Goal: Contribute content: Contribute content

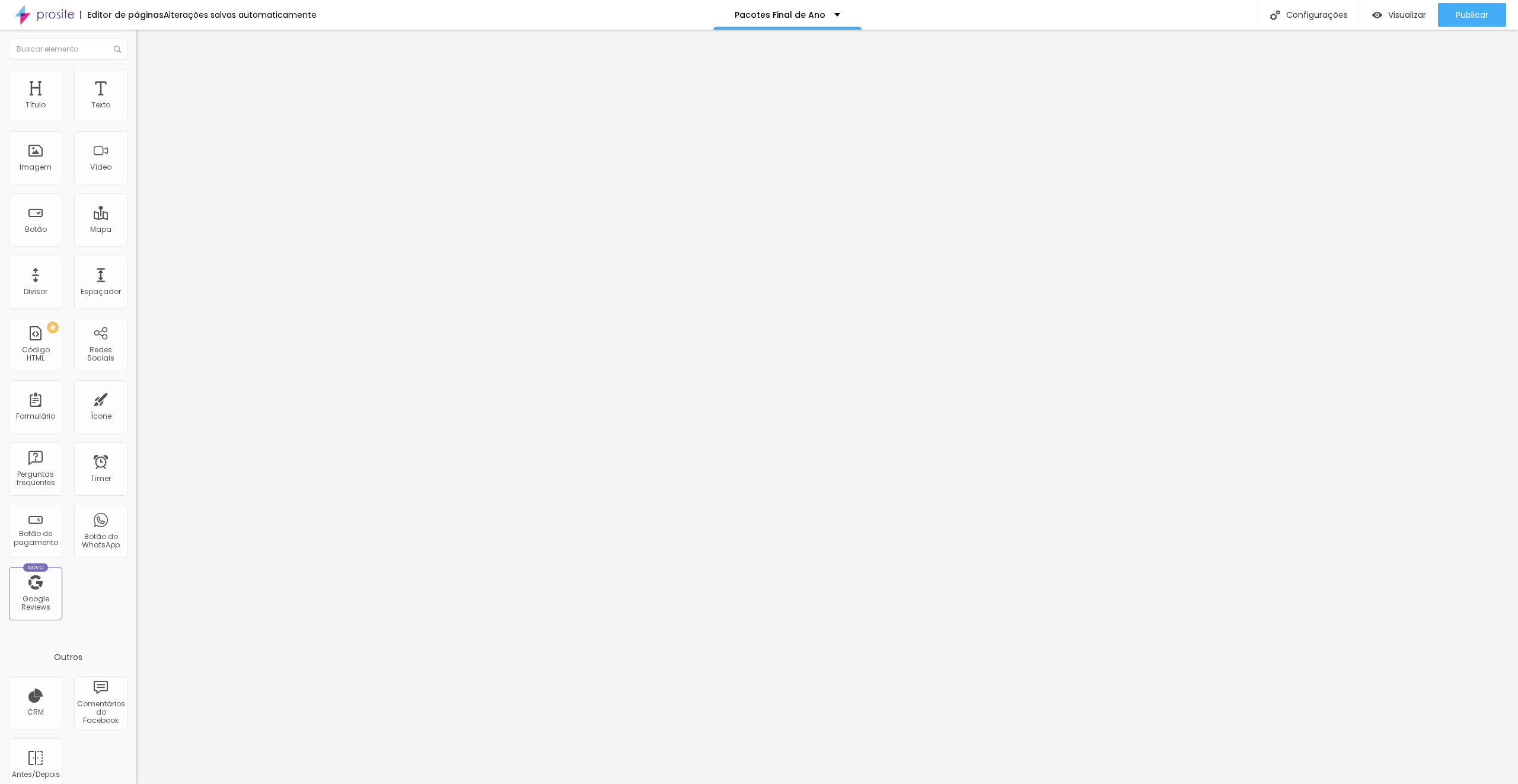
click at [136, 71] on li "Estilo" at bounding box center [204, 74] width 136 height 12
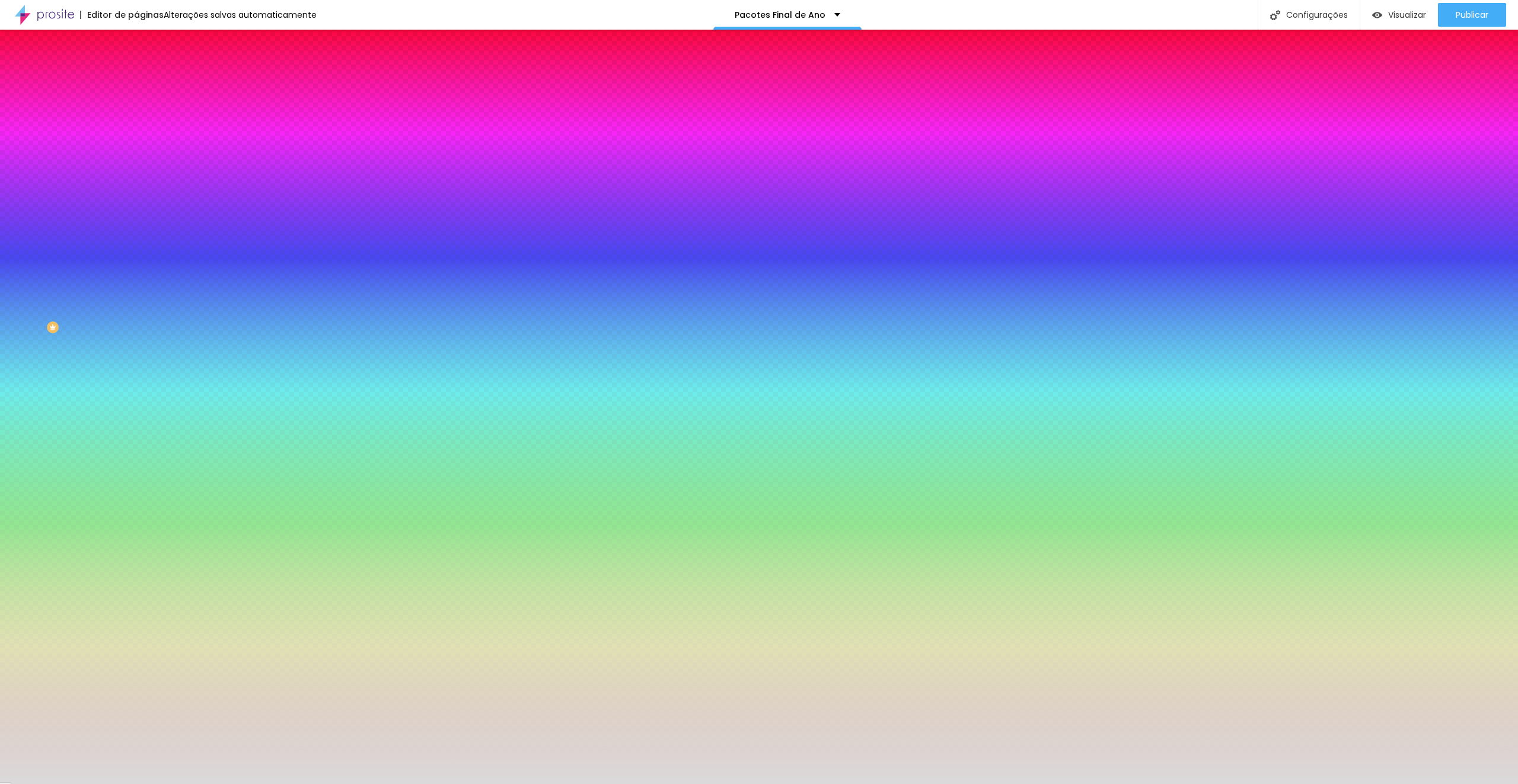
click at [136, 80] on img at bounding box center [141, 85] width 11 height 11
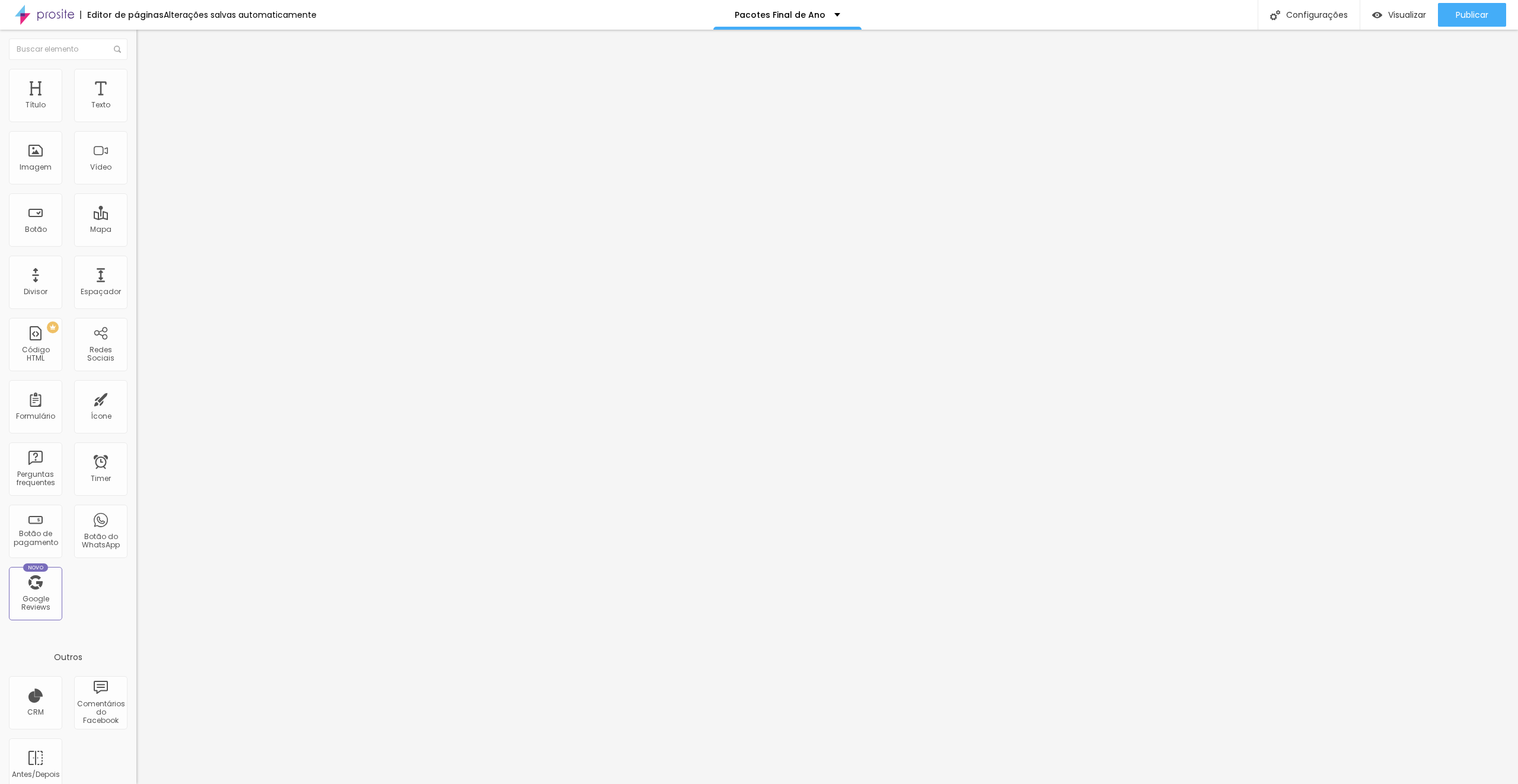
type input "6"
type input "5"
type input "4"
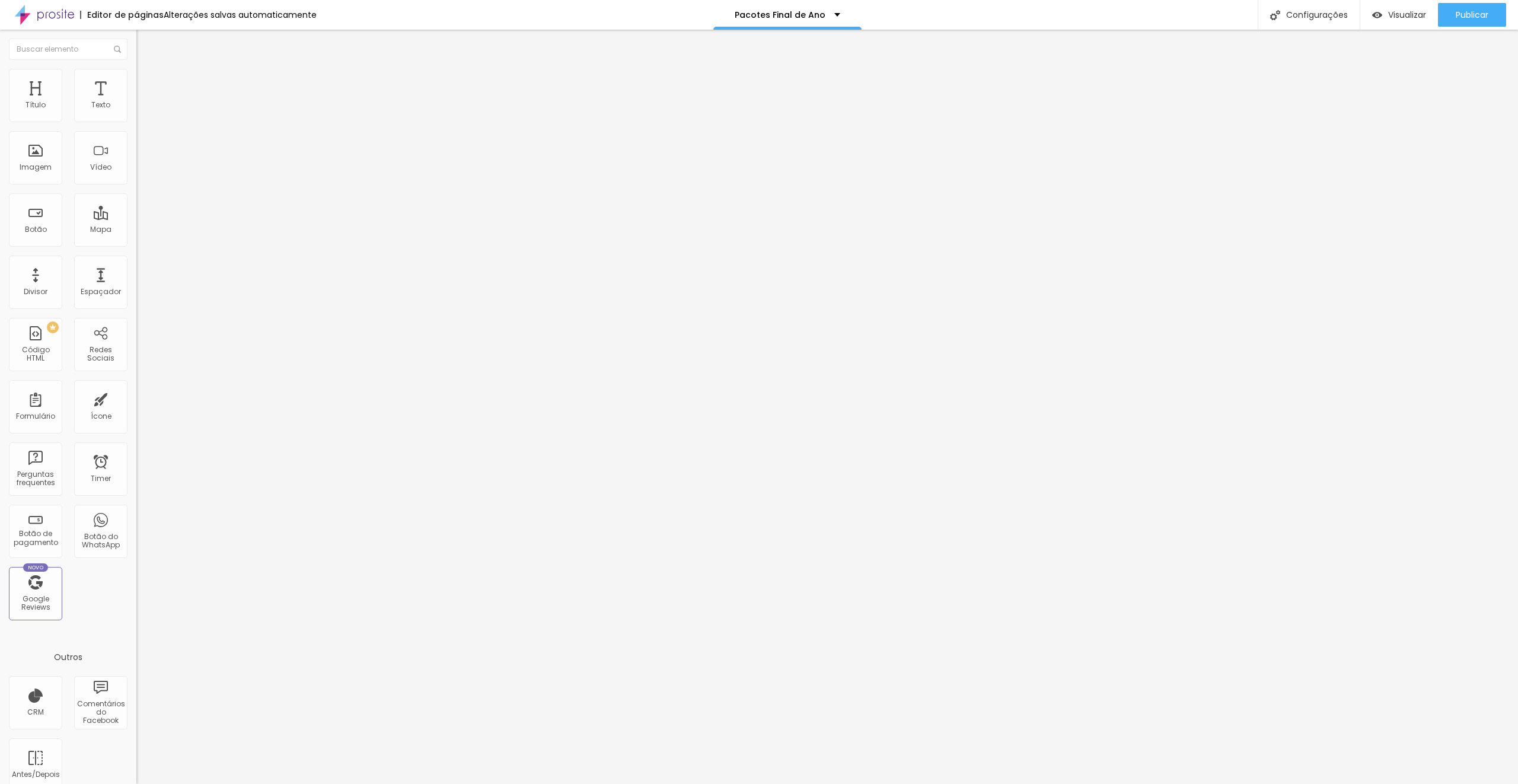
type input "4"
type input "3"
type input "2"
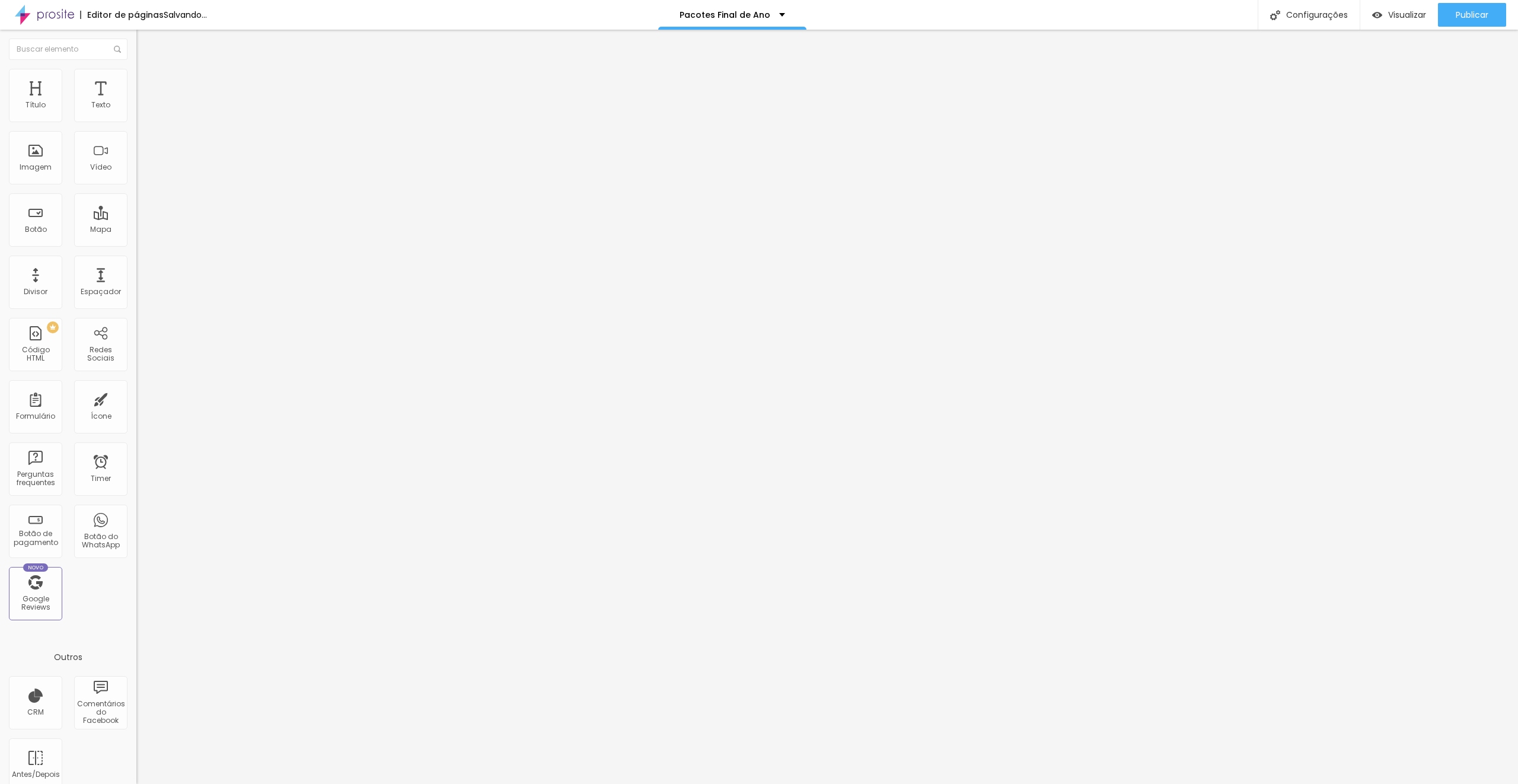
type input "1"
type input "0"
type input "1"
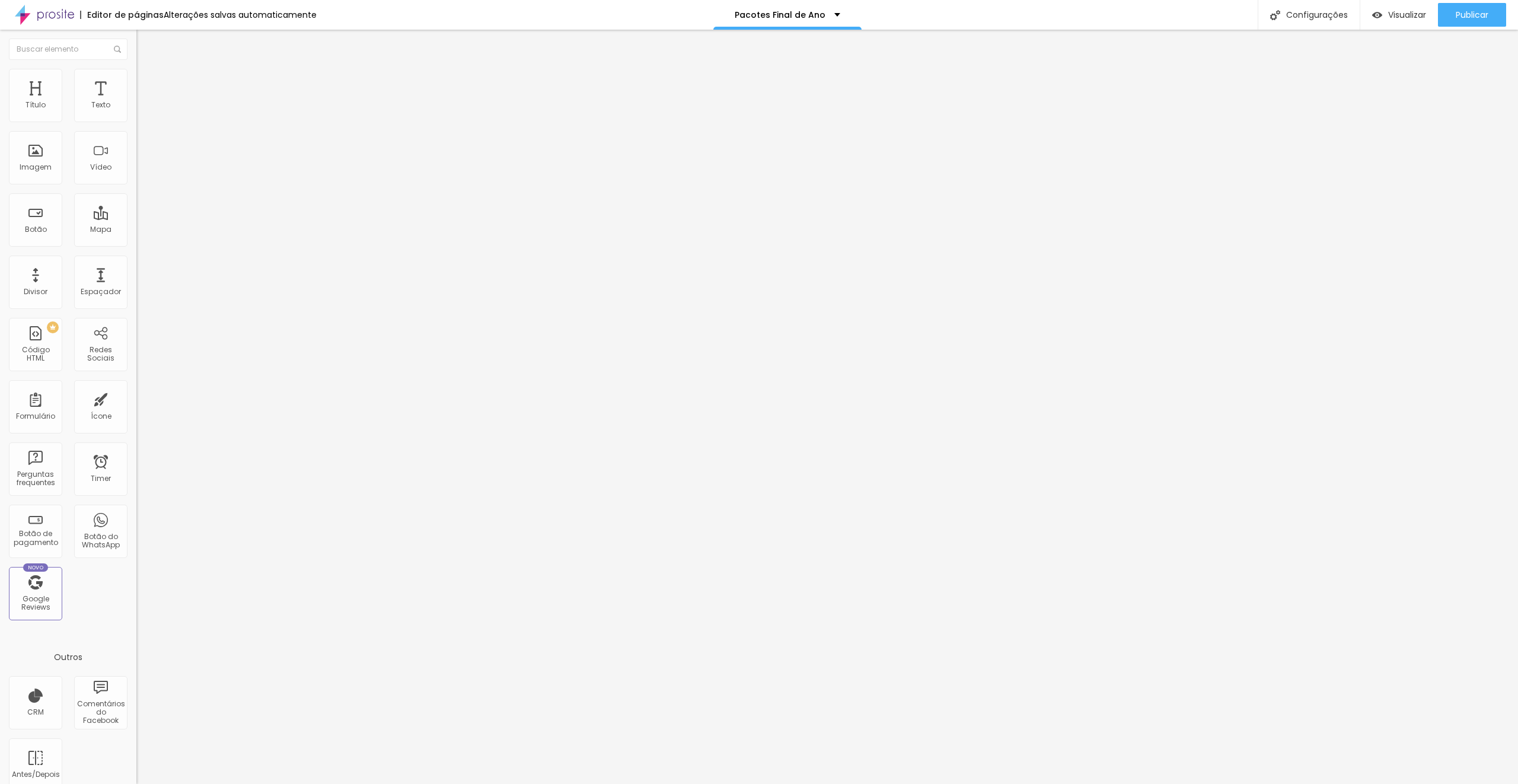
type input "1"
type input "2"
type input "3"
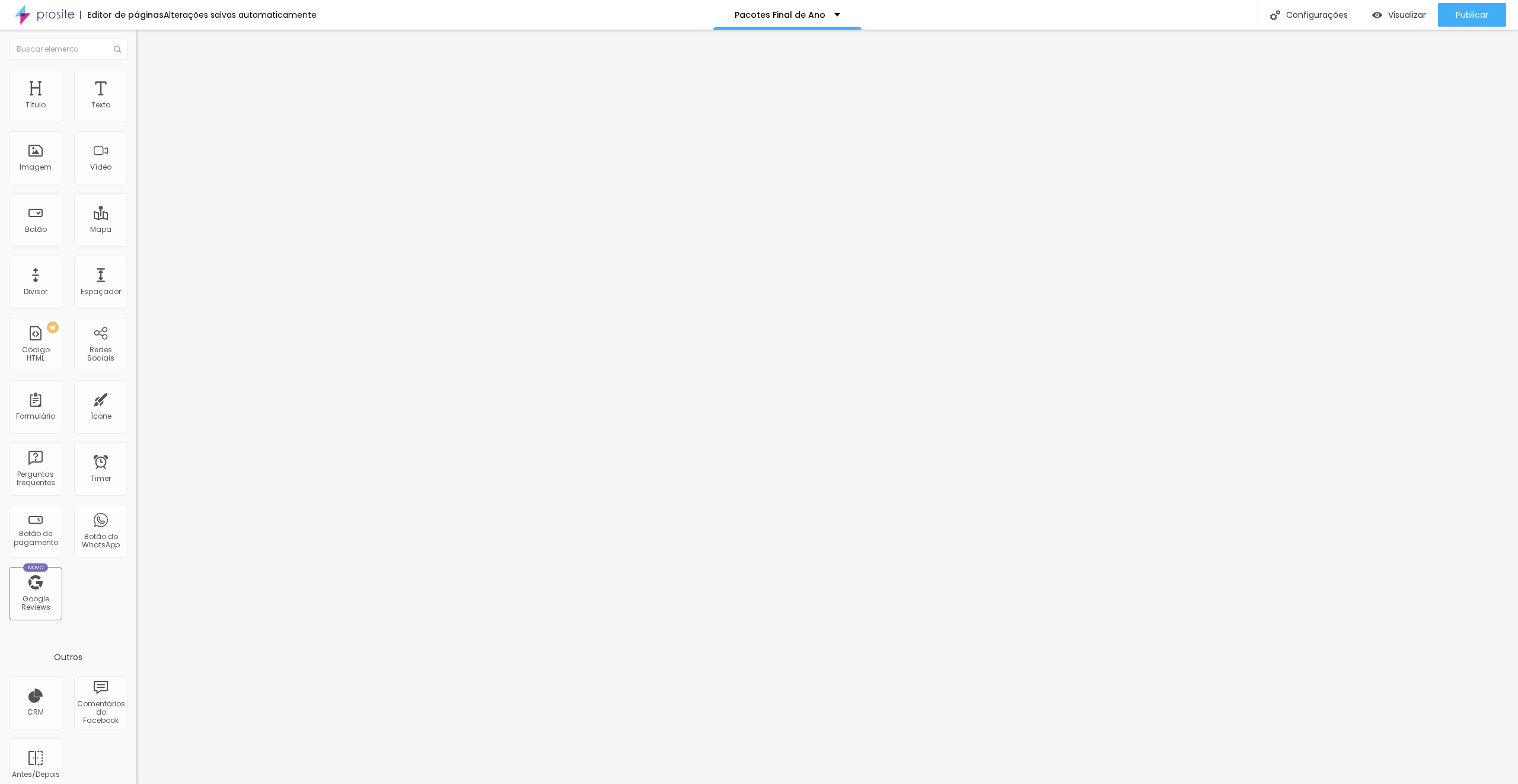
type input "4"
type input "5"
type input "6"
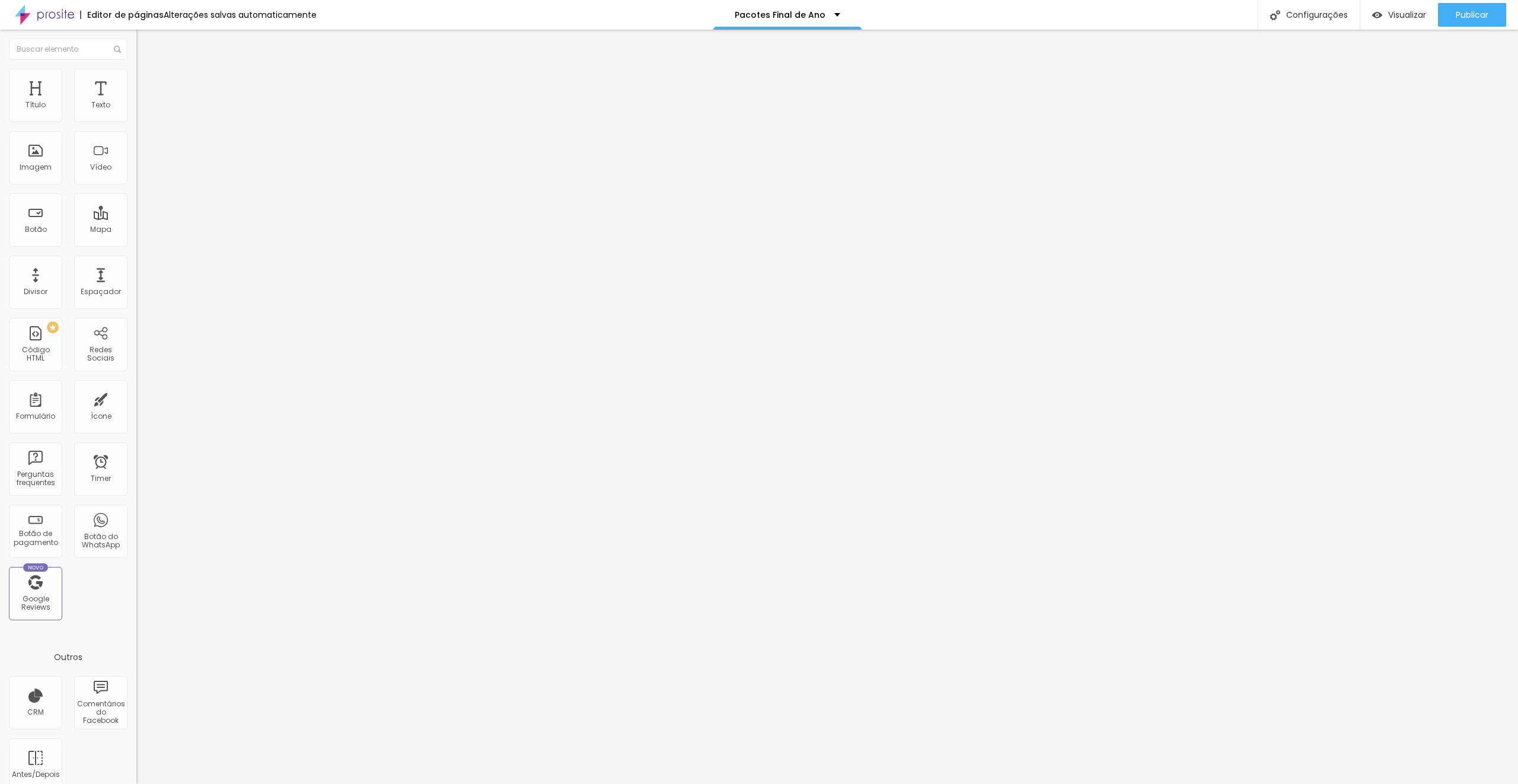
type input "6"
type input "7"
type input "8"
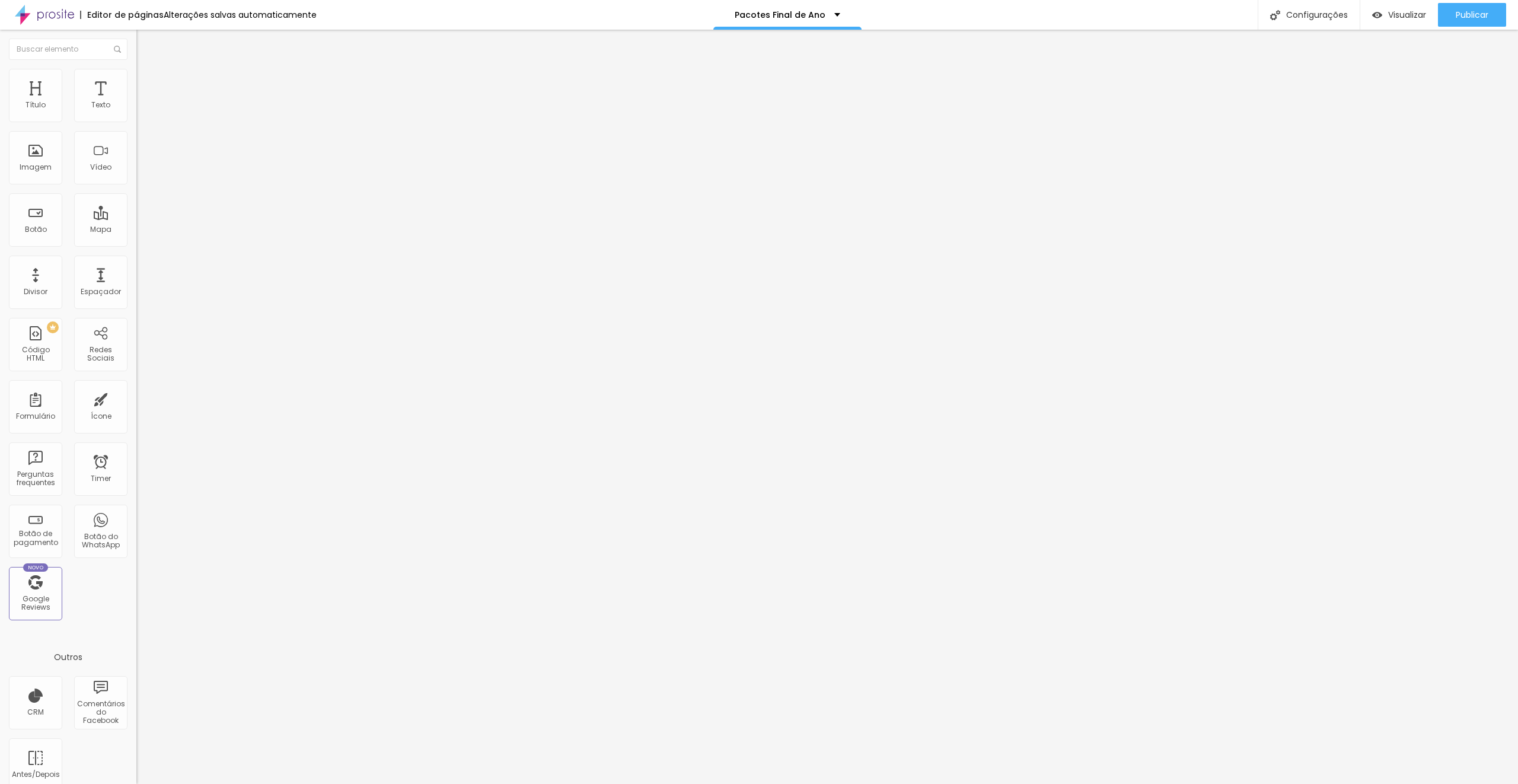
type input "9"
type input "10"
type input "11"
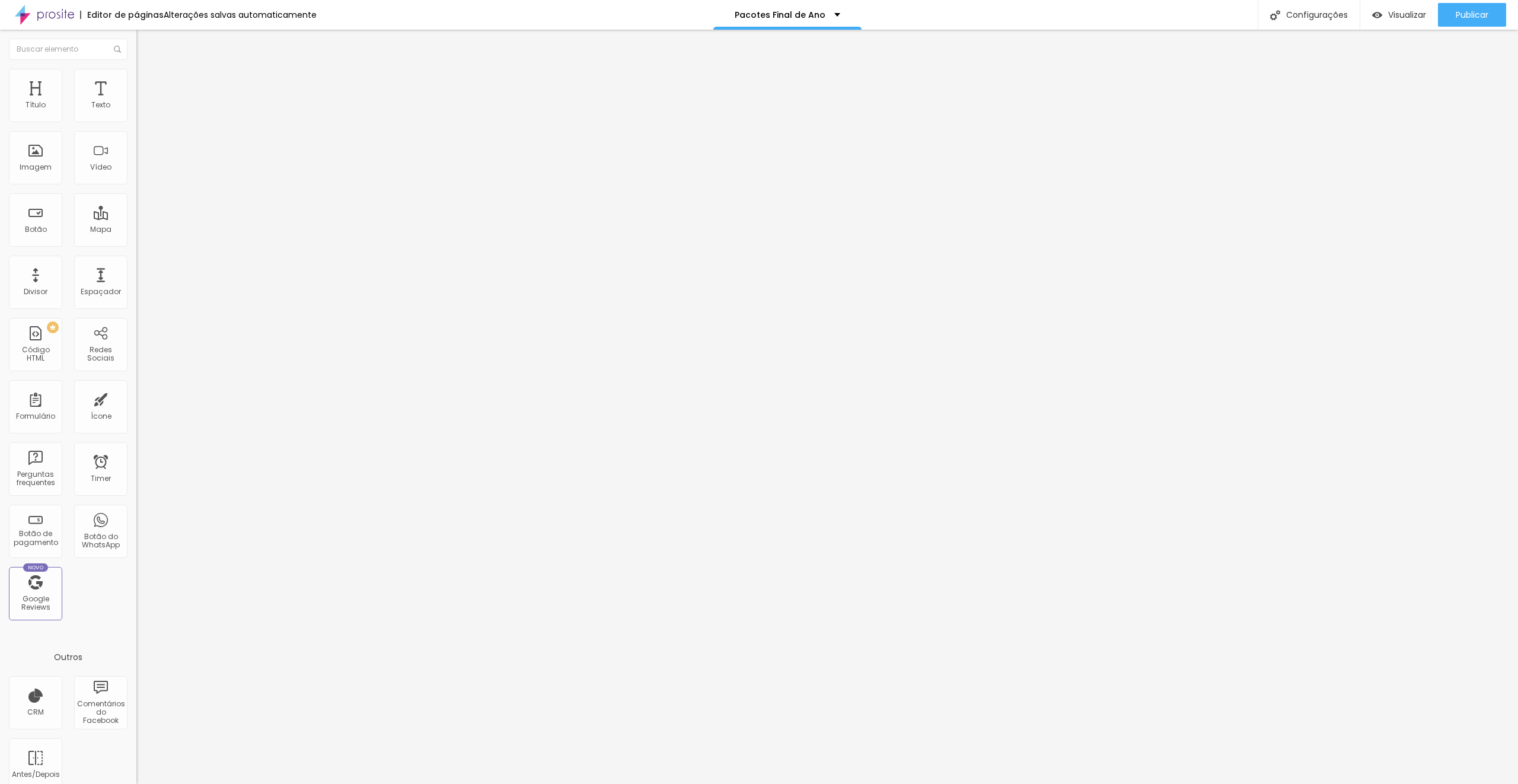
type input "11"
type input "10"
click at [136, 230] on input "range" at bounding box center [174, 234] width 76 height 9
click at [136, 74] on li "Avançado" at bounding box center [204, 74] width 136 height 12
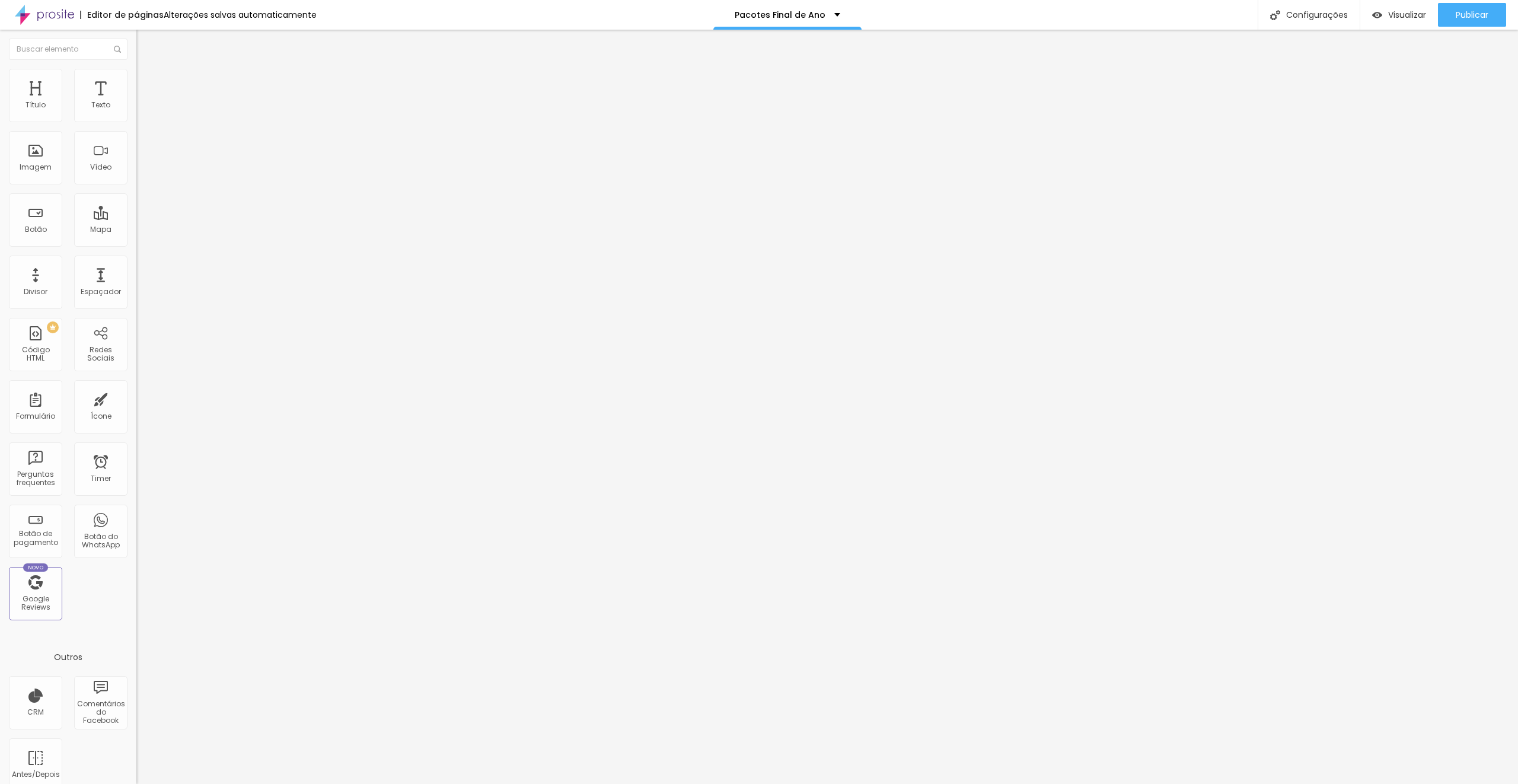
type input "16"
type input "15"
type input "14"
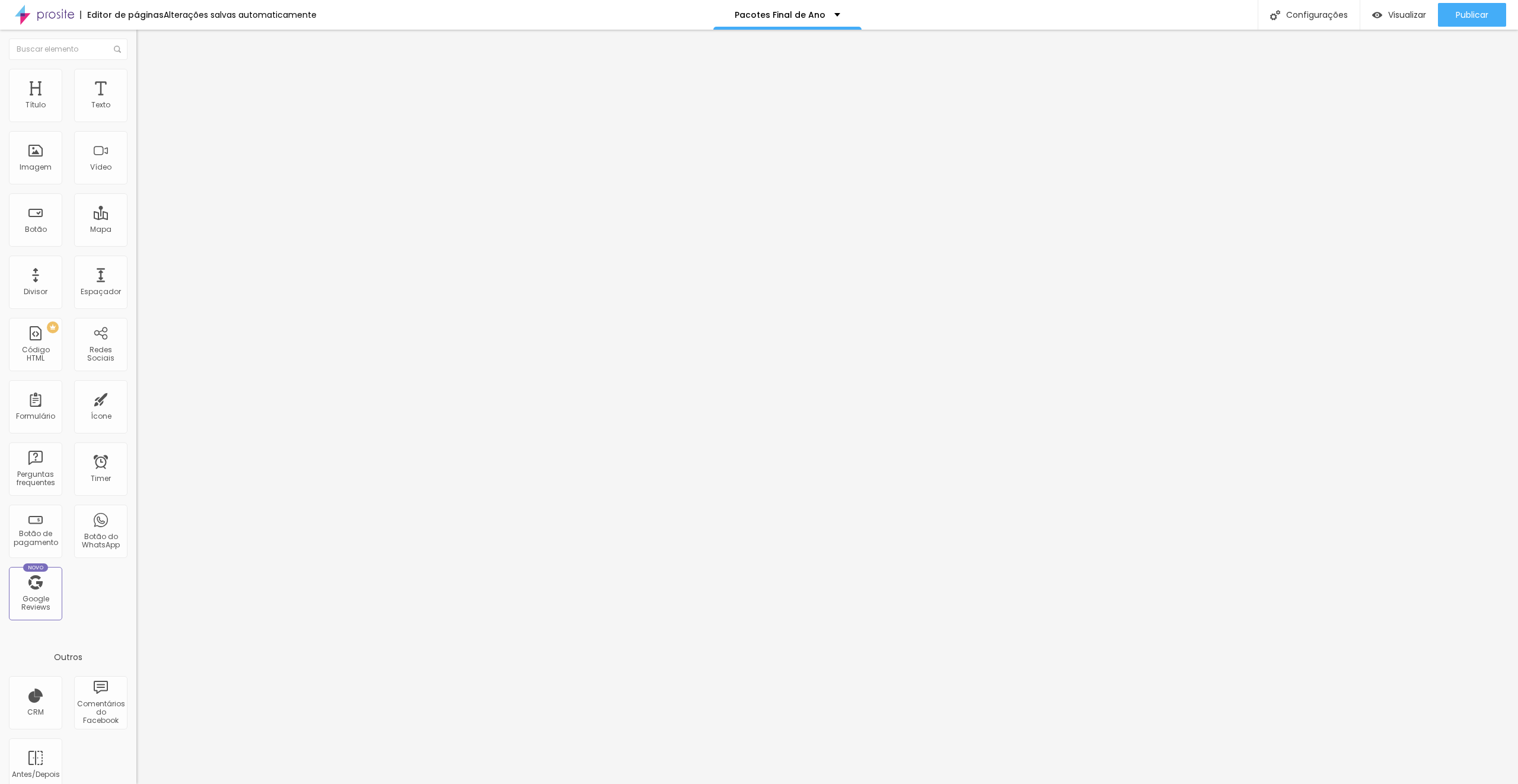
type input "14"
type input "13"
type input "12"
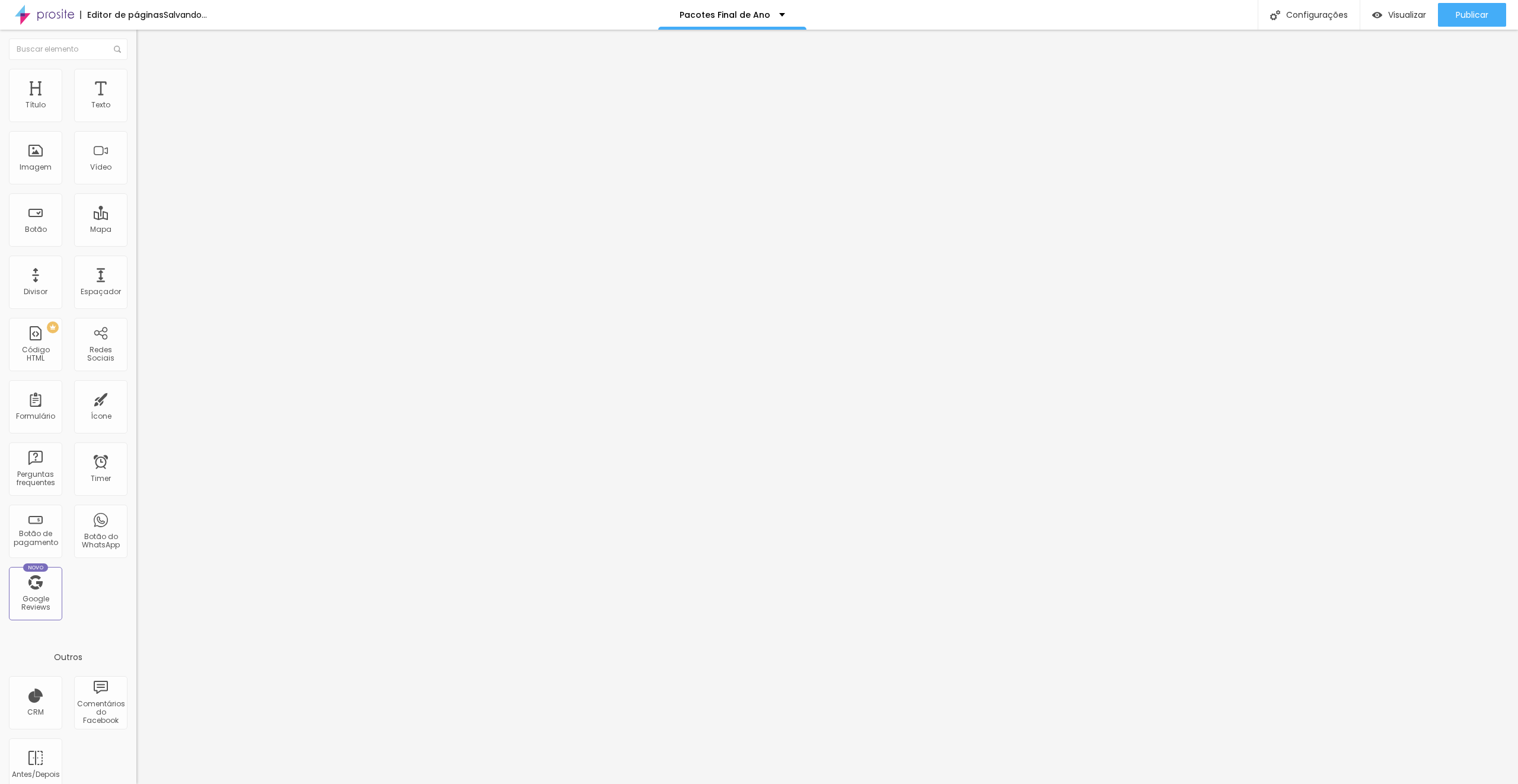
type input "11"
type input "10"
type input "9"
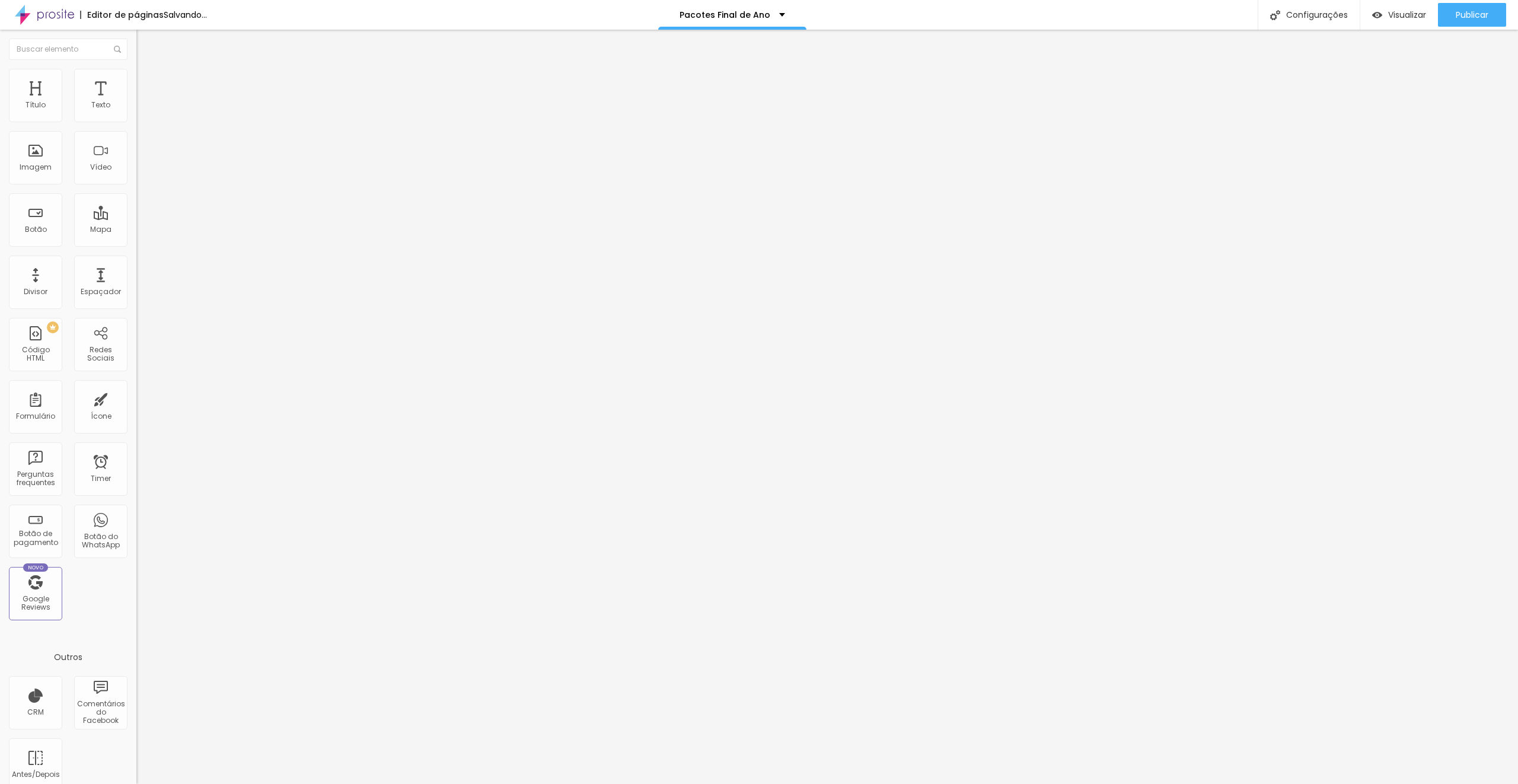
type input "9"
type input "8"
type input "7"
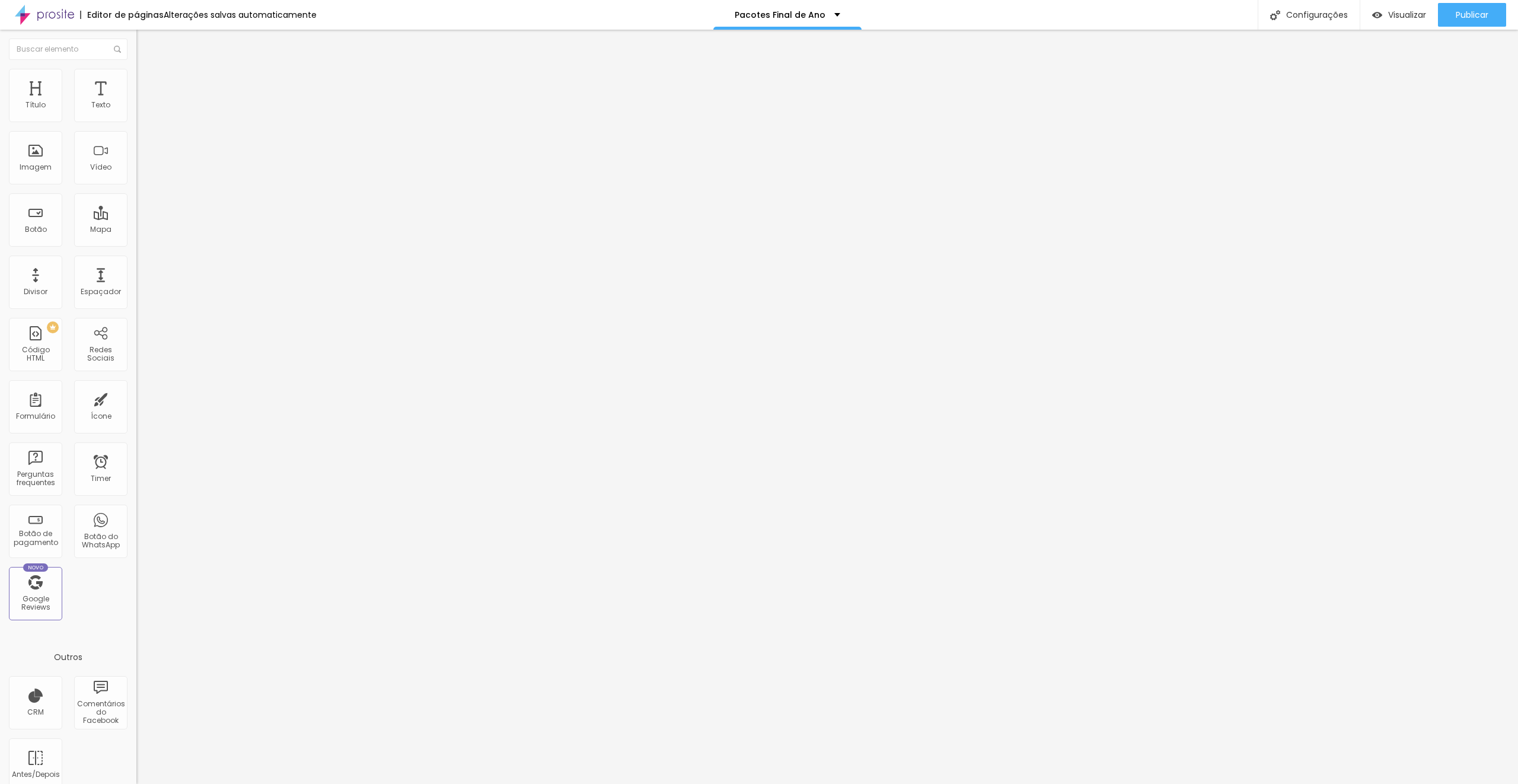
type input "6"
type input "5"
drag, startPoint x: 40, startPoint y: 139, endPoint x: 31, endPoint y: 139, distance: 9.0
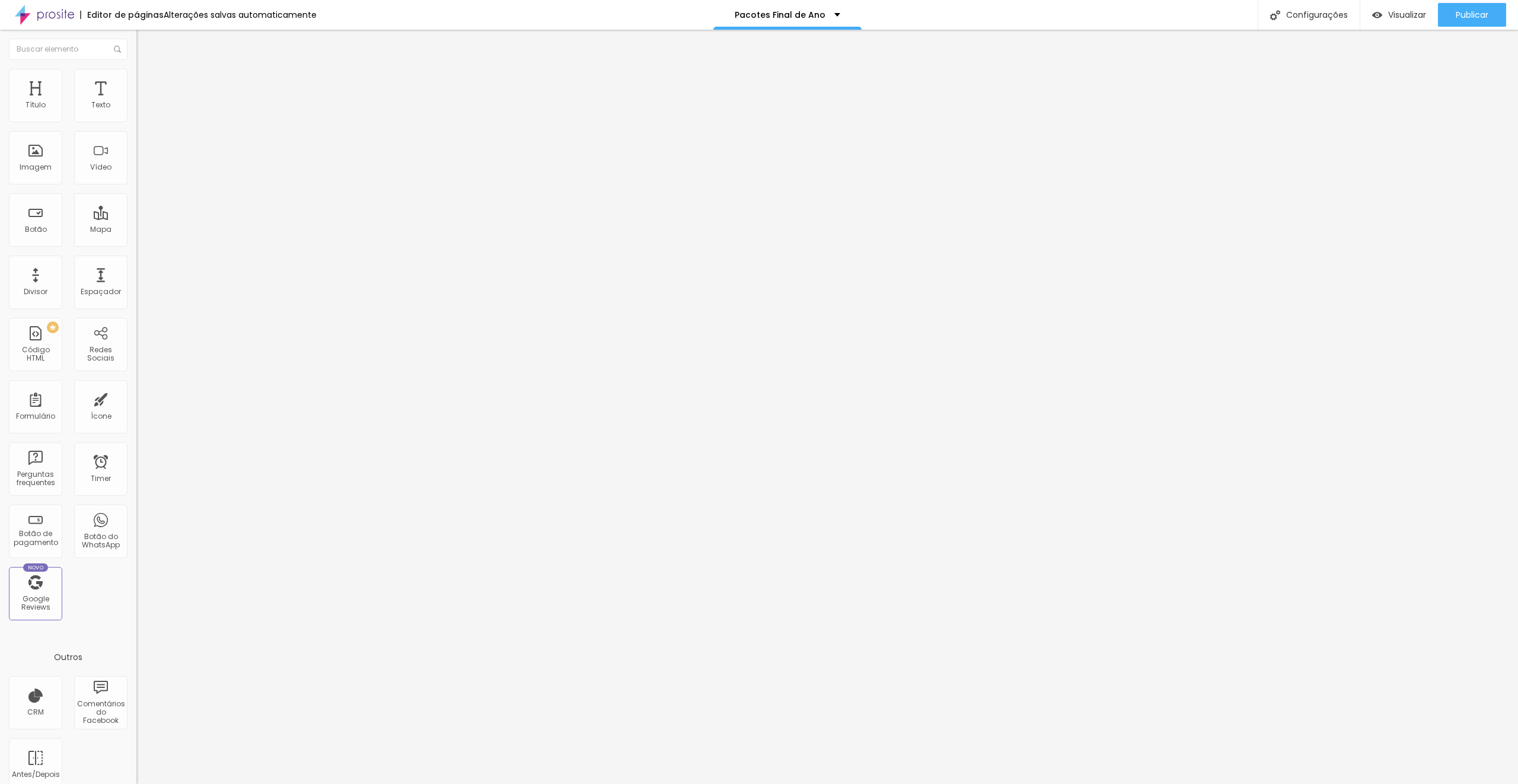
type input "5"
click at [136, 386] on input "range" at bounding box center [174, 390] width 76 height 9
click at [136, 72] on li "Avançado" at bounding box center [204, 74] width 136 height 12
click at [136, 397] on input "20" at bounding box center [162, 403] width 51 height 13
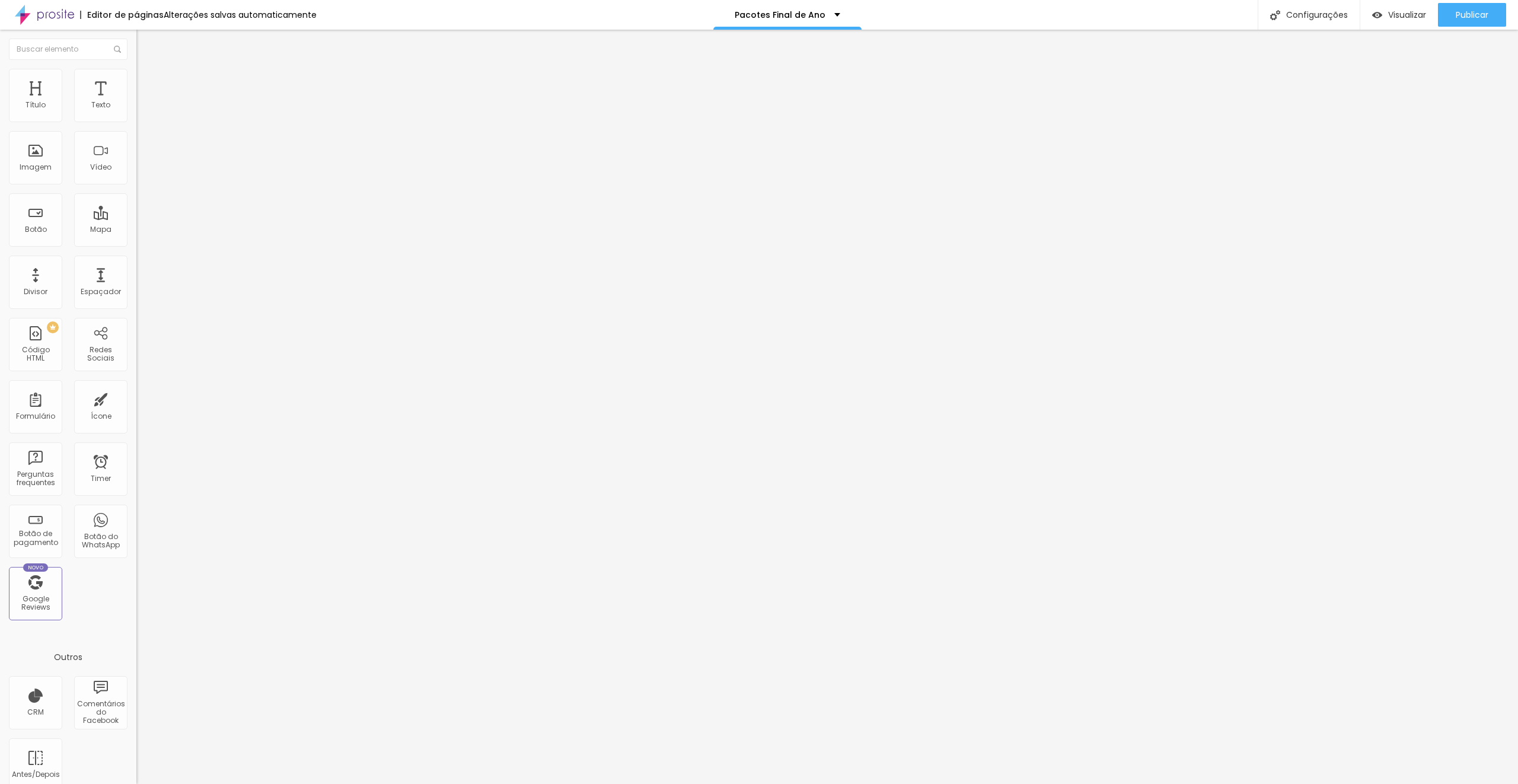
click at [136, 397] on input "20" at bounding box center [162, 403] width 51 height 13
type input "5"
click at [136, 77] on li "Avançado" at bounding box center [204, 74] width 136 height 12
click at [136, 397] on input "20" at bounding box center [162, 403] width 51 height 13
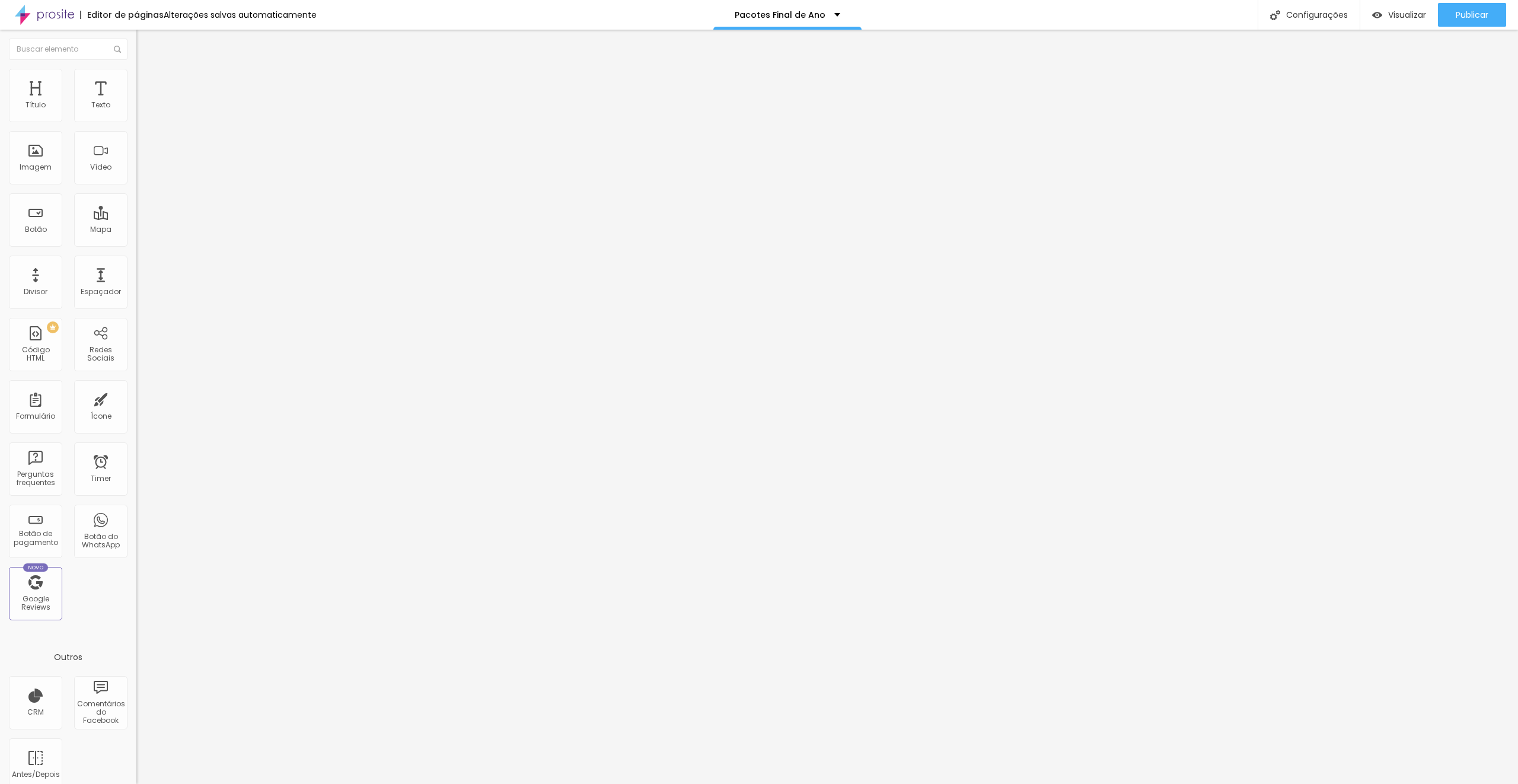
click at [136, 397] on input "20" at bounding box center [162, 403] width 51 height 13
type input "5"
click at [136, 69] on img at bounding box center [141, 74] width 11 height 11
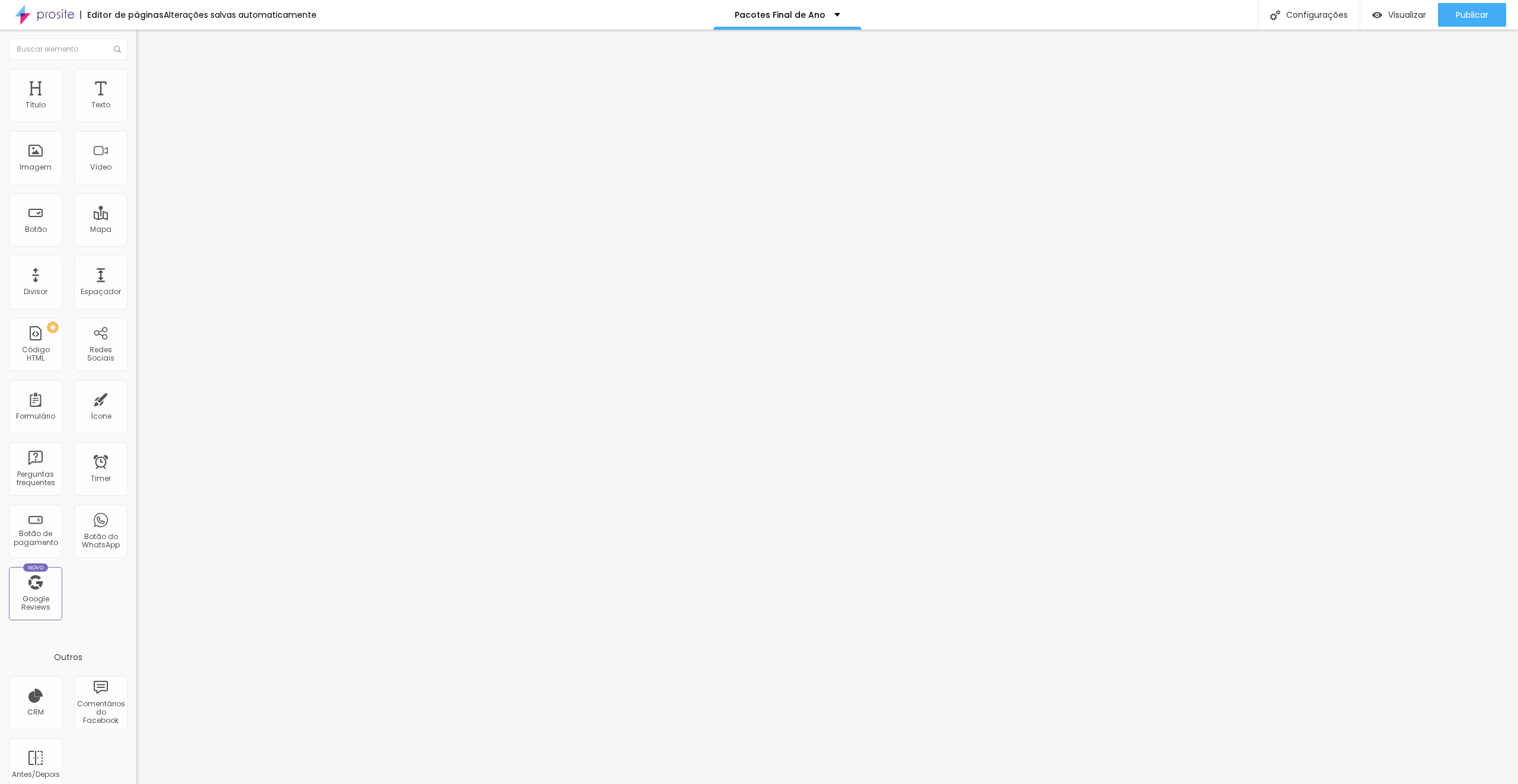
click at [136, 397] on input "20" at bounding box center [162, 403] width 51 height 13
type input "5"
click at [136, 78] on li "Avançado" at bounding box center [204, 74] width 136 height 12
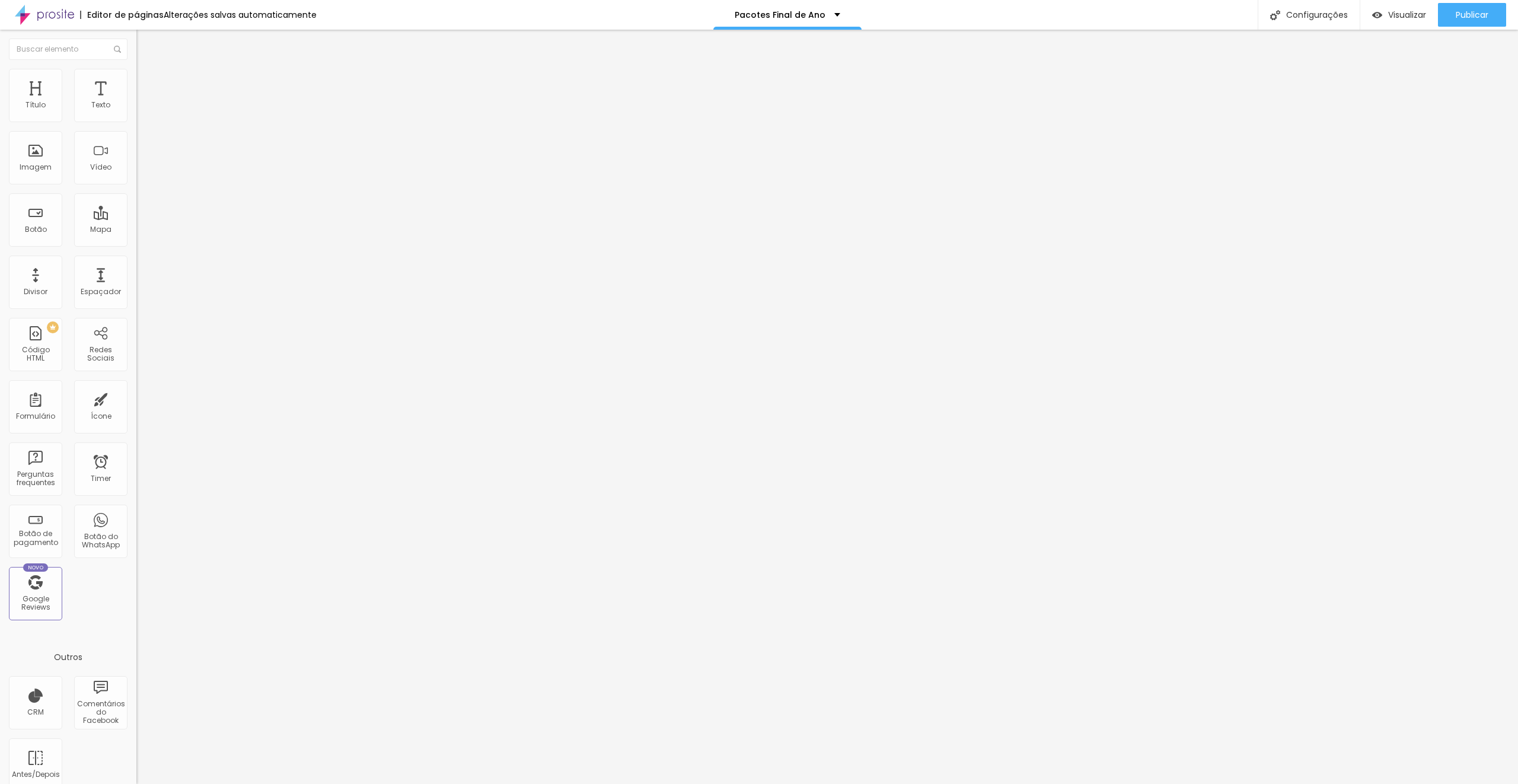
click at [136, 397] on input "20" at bounding box center [162, 403] width 51 height 13
type input "5"
click at [136, 79] on li "Avançado" at bounding box center [204, 74] width 136 height 12
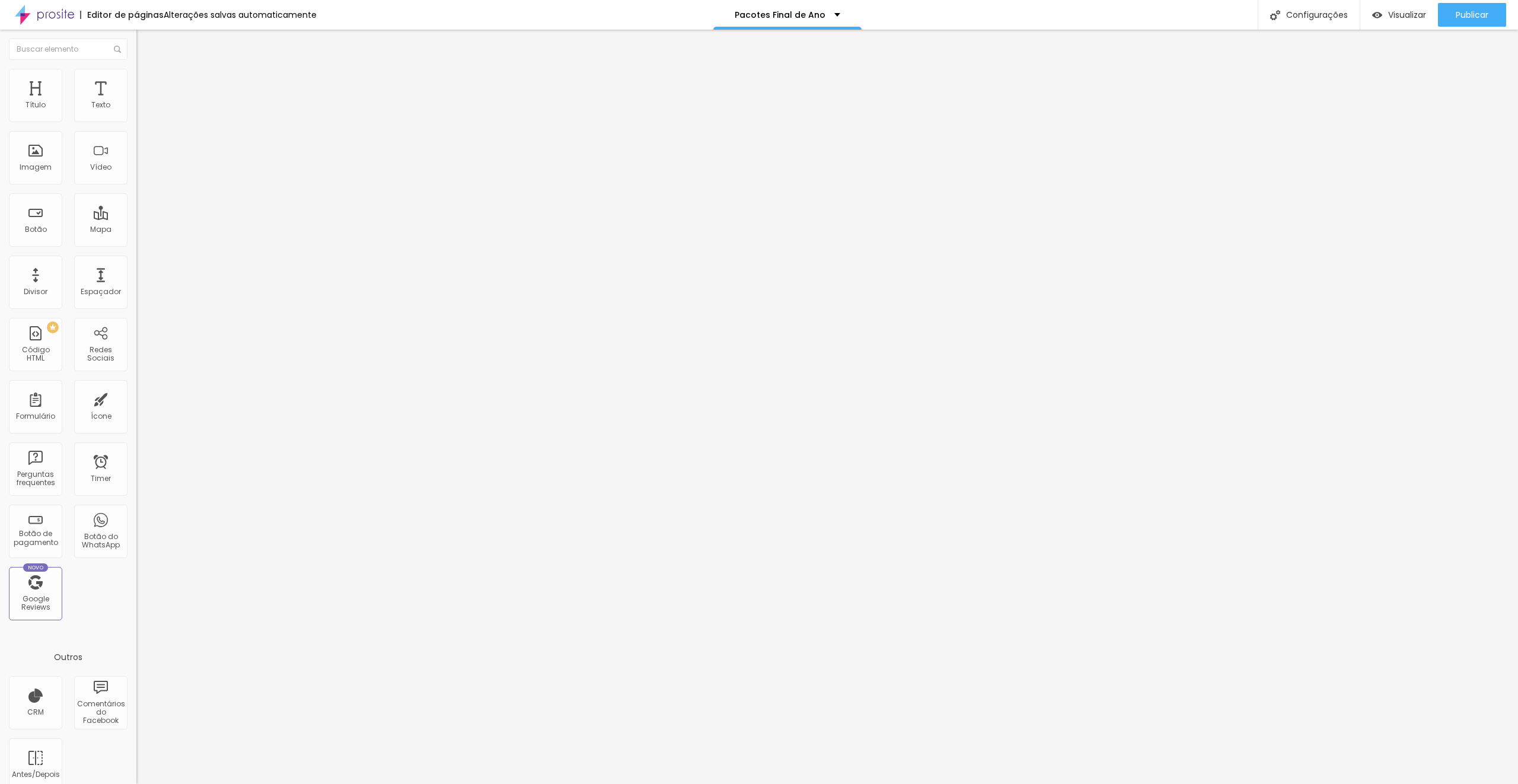
click at [136, 397] on input "20" at bounding box center [162, 403] width 51 height 13
type input "5"
click at [136, 68] on img at bounding box center [141, 62] width 11 height 11
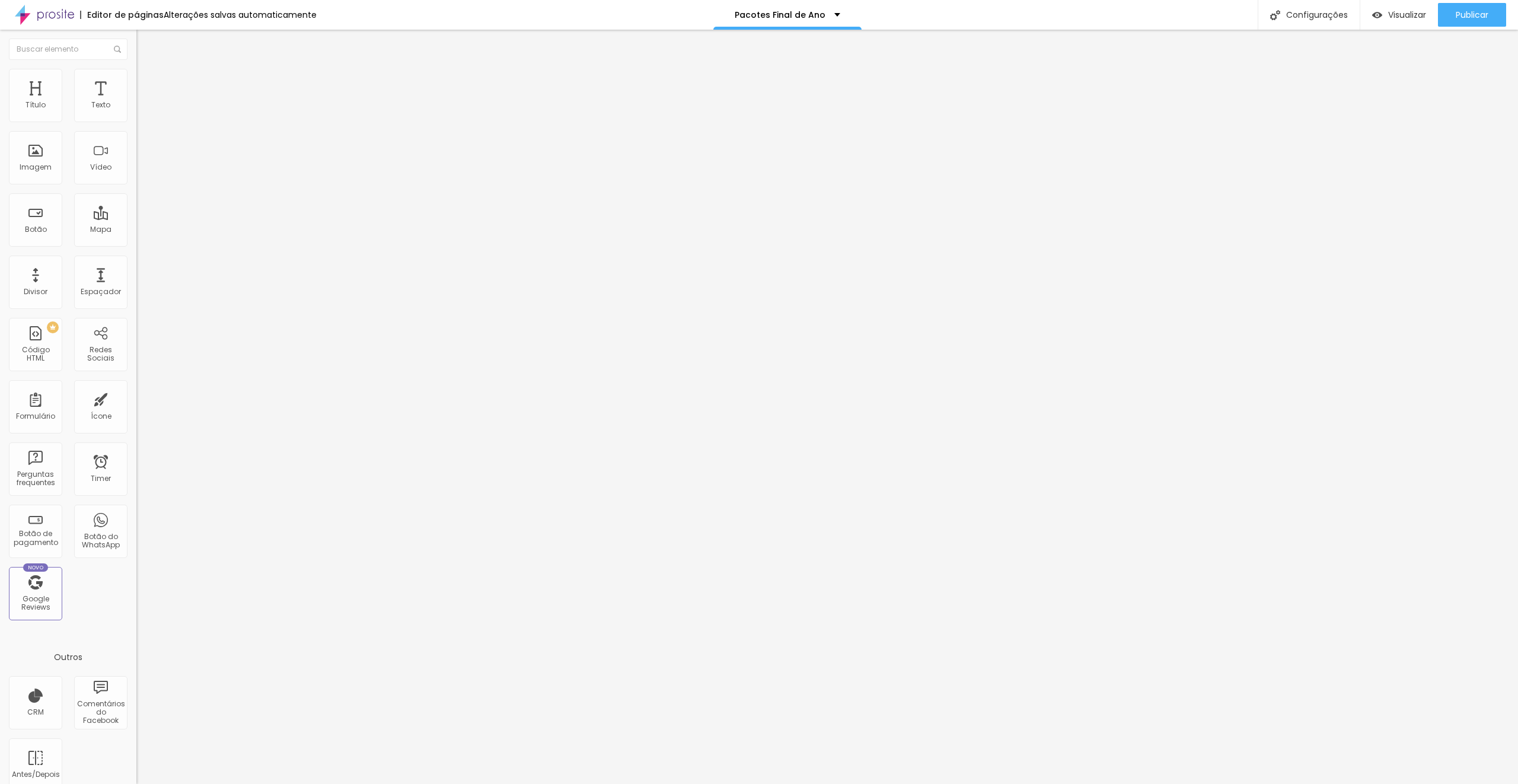
click at [136, 73] on img at bounding box center [141, 74] width 11 height 11
click at [136, 76] on li "Estilo" at bounding box center [204, 74] width 136 height 12
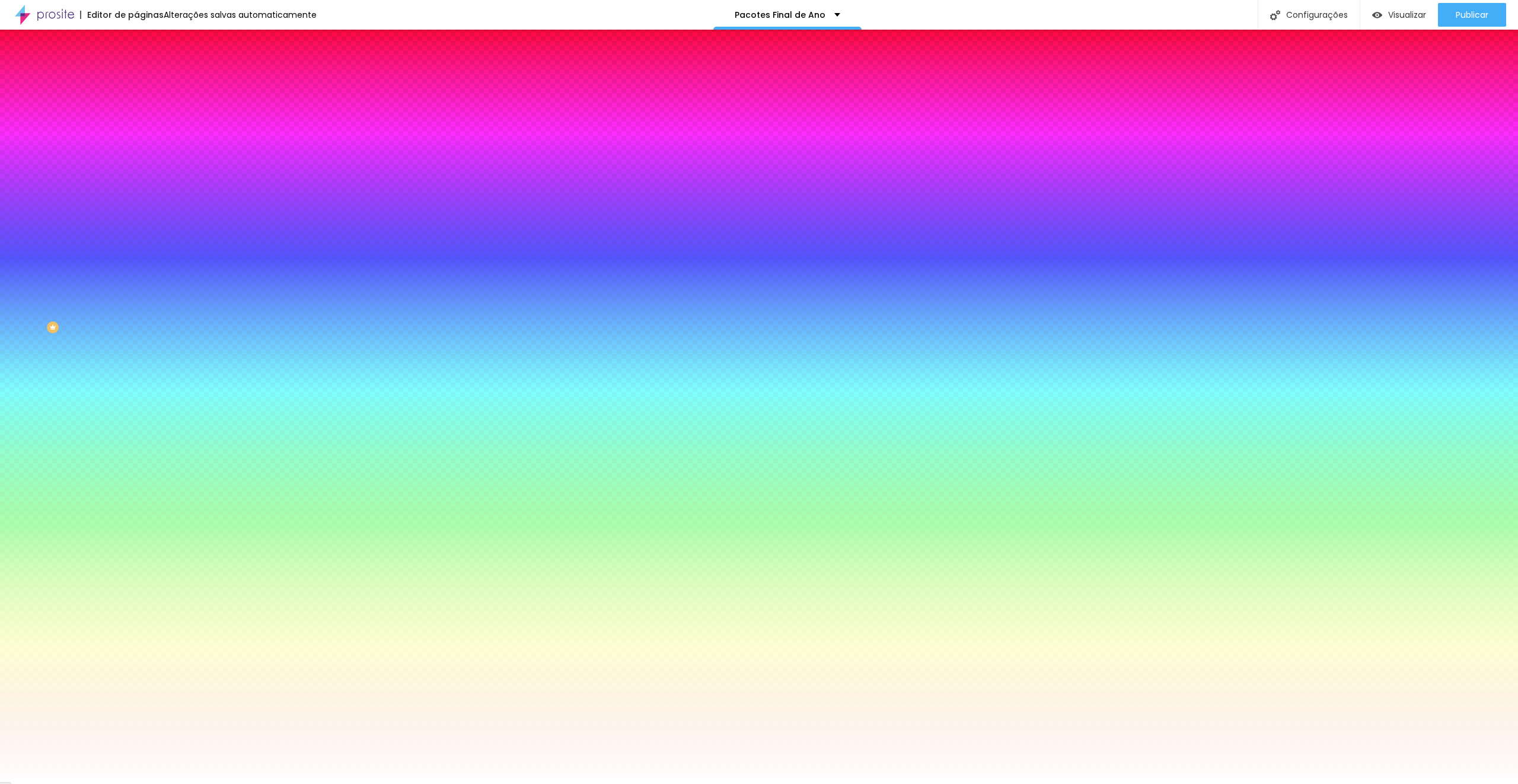
click at [136, 117] on input "#F06000" at bounding box center [207, 119] width 142 height 12
click at [136, 116] on input "#F06000" at bounding box center [207, 119] width 142 height 12
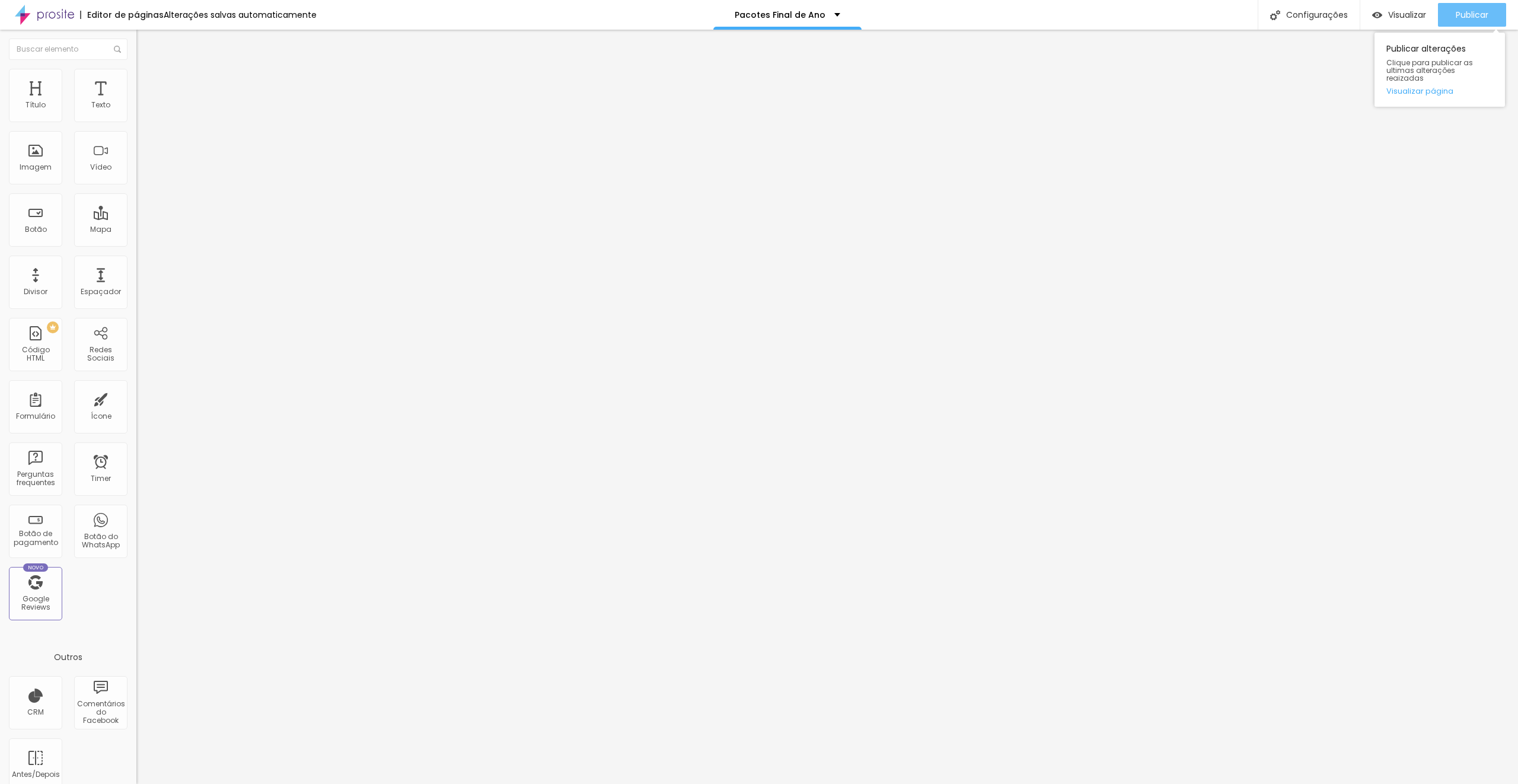
click at [1466, 14] on span "Publicar" at bounding box center [1472, 14] width 33 height 9
click at [136, 69] on img at bounding box center [141, 74] width 11 height 11
click at [102, 579] on div "font-family : -apple-system, BlinkMacSystemFont, "Segoe UI" , Roboto, "Helvetic…" at bounding box center [143, 625] width 840 height 91
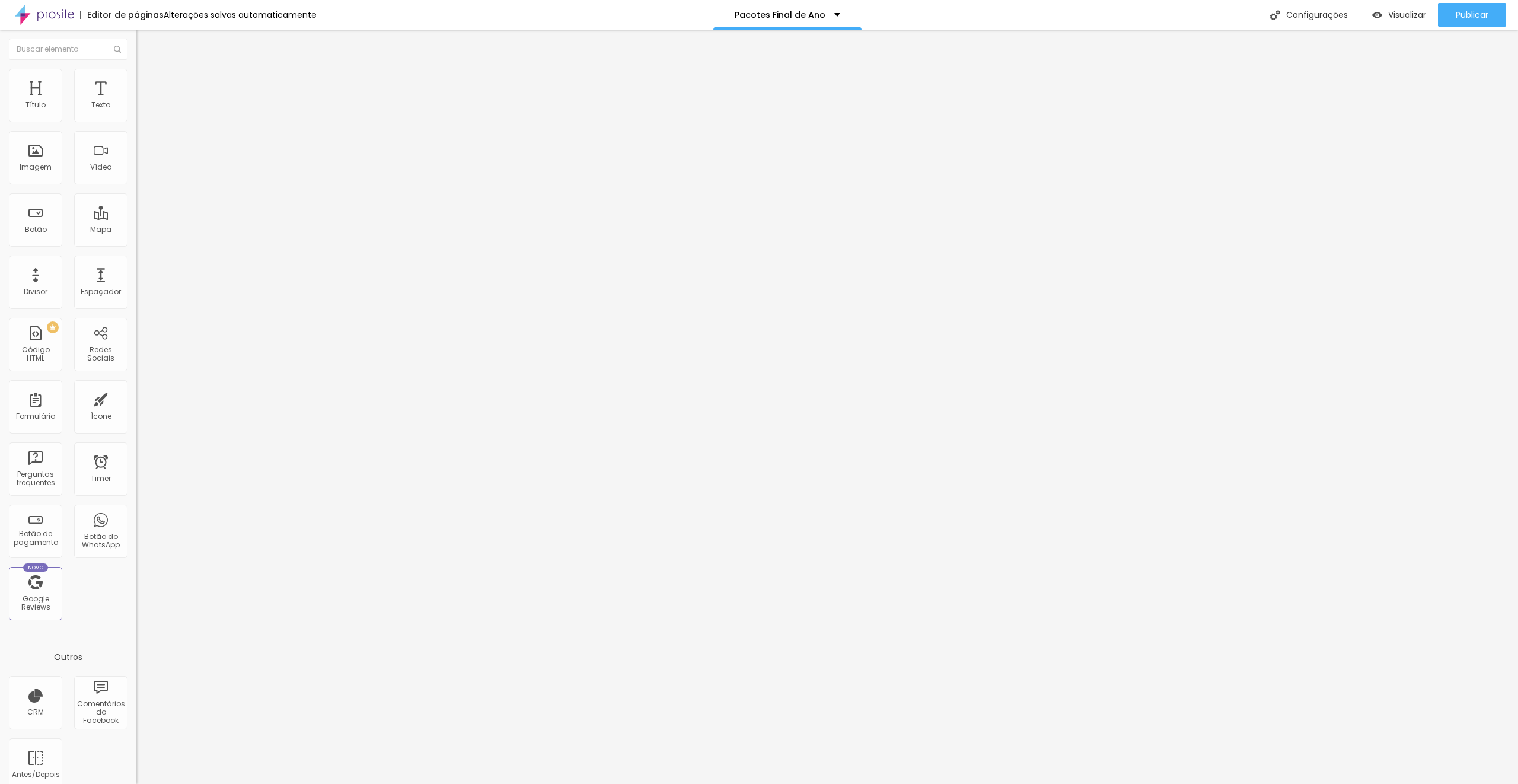
click at [109, 579] on div "font-family : -apple-system, BlinkMacSystemFont, "Segoe UI" , Roboto, "Helvetic…" at bounding box center [154, 625] width 861 height 91
drag, startPoint x: 68, startPoint y: 363, endPoint x: 72, endPoint y: 370, distance: 8.1
click at [70, 579] on div "font-family : -apple-system, BlinkMacSystemFont, "Segoe UI" , Roboto, "Helvetic…" at bounding box center [490, 625] width 840 height 91
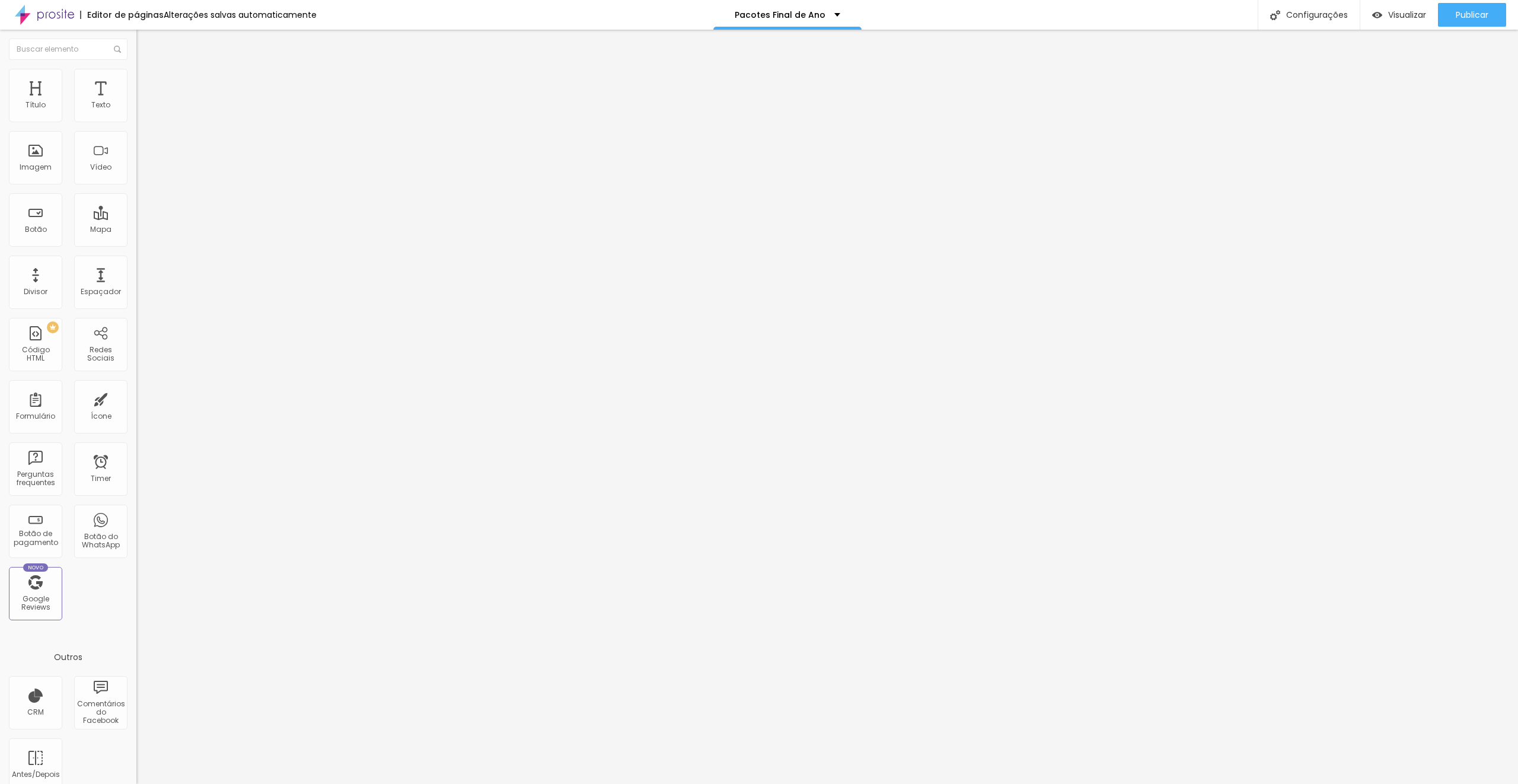
drag, startPoint x: 57, startPoint y: 363, endPoint x: 63, endPoint y: 368, distance: 7.8
click at [128, 579] on div "font-family : -apple-system, BlinkMacSystemFont, "Segoe UI" , Roboto, "Helvetic…" at bounding box center [547, 625] width 840 height 91
click at [1456, 19] on span "Publicar" at bounding box center [1472, 14] width 33 height 9
click at [147, 80] on span "Avançado" at bounding box center [167, 77] width 39 height 10
click at [136, 579] on div "font-family : Dax, -apple-system, BlinkMacSystemFont, "Segoe UI" , Roboto, "Hel…" at bounding box center [567, 625] width 861 height 91
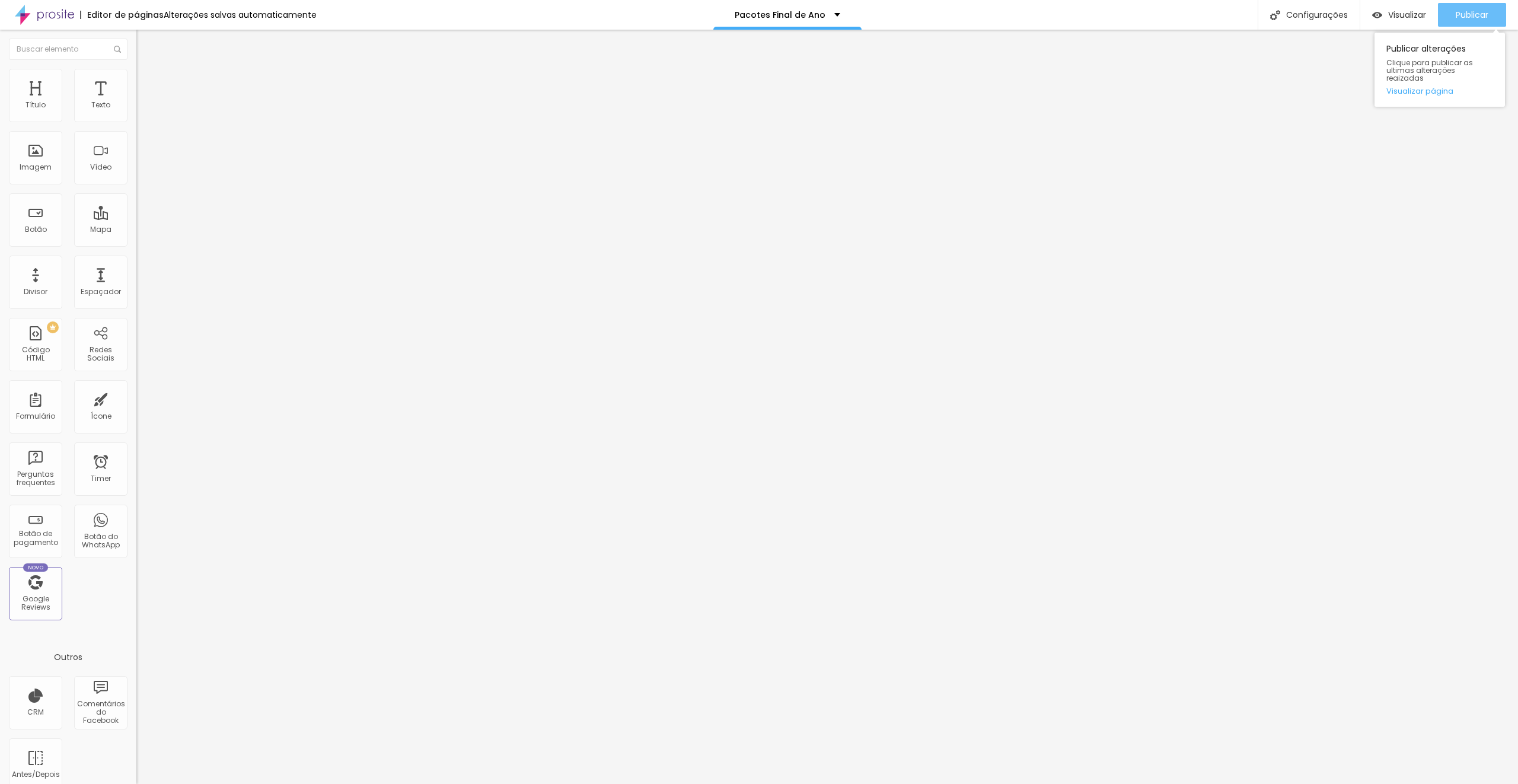
click at [1470, 19] on span "Publicar" at bounding box center [1472, 14] width 33 height 9
click at [147, 82] on span "Avançado" at bounding box center [167, 77] width 39 height 10
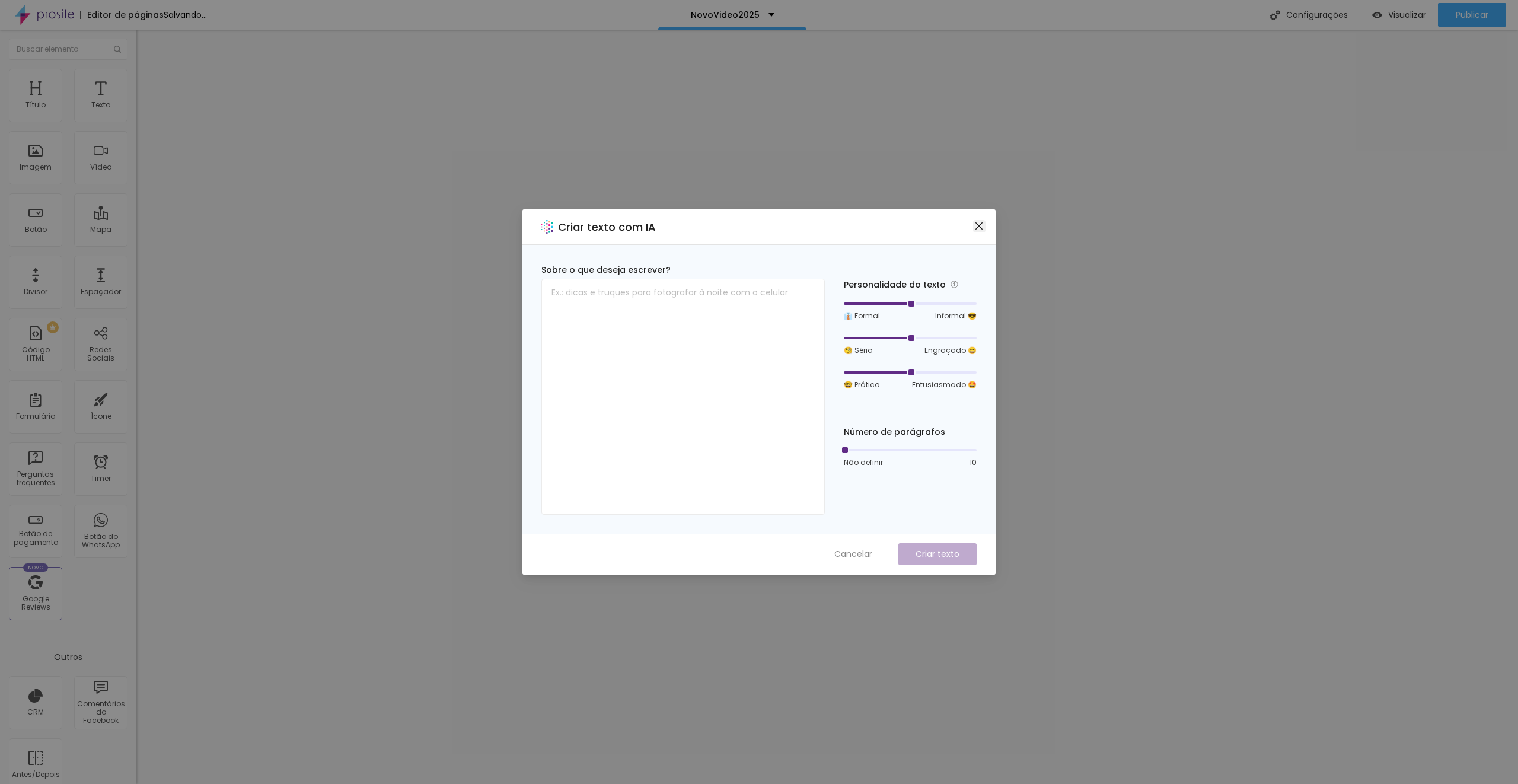
click at [978, 228] on icon "close" at bounding box center [978, 225] width 9 height 9
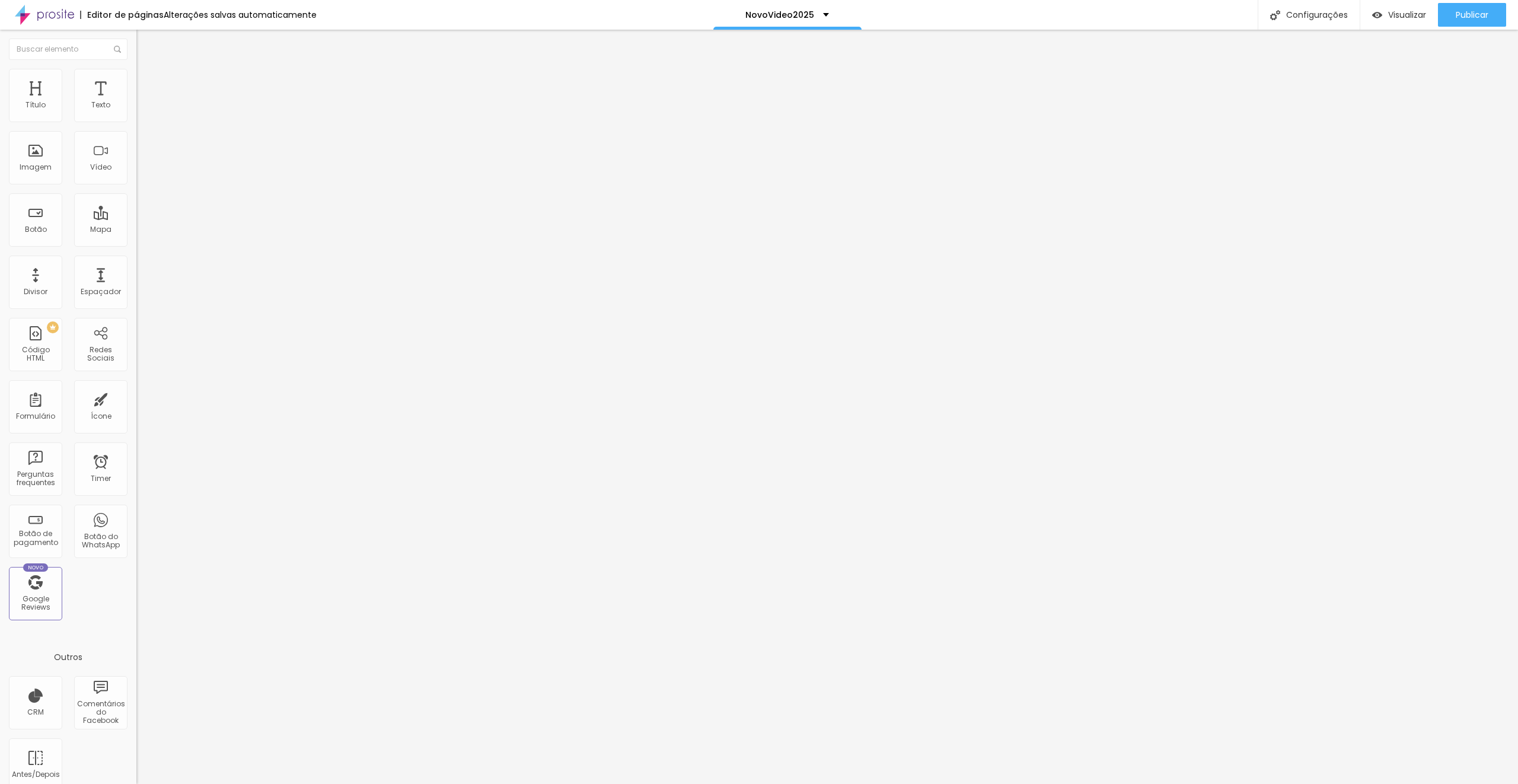
type input "14"
type input "13"
type input "12"
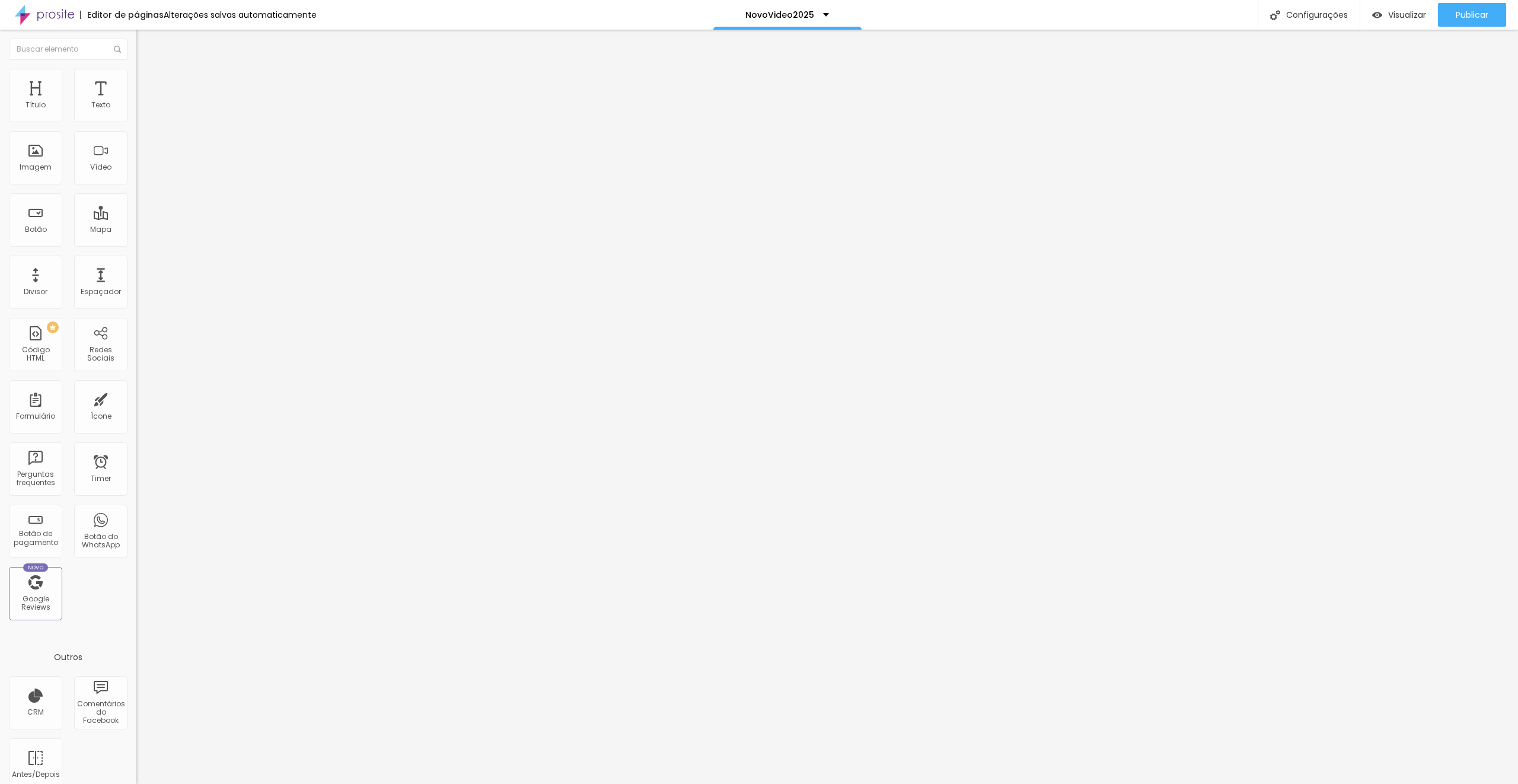
type input "12"
type input "13"
drag, startPoint x: 48, startPoint y: 115, endPoint x: 41, endPoint y: 115, distance: 7.0
click at [136, 218] on input "range" at bounding box center [174, 222] width 76 height 9
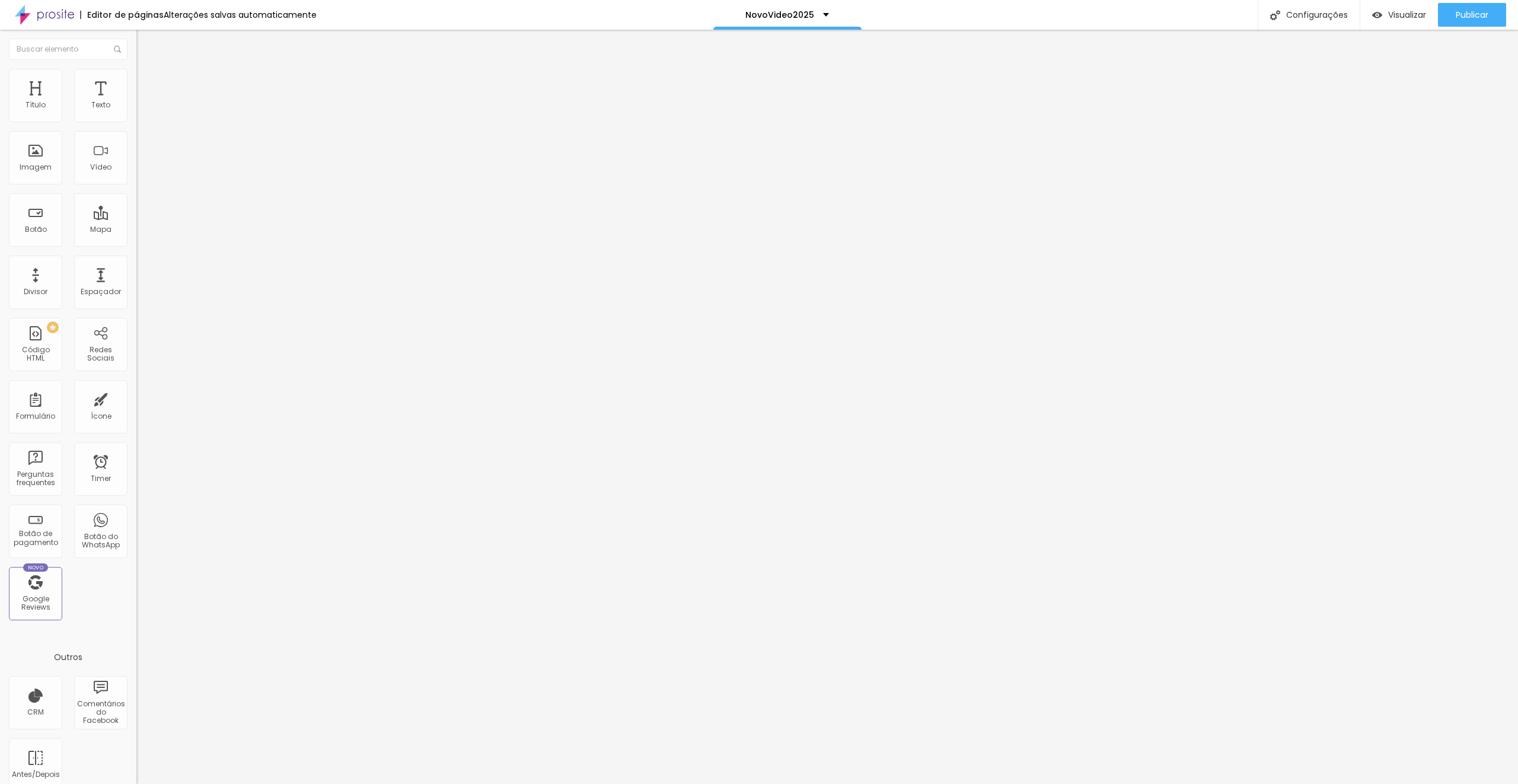
type input "12"
click at [136, 218] on input "range" at bounding box center [174, 222] width 76 height 9
click at [136, 184] on span "Grande" at bounding box center [150, 182] width 28 height 10
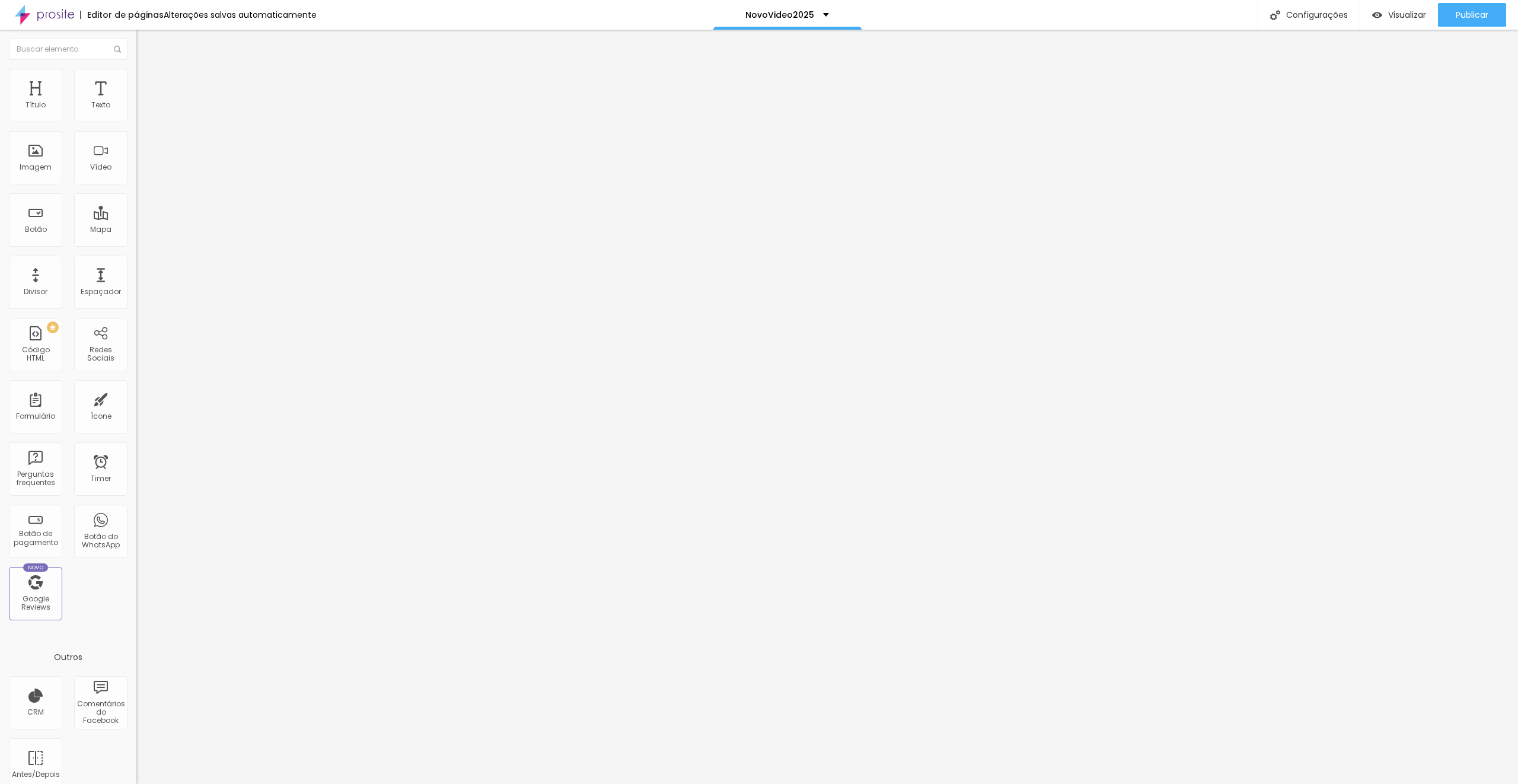
click at [136, 201] on span "Normal" at bounding box center [150, 196] width 27 height 10
click at [136, 180] on span "Grande" at bounding box center [150, 182] width 28 height 10
click at [136, 200] on div "Normal" at bounding box center [204, 196] width 136 height 7
click at [136, 185] on span "Grande" at bounding box center [150, 182] width 28 height 10
click at [136, 200] on div "Normal" at bounding box center [204, 196] width 136 height 7
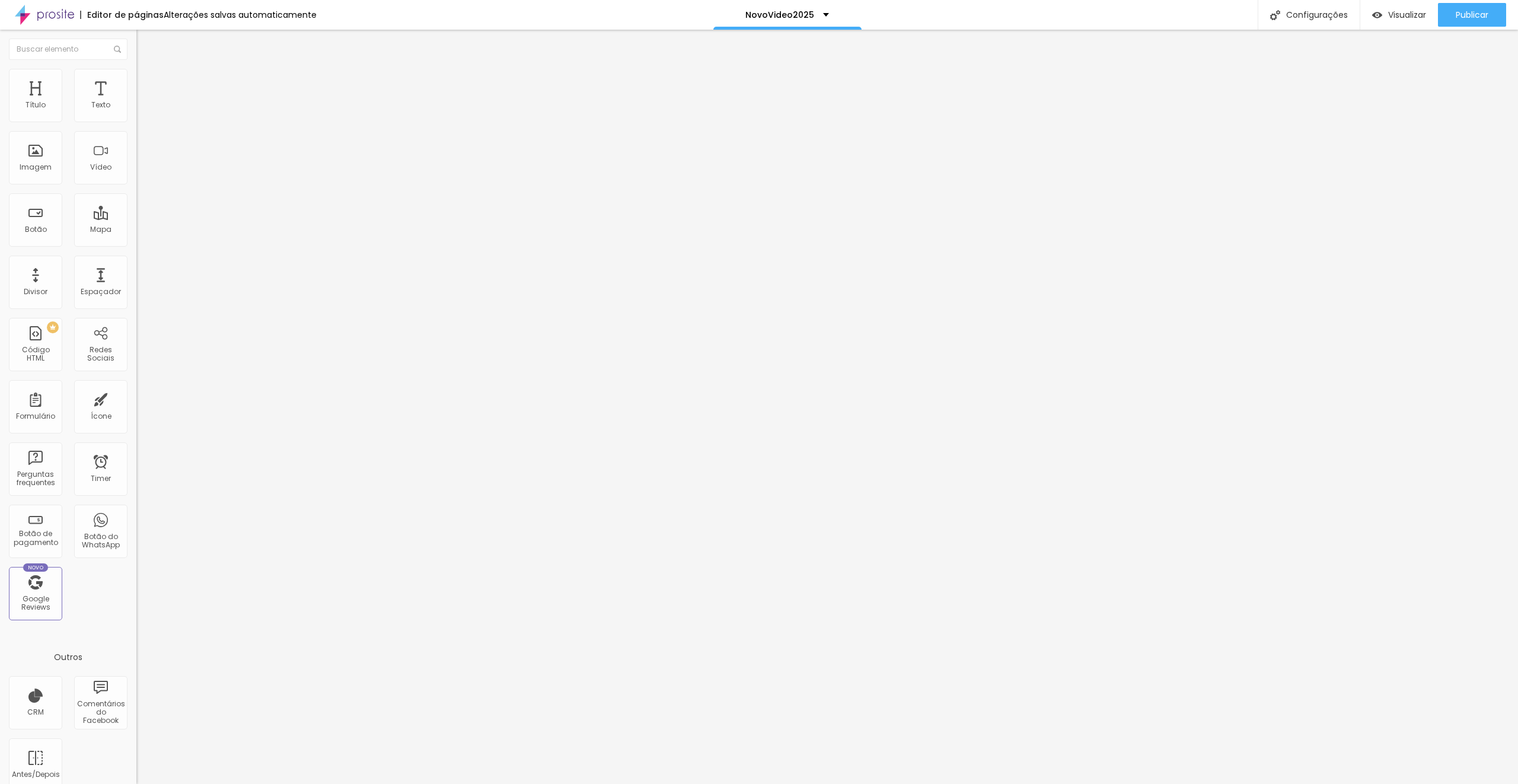
click at [136, 191] on div "Tamanho Grande Pequeno Normal Grande" at bounding box center [204, 191] width 136 height 40
click at [136, 187] on span "Grande" at bounding box center [150, 182] width 28 height 10
click at [136, 201] on span "Normal" at bounding box center [150, 196] width 27 height 10
click at [1473, 16] on span "Publicar" at bounding box center [1472, 14] width 33 height 9
click at [1464, 15] on span "Publicar" at bounding box center [1472, 14] width 33 height 9
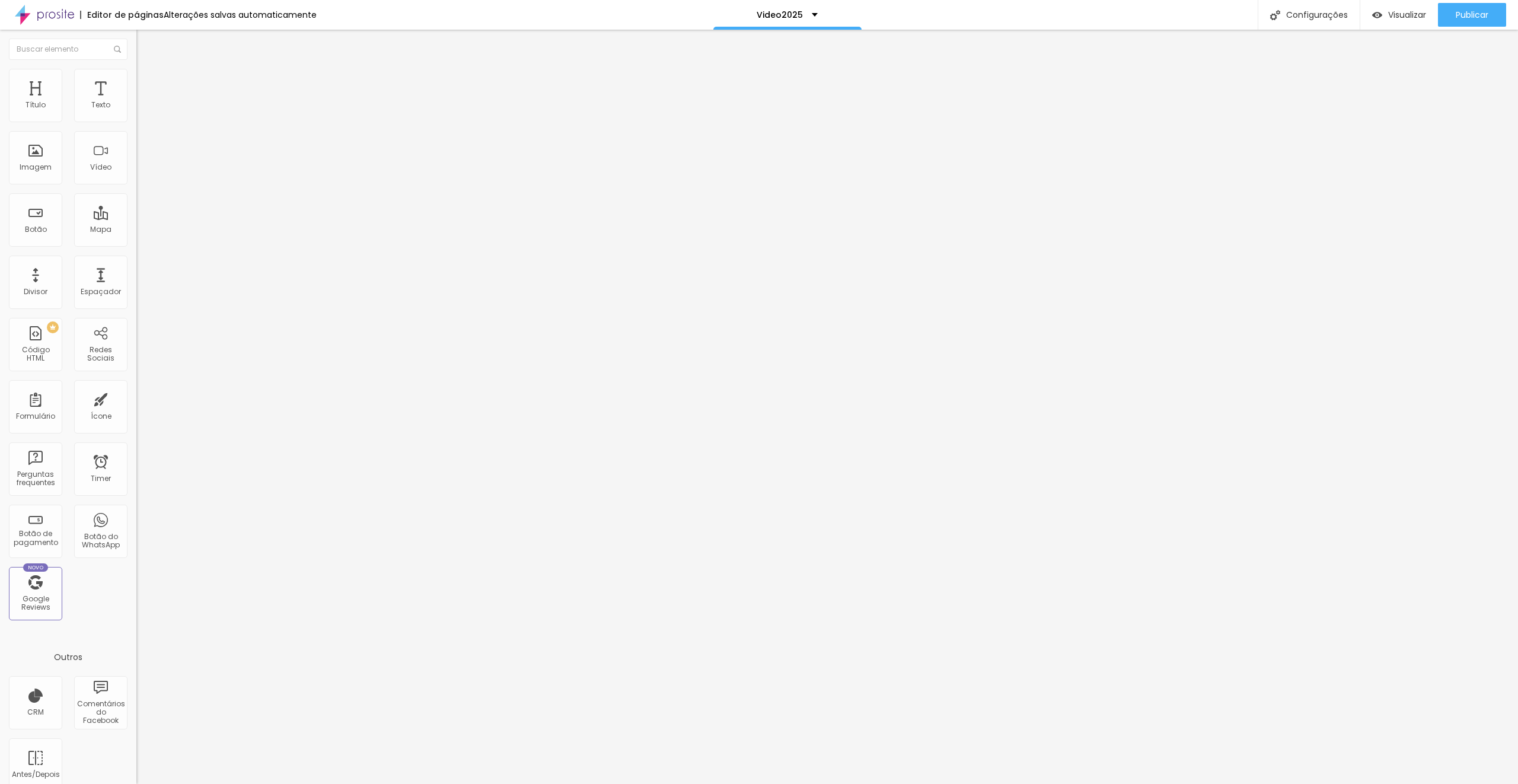
type input "21"
type input "22"
drag, startPoint x: 63, startPoint y: 114, endPoint x: 70, endPoint y: 115, distance: 7.1
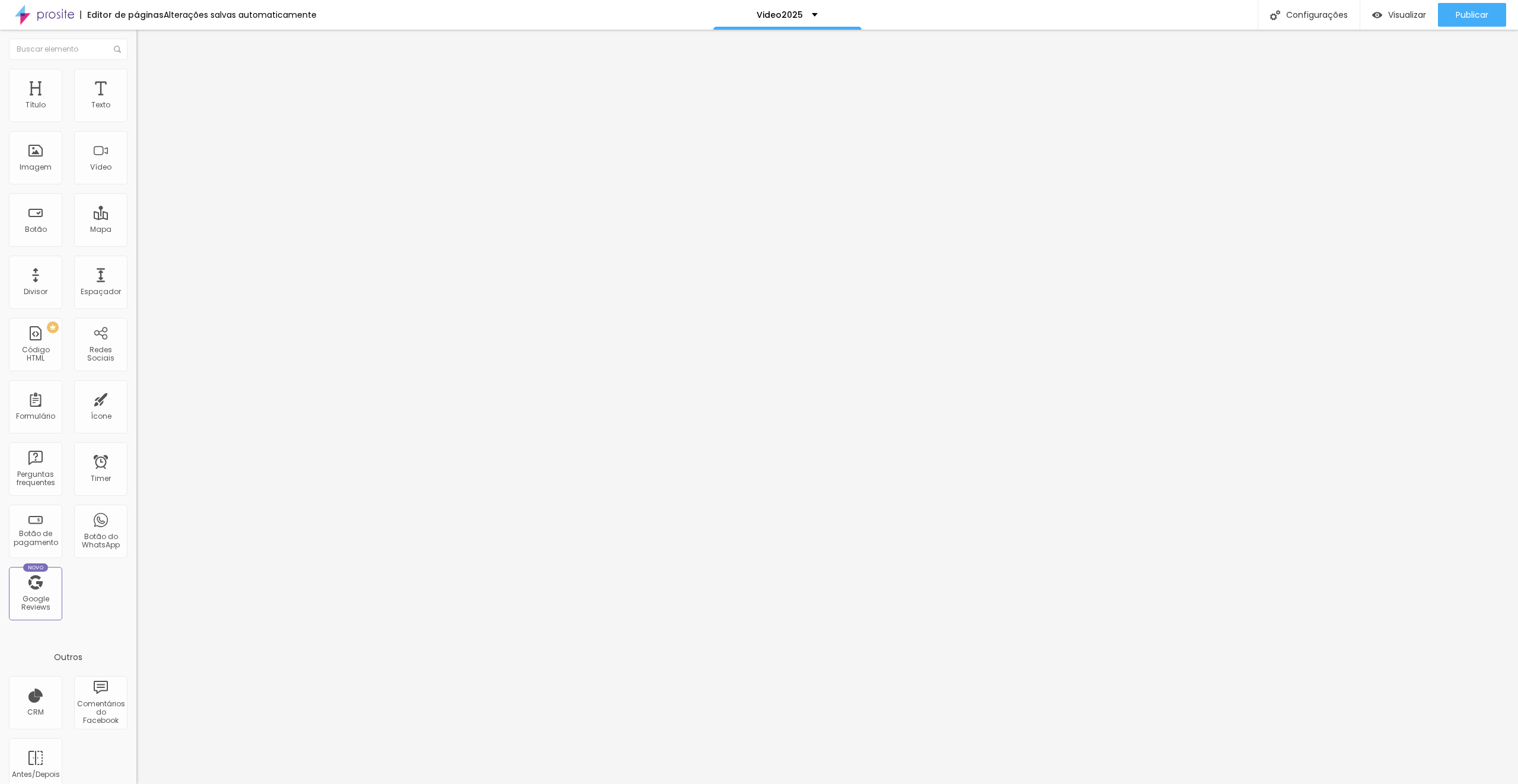
type input "22"
click at [136, 218] on input "range" at bounding box center [174, 222] width 76 height 9
click at [136, 69] on img at bounding box center [141, 74] width 11 height 11
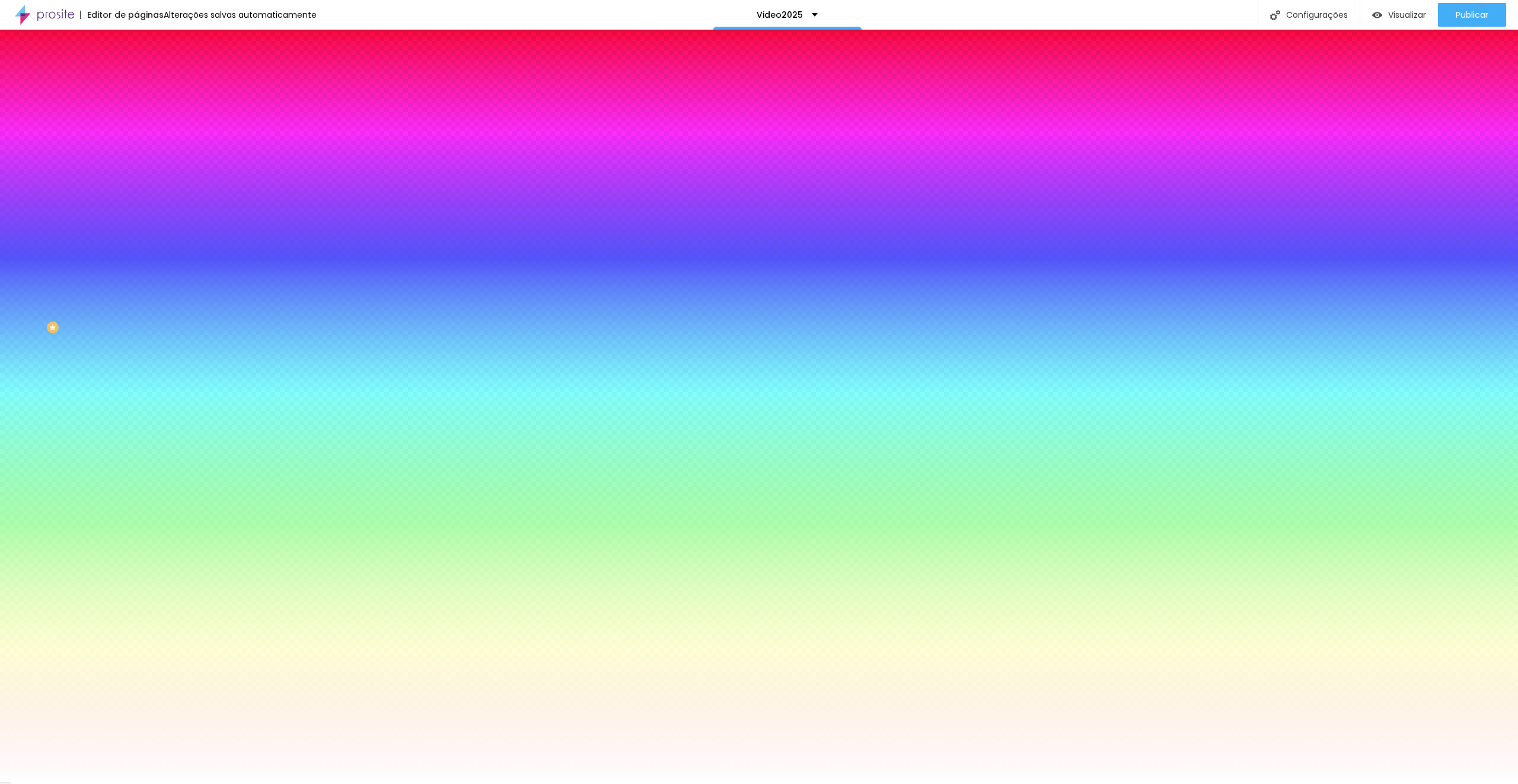
click at [136, 80] on li "Avançado" at bounding box center [204, 86] width 136 height 12
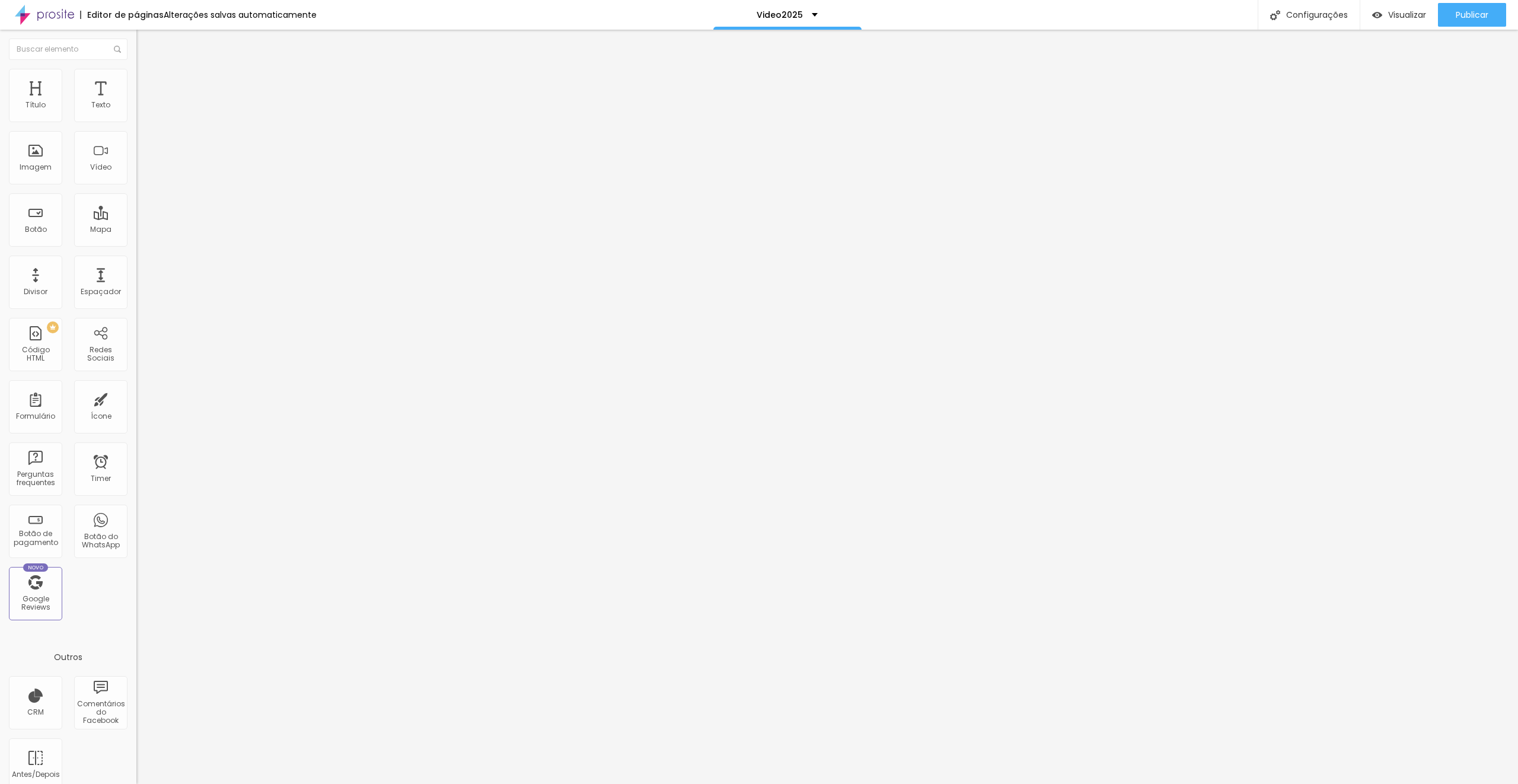
type input "5"
type input "10"
type input "15"
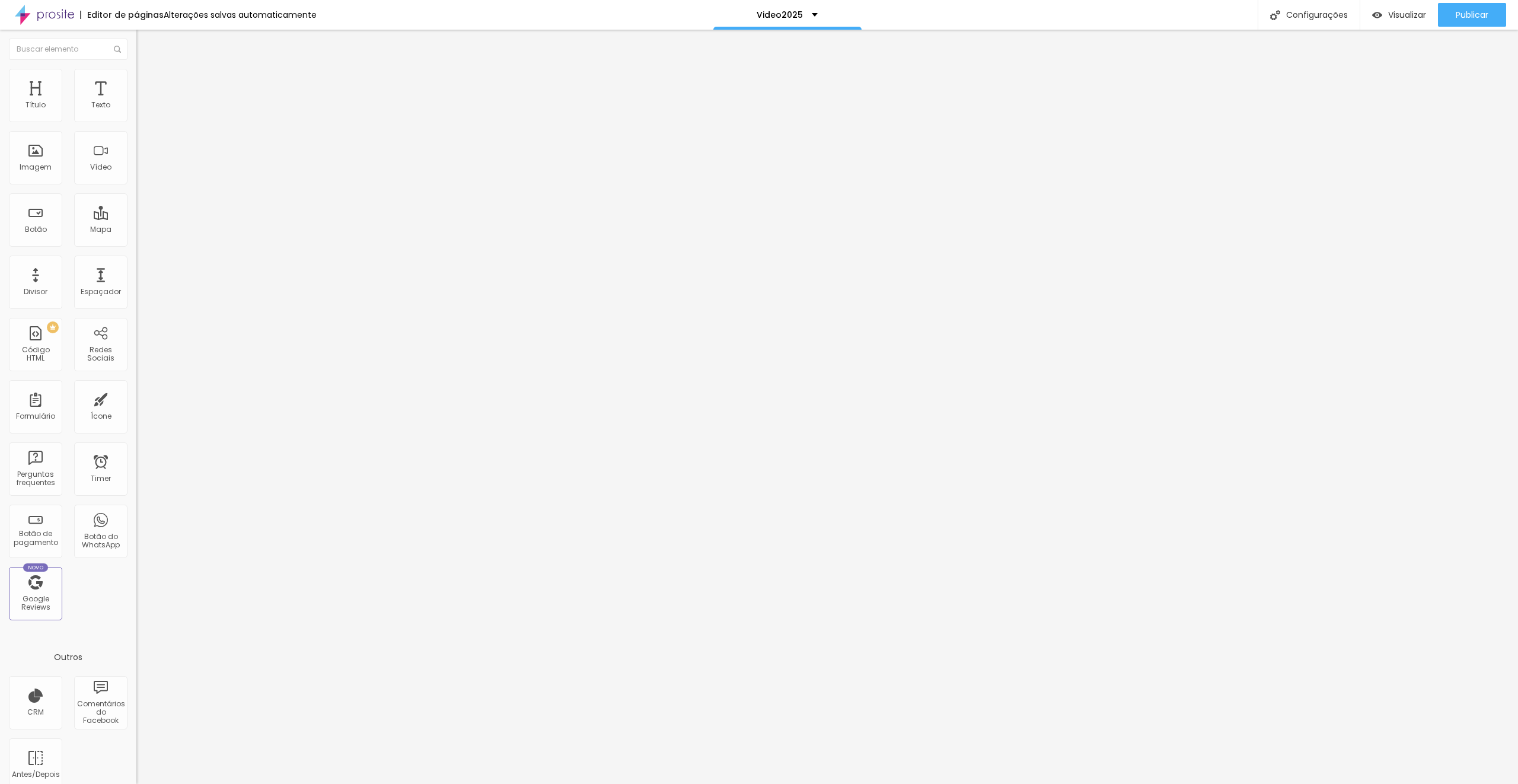
type input "15"
drag, startPoint x: 24, startPoint y: 118, endPoint x: 41, endPoint y: 118, distance: 17.0
type input "15"
click at [136, 230] on input "range" at bounding box center [174, 234] width 76 height 9
click at [136, 80] on li "Avançado" at bounding box center [204, 86] width 136 height 12
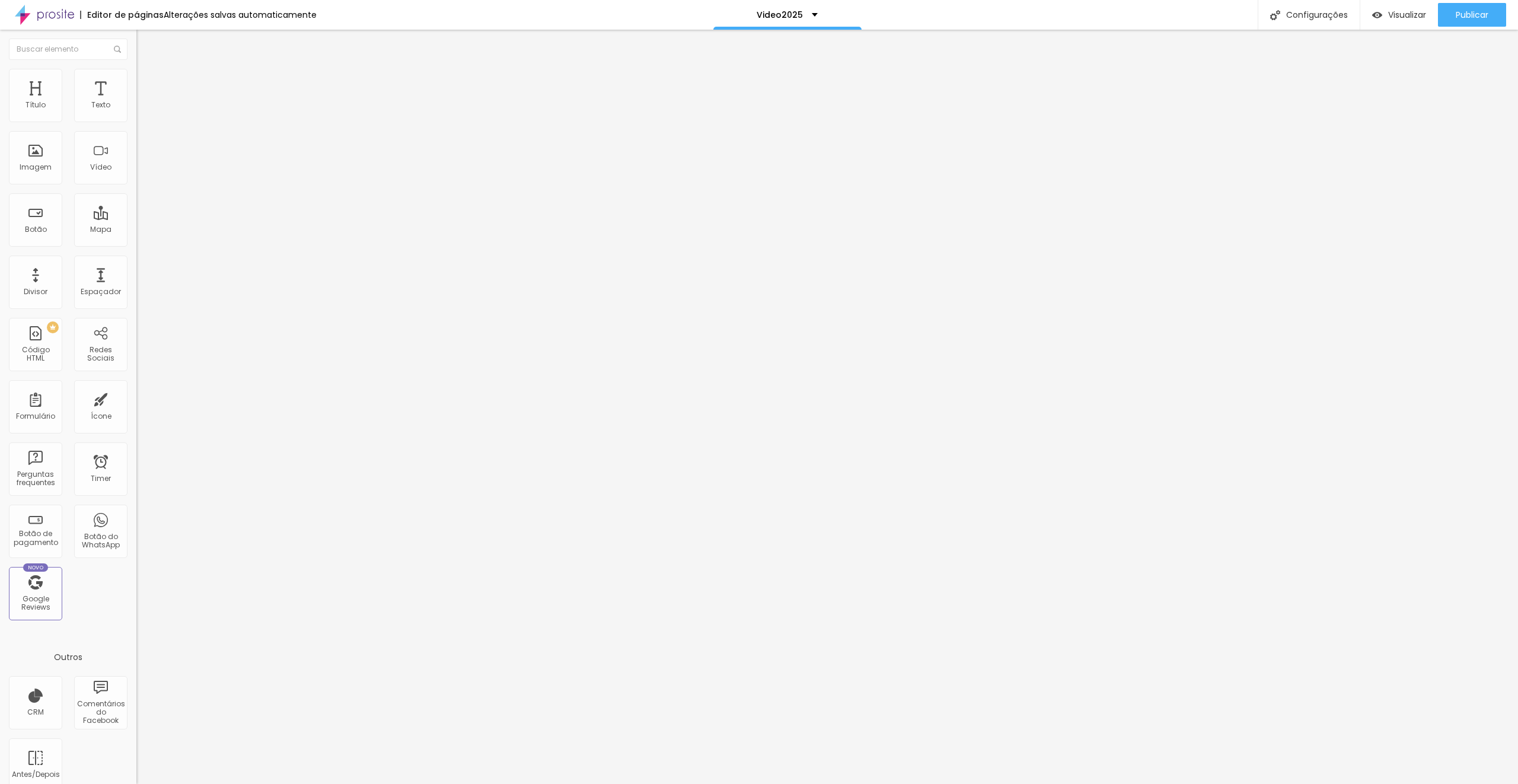
type input "5"
type input "10"
type input "15"
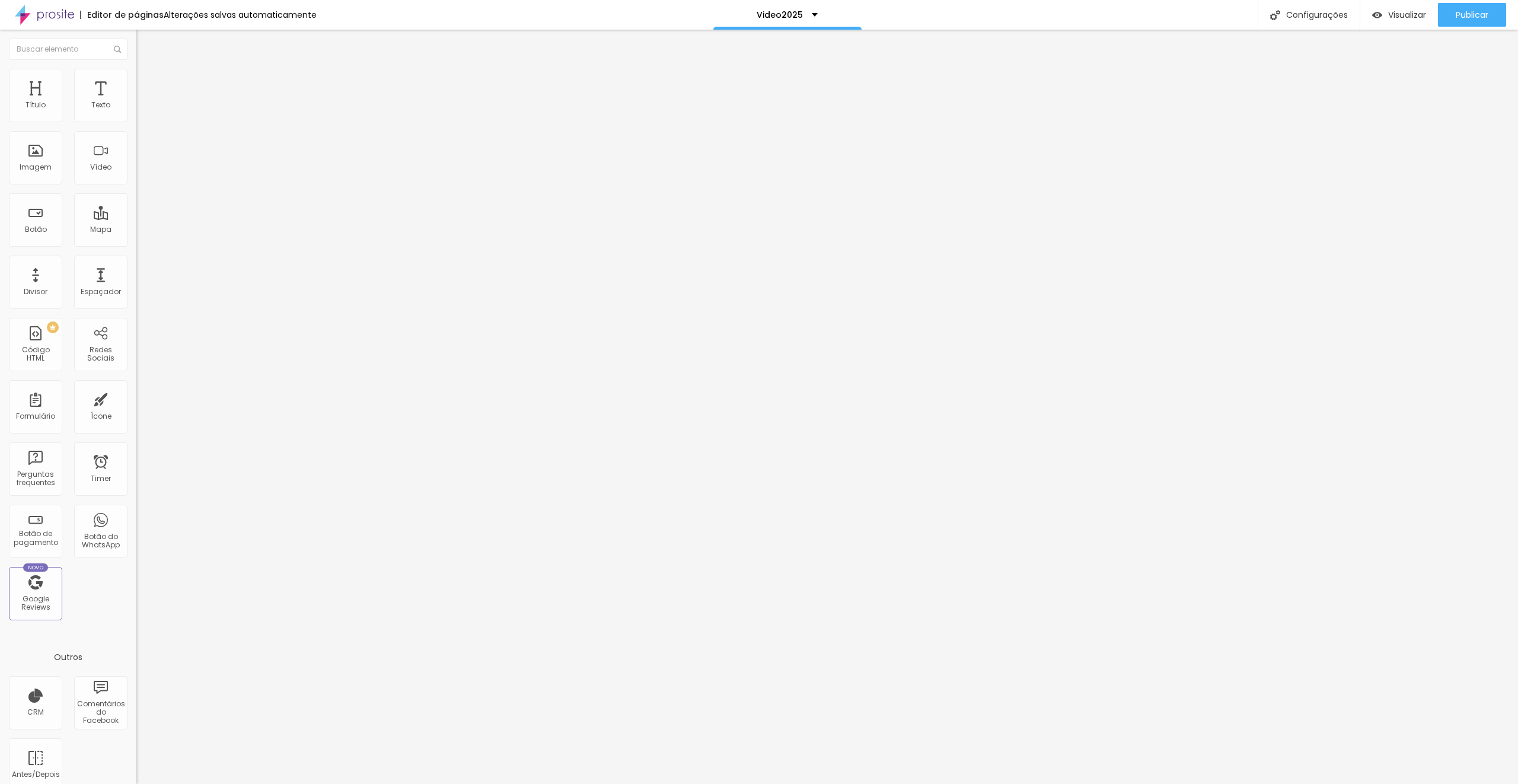
type input "15"
drag, startPoint x: 25, startPoint y: 118, endPoint x: 42, endPoint y: 118, distance: 17.0
type input "15"
click at [136, 230] on input "range" at bounding box center [174, 234] width 76 height 9
click at [136, 80] on img at bounding box center [141, 85] width 11 height 11
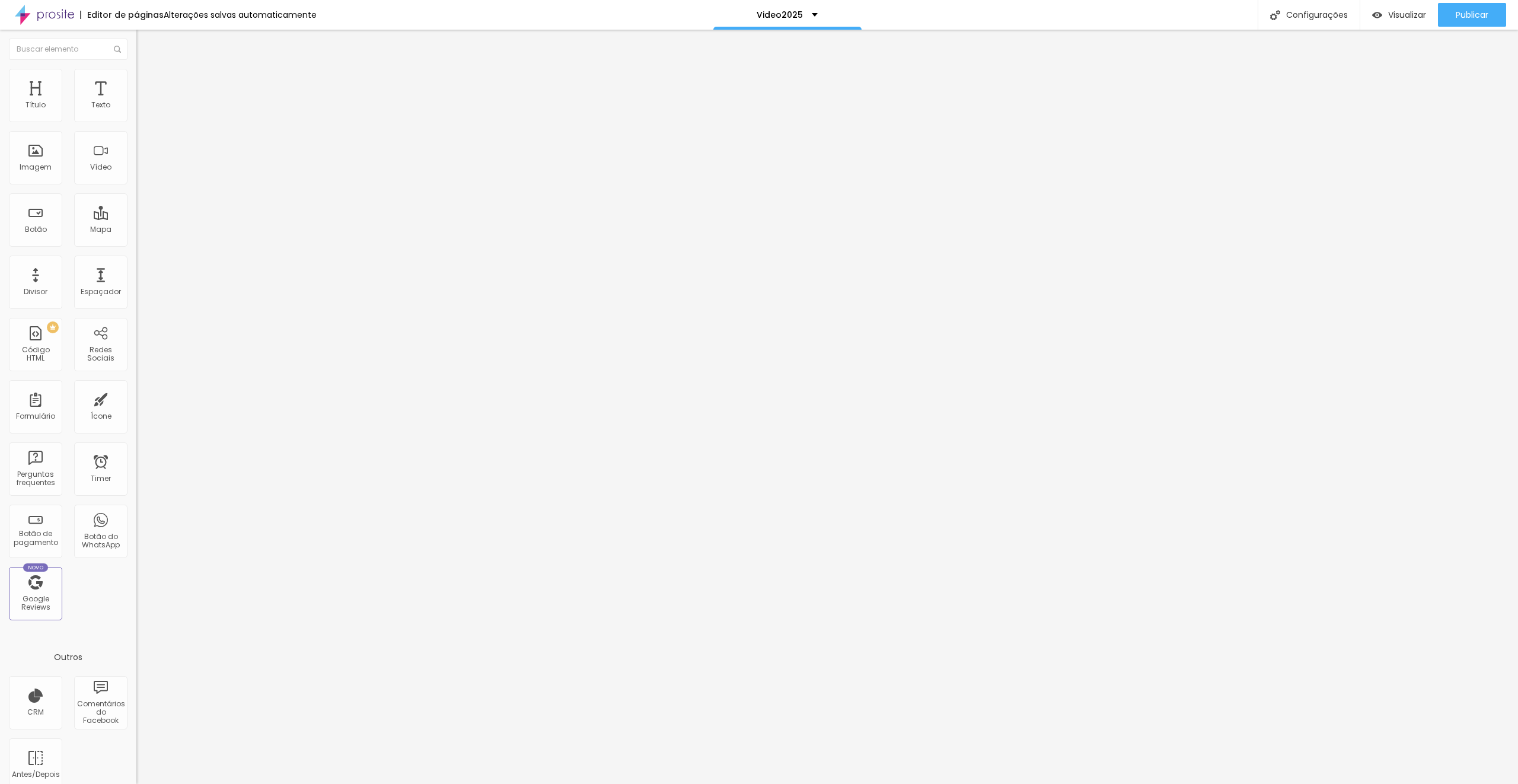
type input "5"
type input "10"
type input "15"
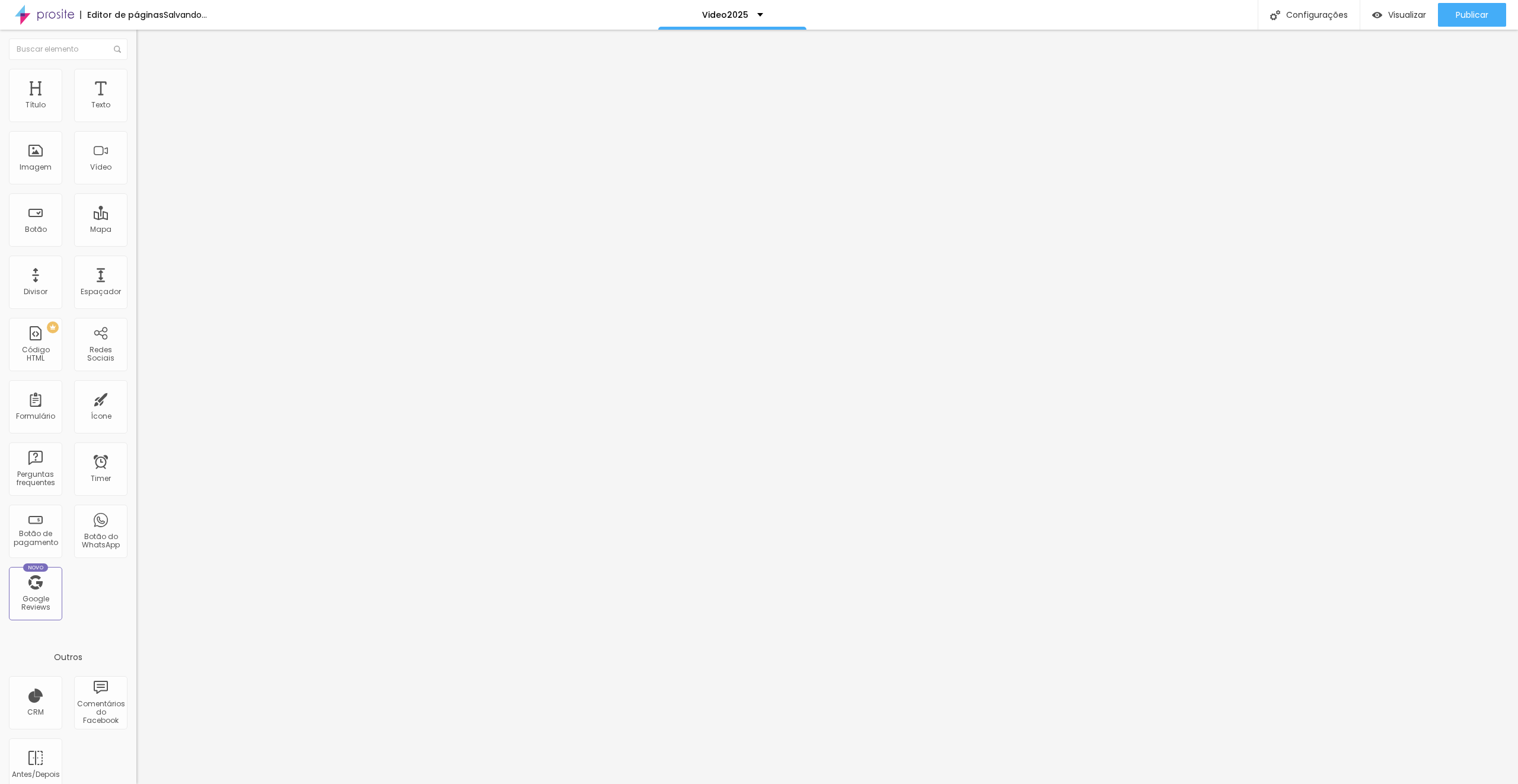
type input "15"
drag, startPoint x: 25, startPoint y: 118, endPoint x: 42, endPoint y: 118, distance: 17.0
type input "15"
click at [136, 230] on input "range" at bounding box center [174, 234] width 76 height 9
click at [136, 80] on li "Avançado" at bounding box center [204, 86] width 136 height 12
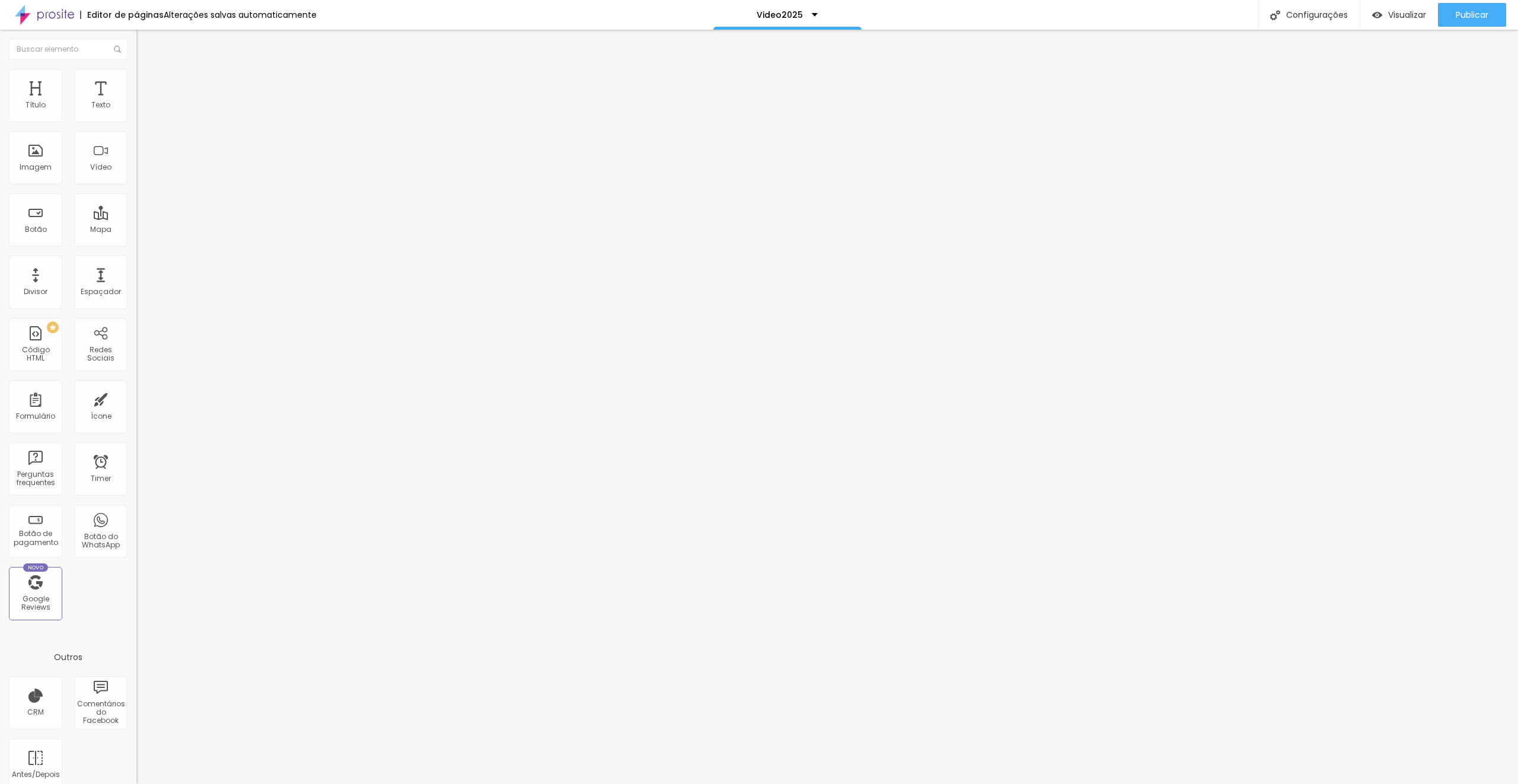
type input "5"
type input "10"
type input "15"
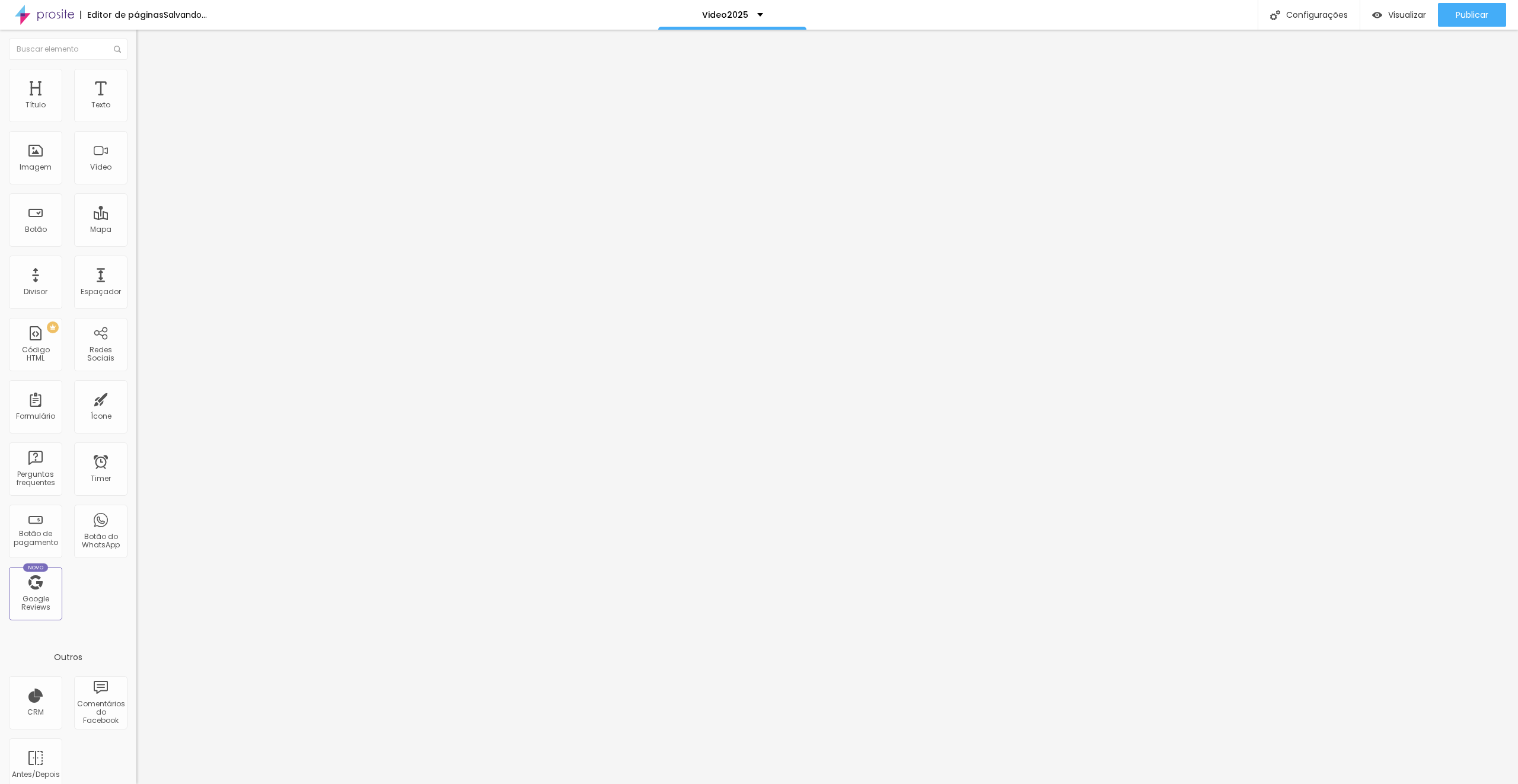
type input "15"
drag, startPoint x: 25, startPoint y: 116, endPoint x: 41, endPoint y: 116, distance: 16.0
type input "15"
click at [136, 230] on input "range" at bounding box center [174, 234] width 76 height 9
click at [1477, 15] on span "Publicar" at bounding box center [1472, 14] width 33 height 9
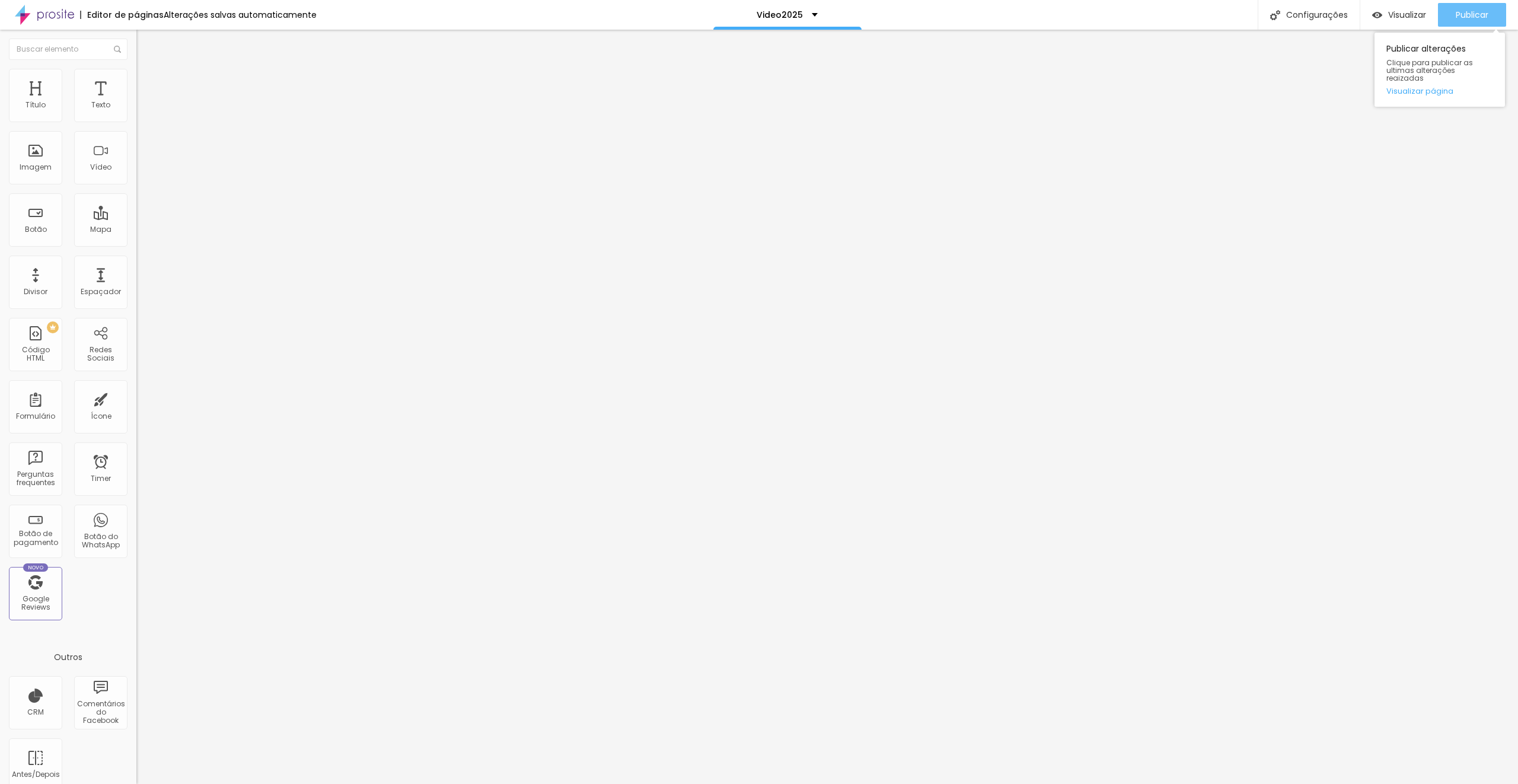
click at [1480, 18] on span "Publicar" at bounding box center [1472, 14] width 33 height 9
click at [1480, 15] on span "Publicar" at bounding box center [1472, 14] width 33 height 9
click at [136, 102] on span "Trocar imagem" at bounding box center [168, 97] width 64 height 10
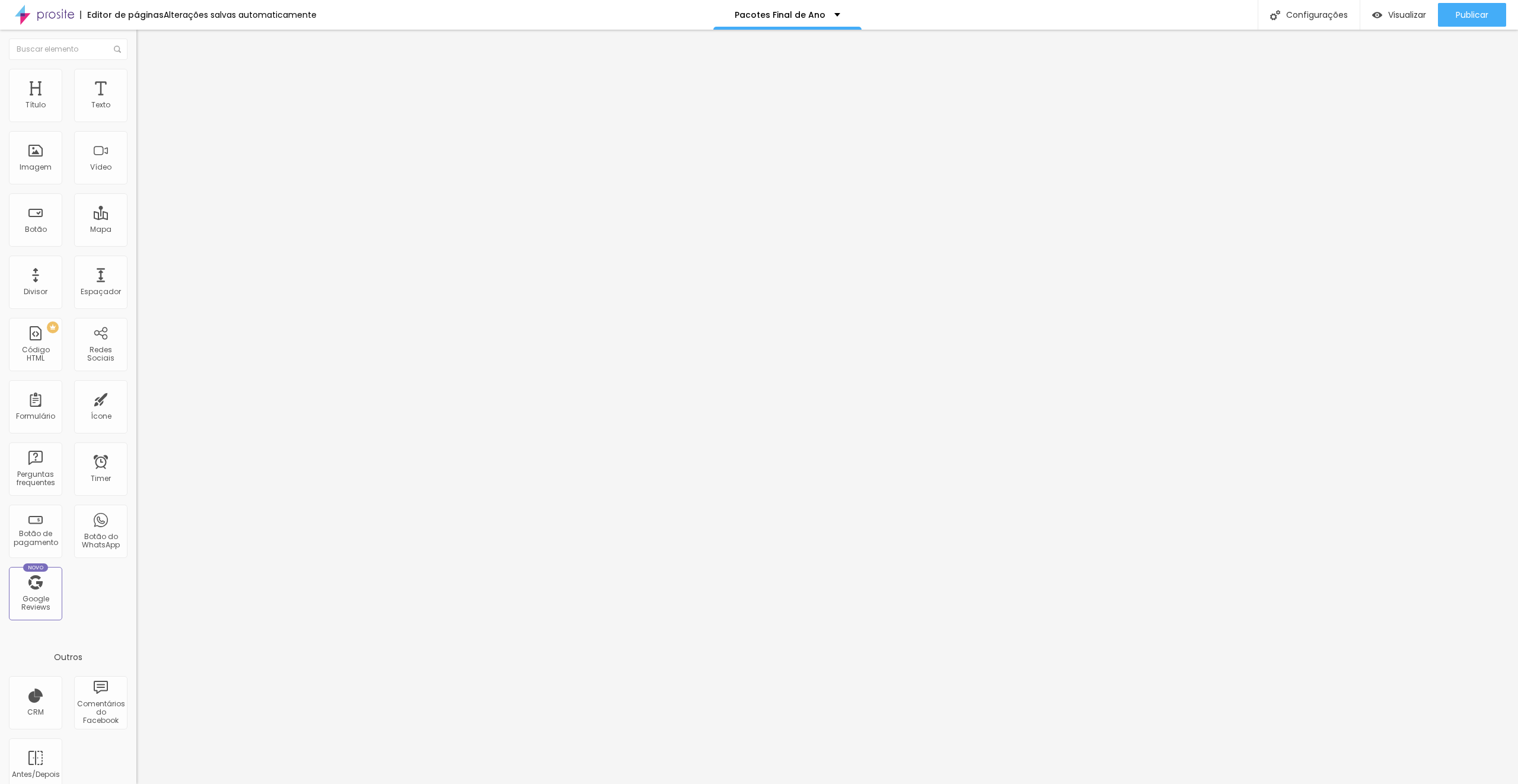
click at [136, 102] on span "Trocar imagem" at bounding box center [168, 97] width 64 height 10
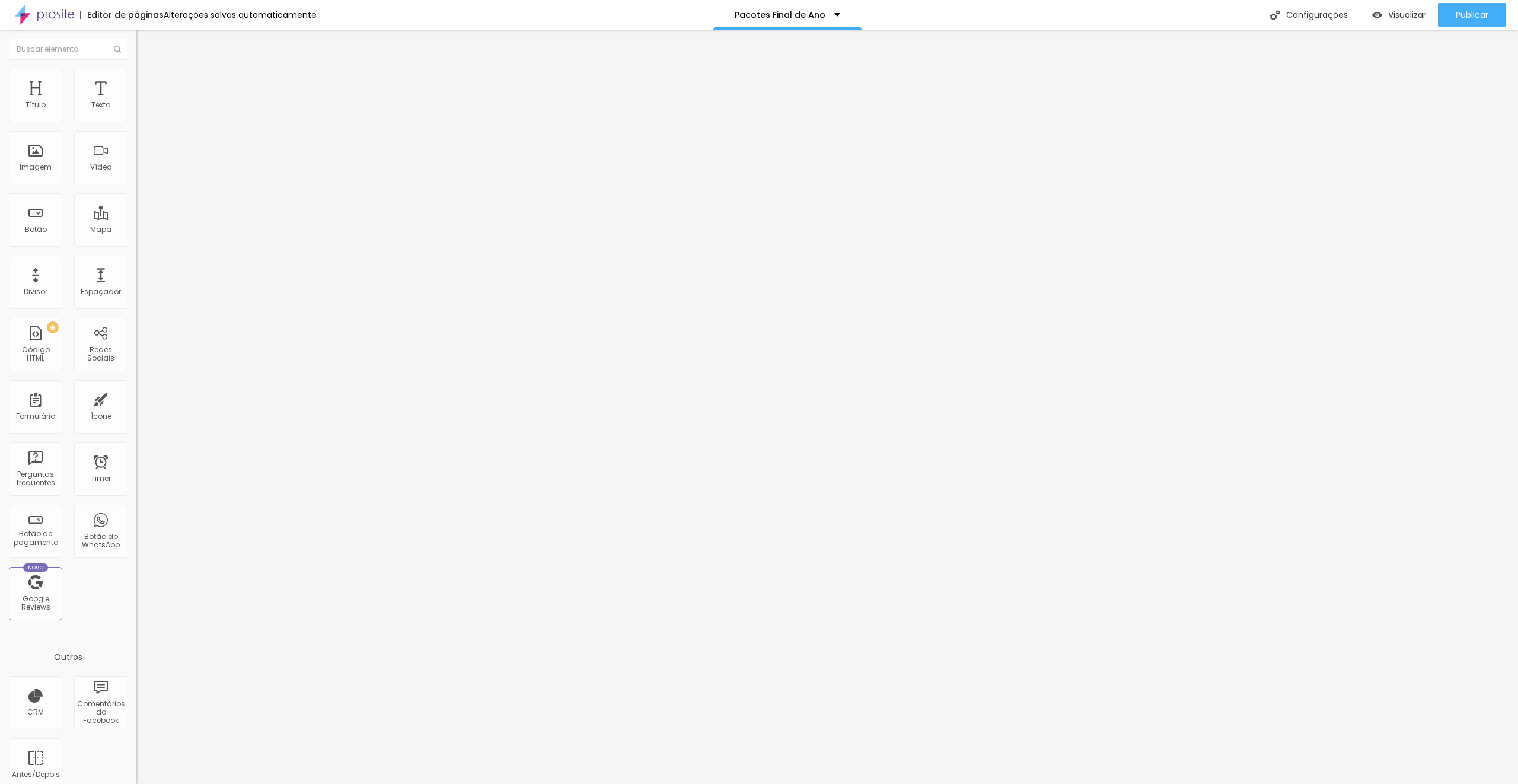
click at [136, 102] on span "Trocar imagem" at bounding box center [168, 97] width 64 height 10
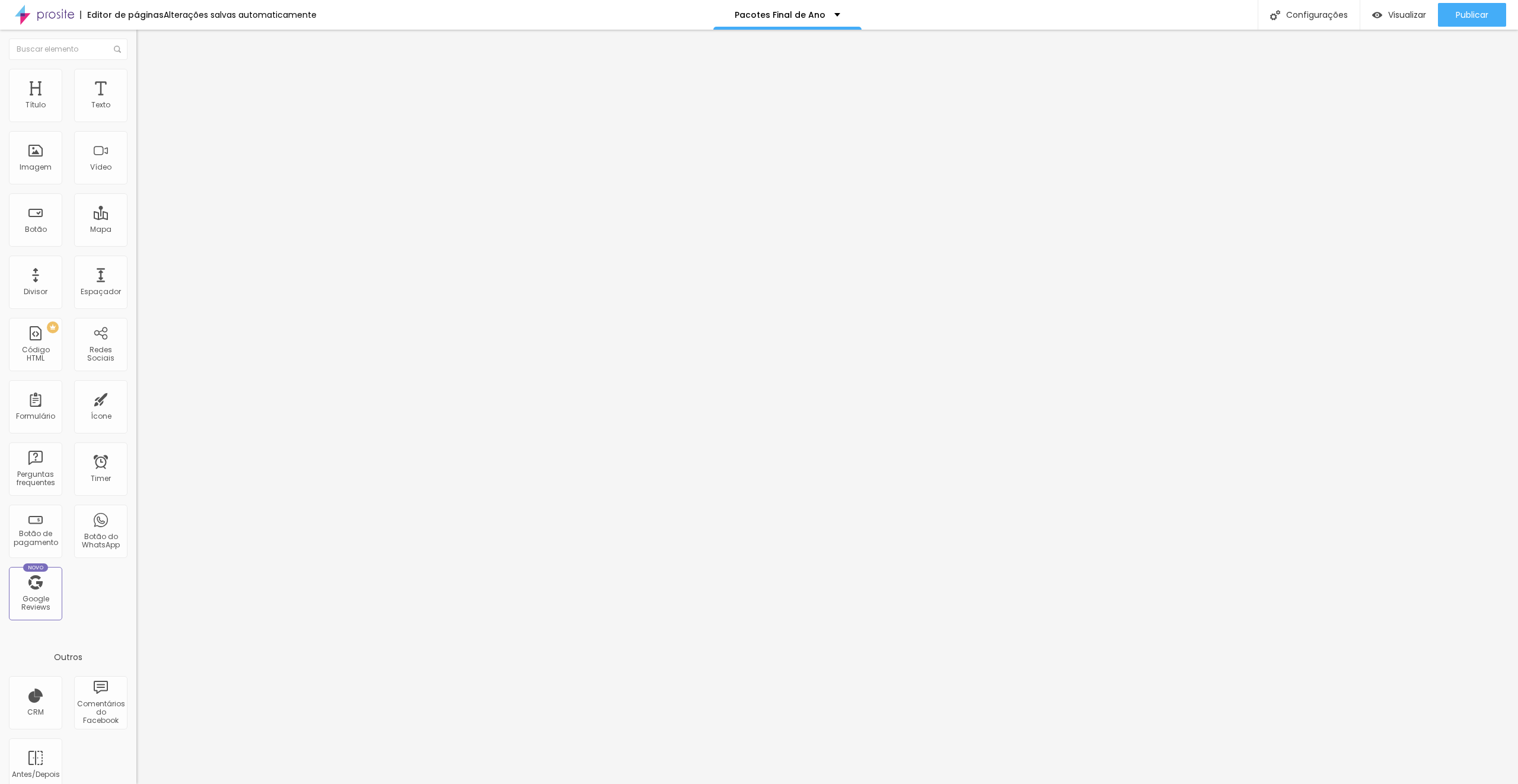
click at [136, 102] on span "Trocar imagem" at bounding box center [168, 97] width 64 height 10
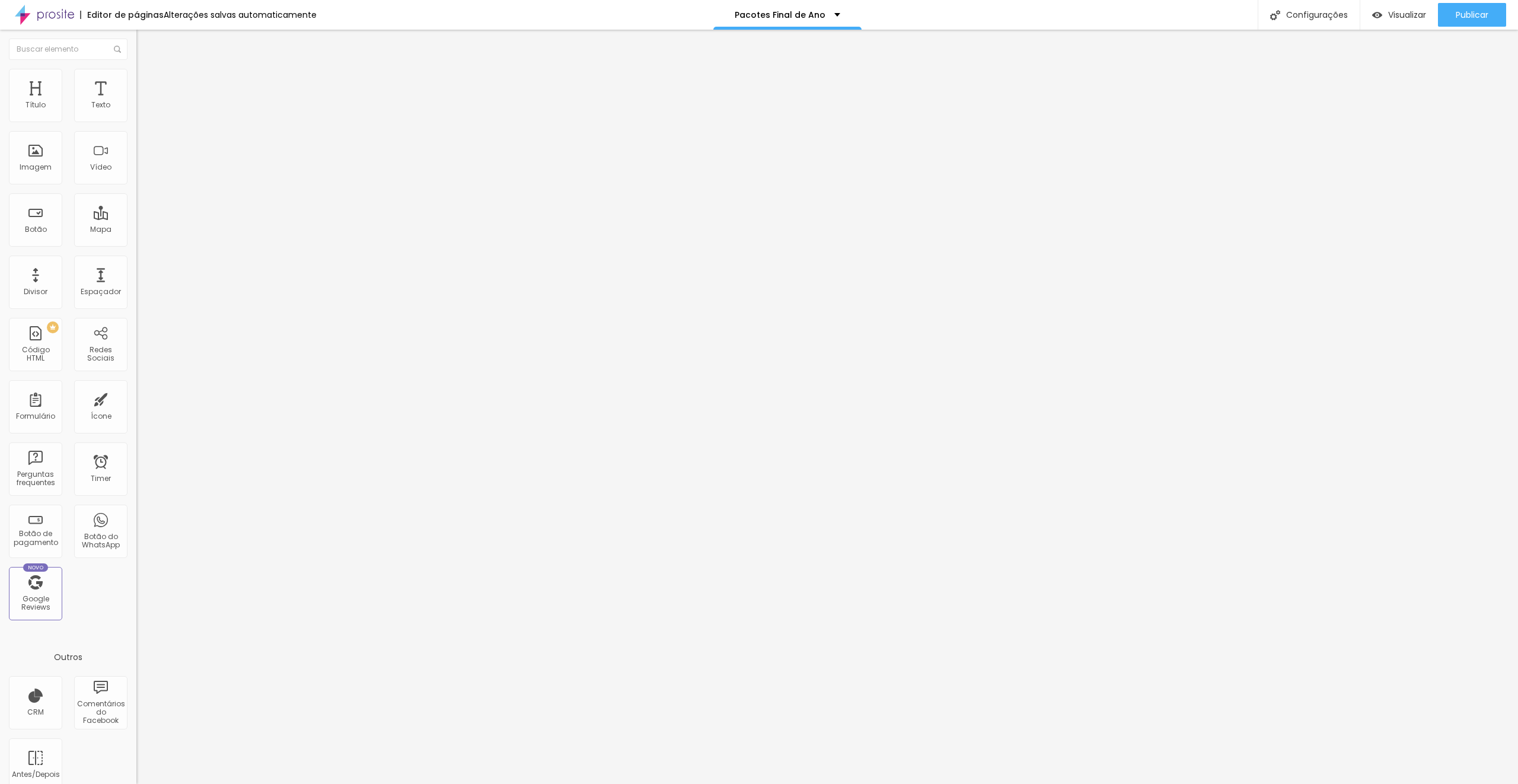
click at [136, 102] on span "Trocar imagem" at bounding box center [168, 97] width 64 height 10
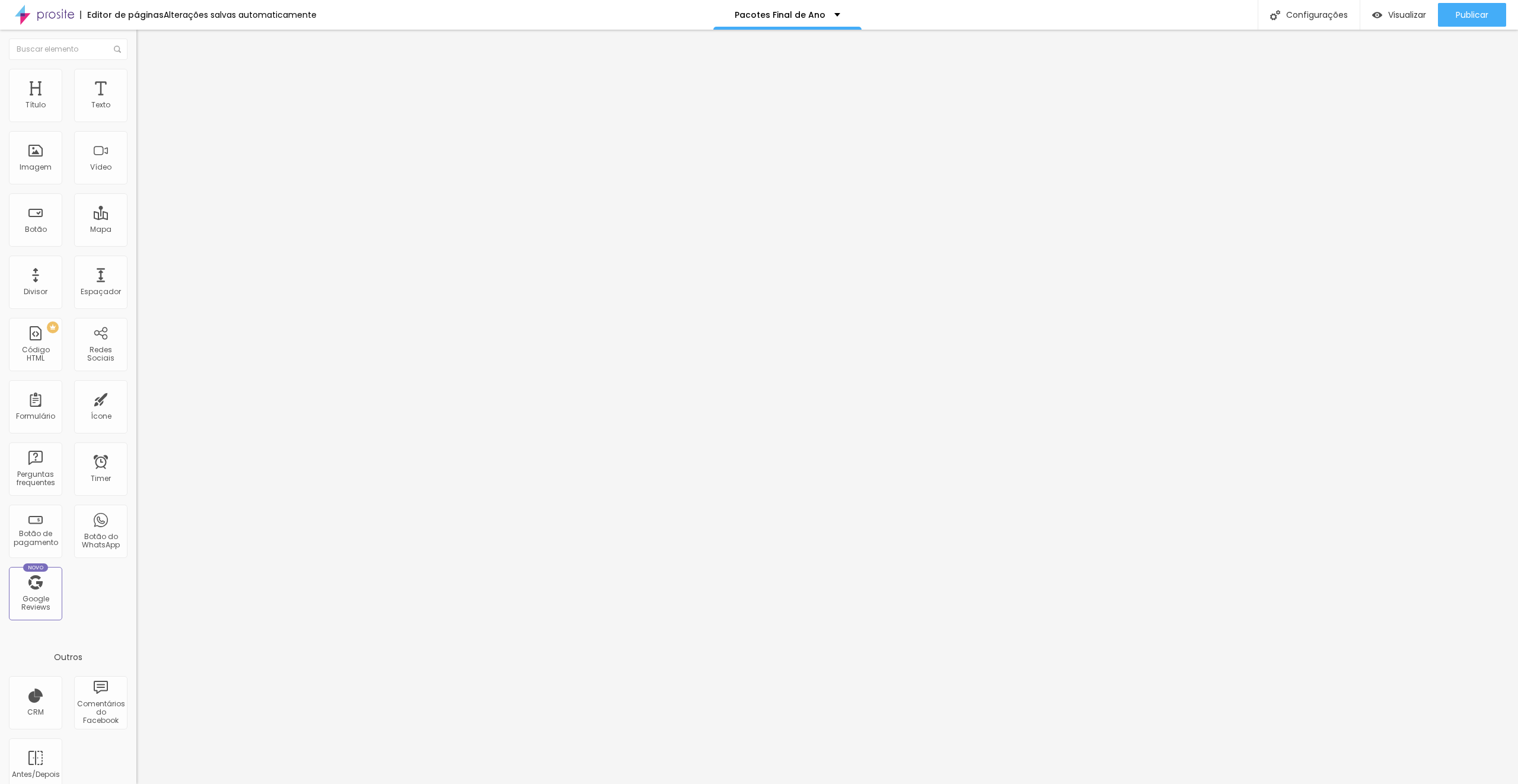
click at [136, 102] on span "Trocar imagem" at bounding box center [168, 97] width 64 height 10
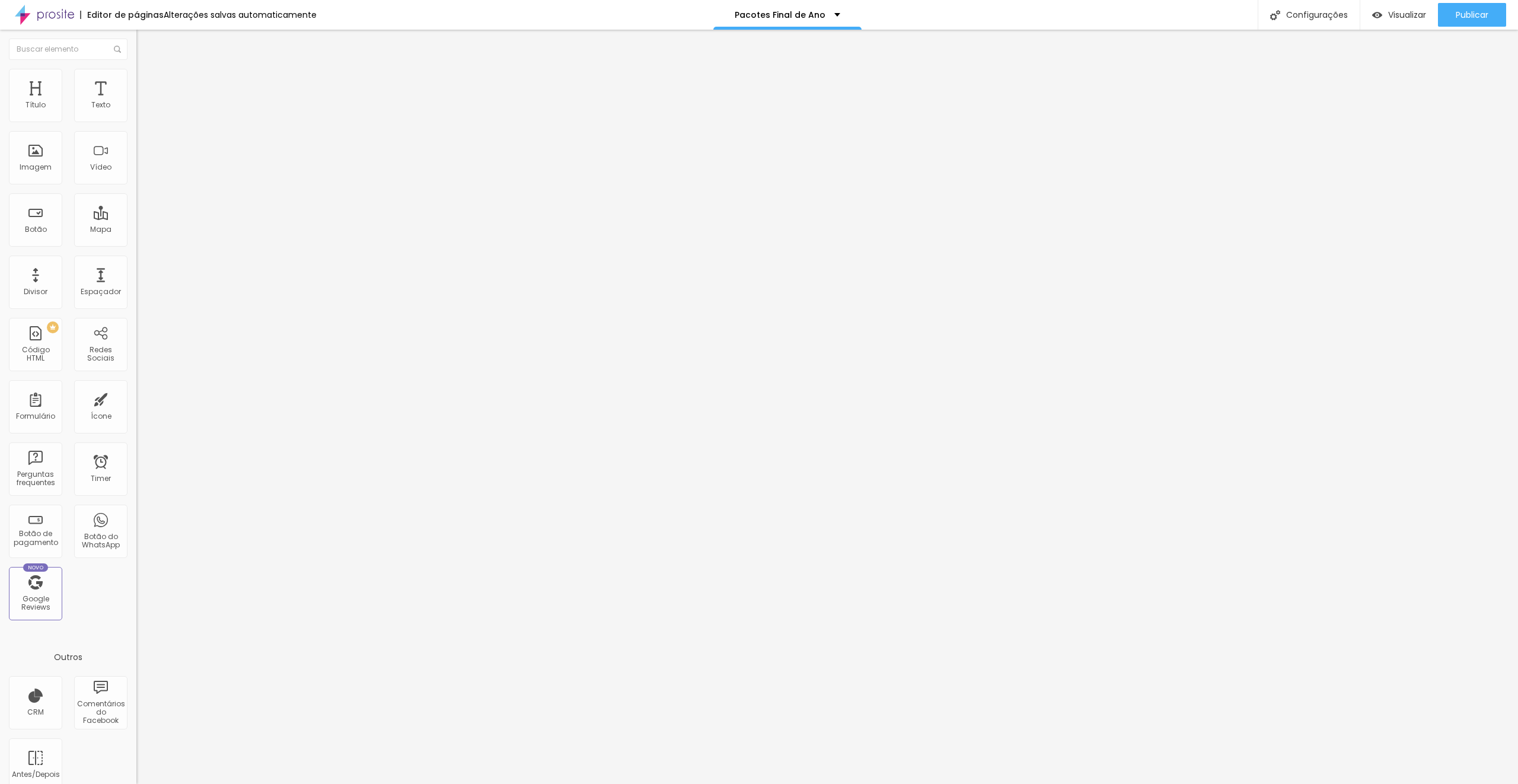
click at [136, 102] on span "Trocar imagem" at bounding box center [168, 97] width 64 height 10
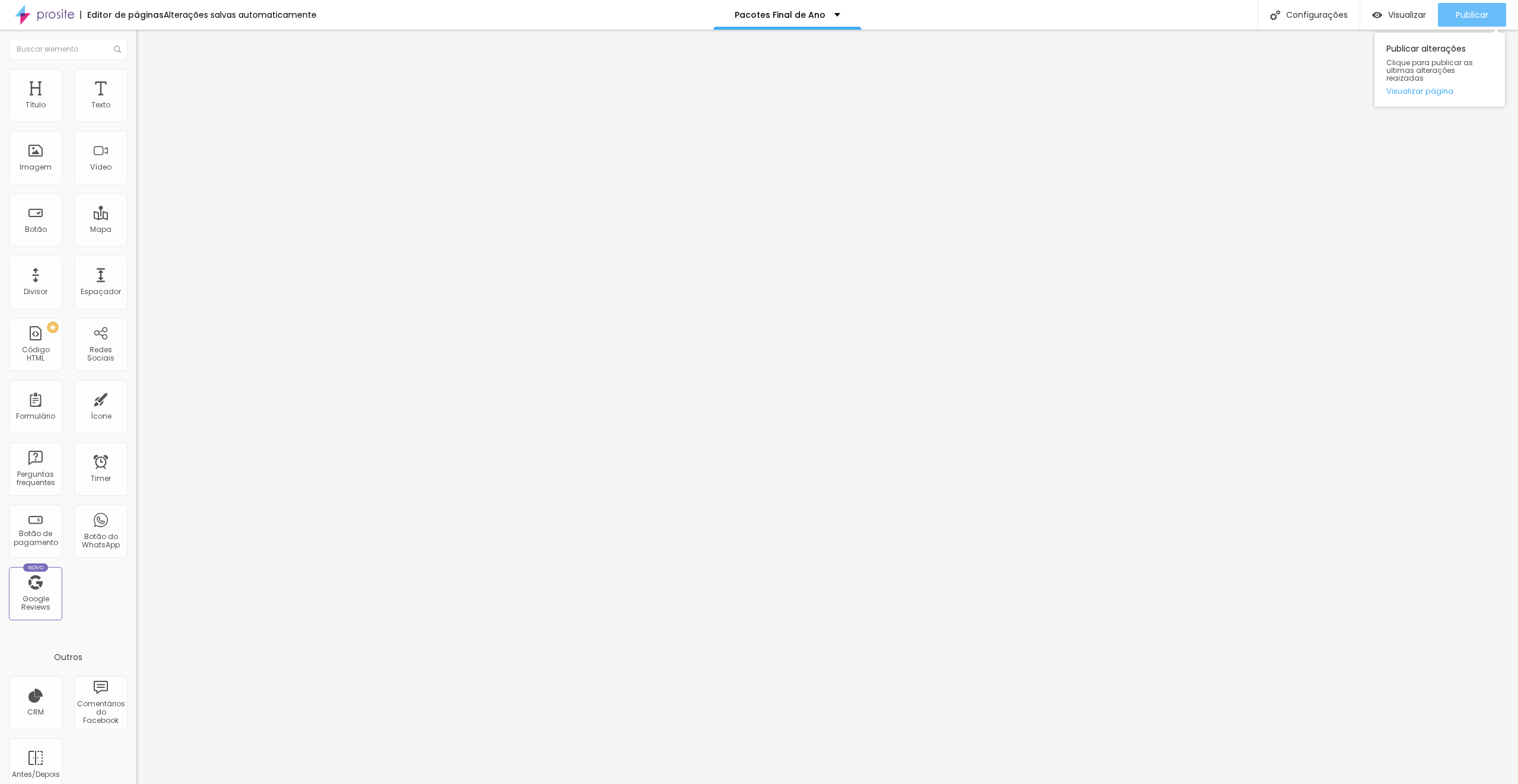
click at [1462, 17] on span "Publicar" at bounding box center [1472, 14] width 33 height 9
click at [1471, 12] on span "Publicar" at bounding box center [1472, 14] width 33 height 9
click at [136, 102] on span "Trocar imagem" at bounding box center [168, 97] width 64 height 10
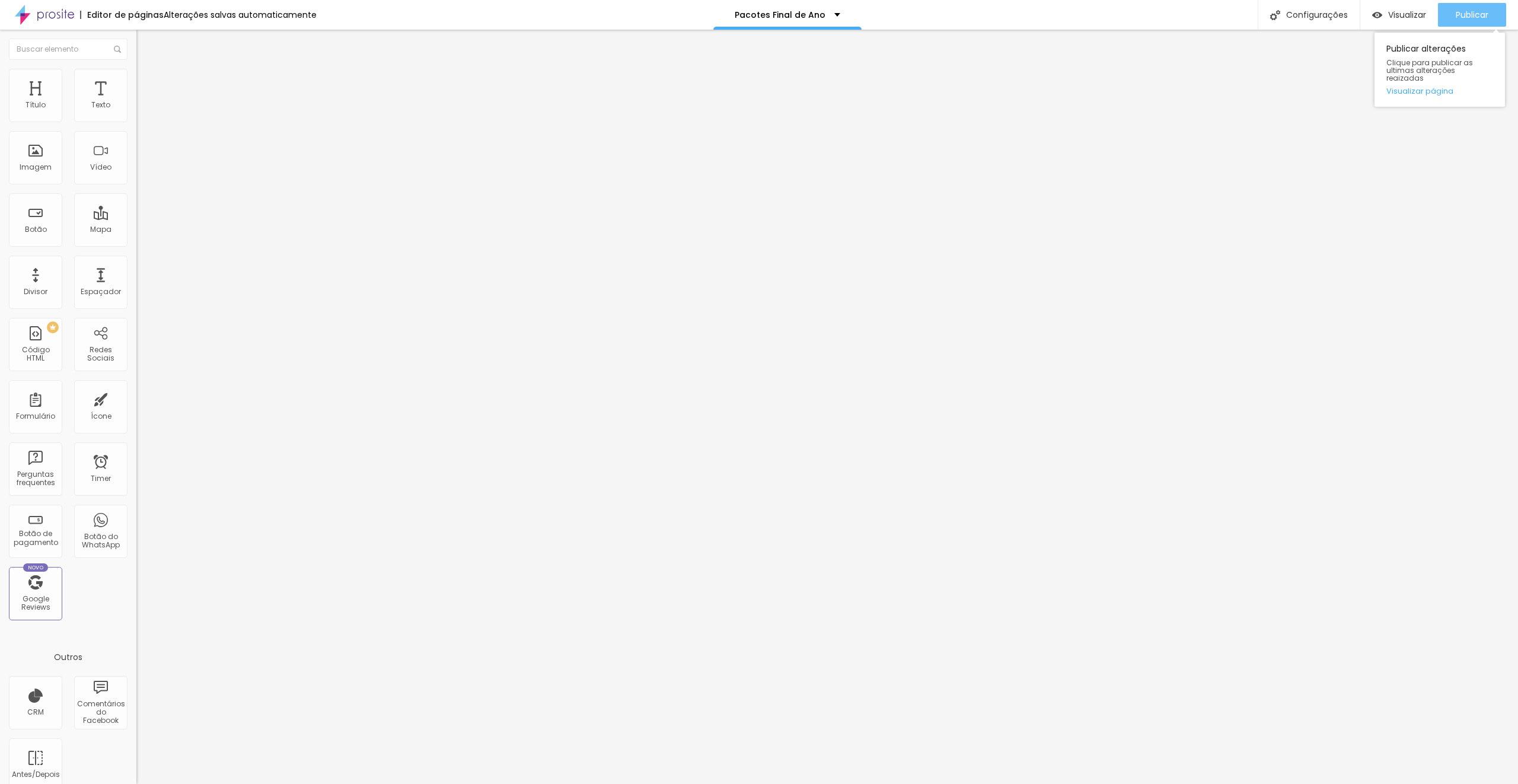
click at [1470, 10] on span "Publicar" at bounding box center [1472, 14] width 33 height 9
click at [136, 102] on span "Trocar imagem" at bounding box center [168, 97] width 64 height 10
click at [1468, 15] on span "Publicar" at bounding box center [1472, 14] width 33 height 9
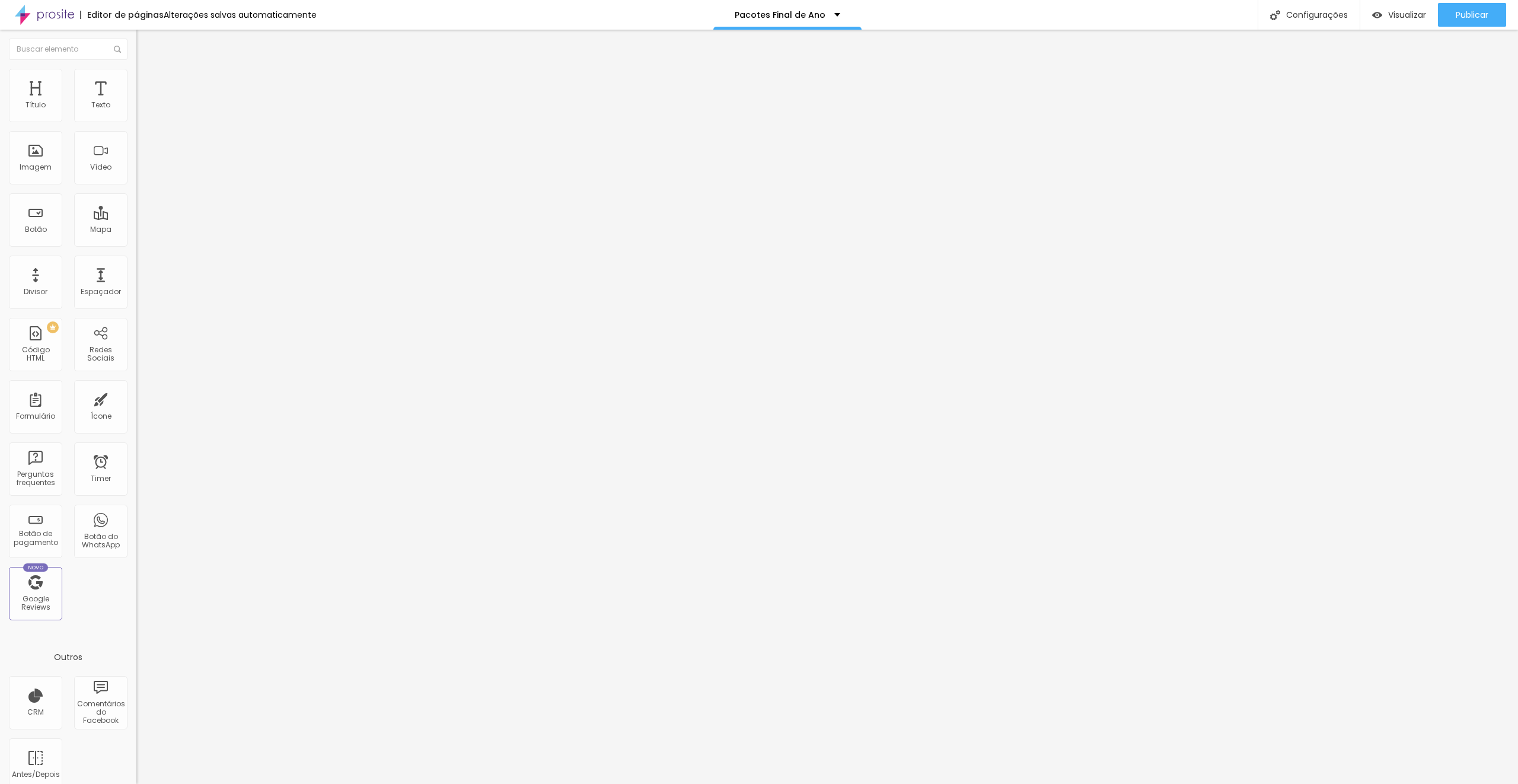
click at [136, 102] on span "Trocar imagem" at bounding box center [168, 97] width 64 height 10
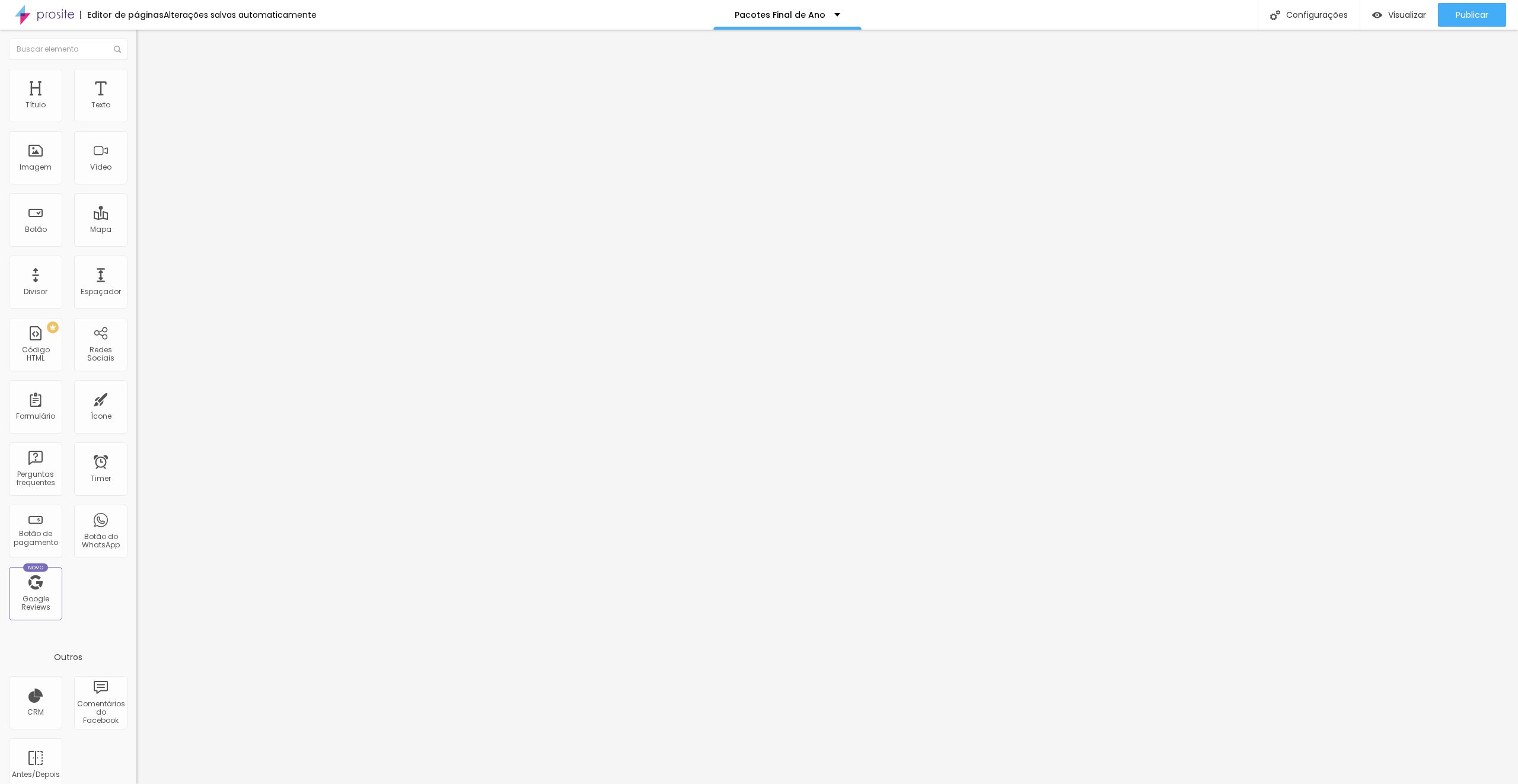
click at [136, 102] on span "Trocar imagem" at bounding box center [168, 97] width 64 height 10
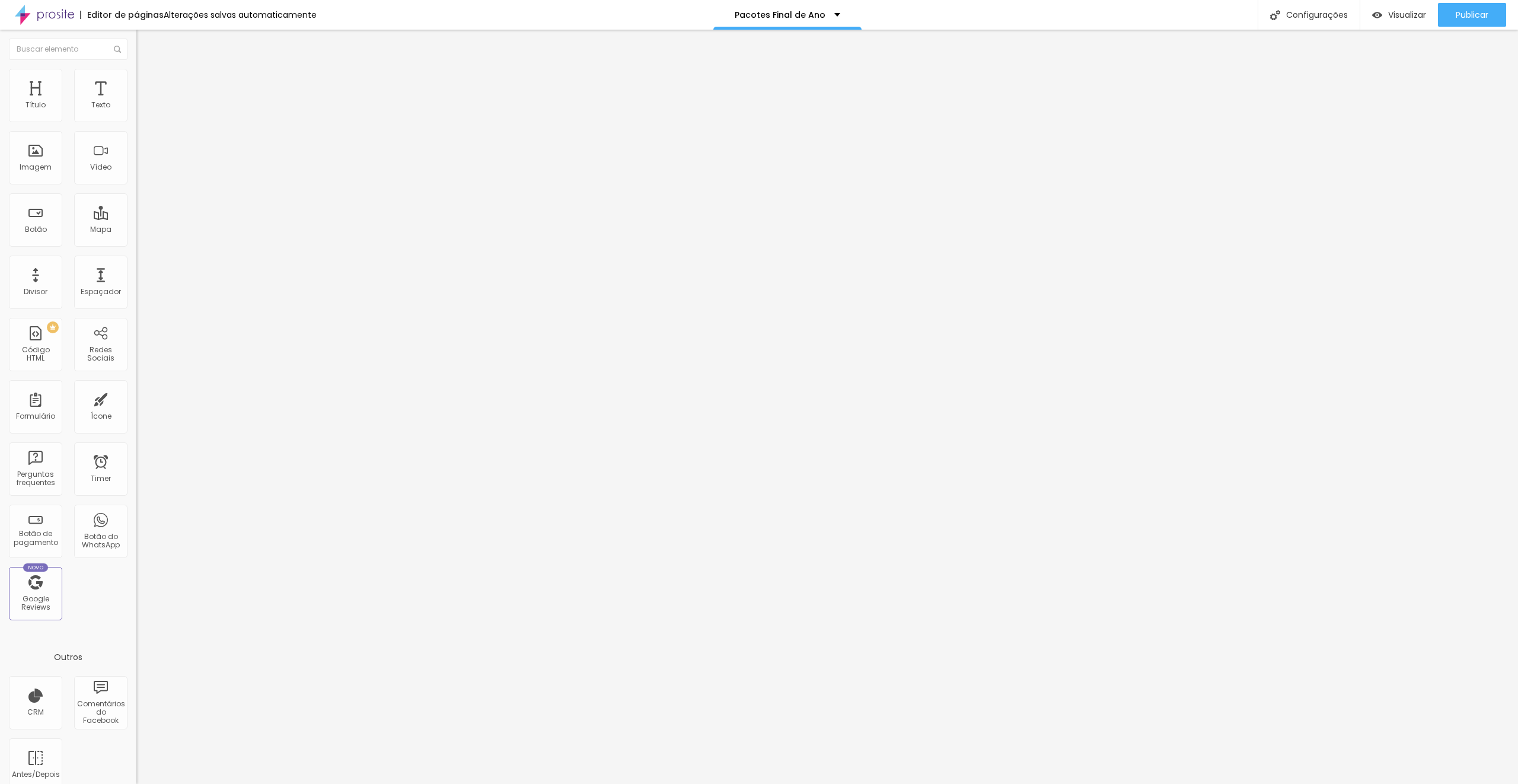
drag, startPoint x: 167, startPoint y: 180, endPoint x: 177, endPoint y: 180, distance: 10.0
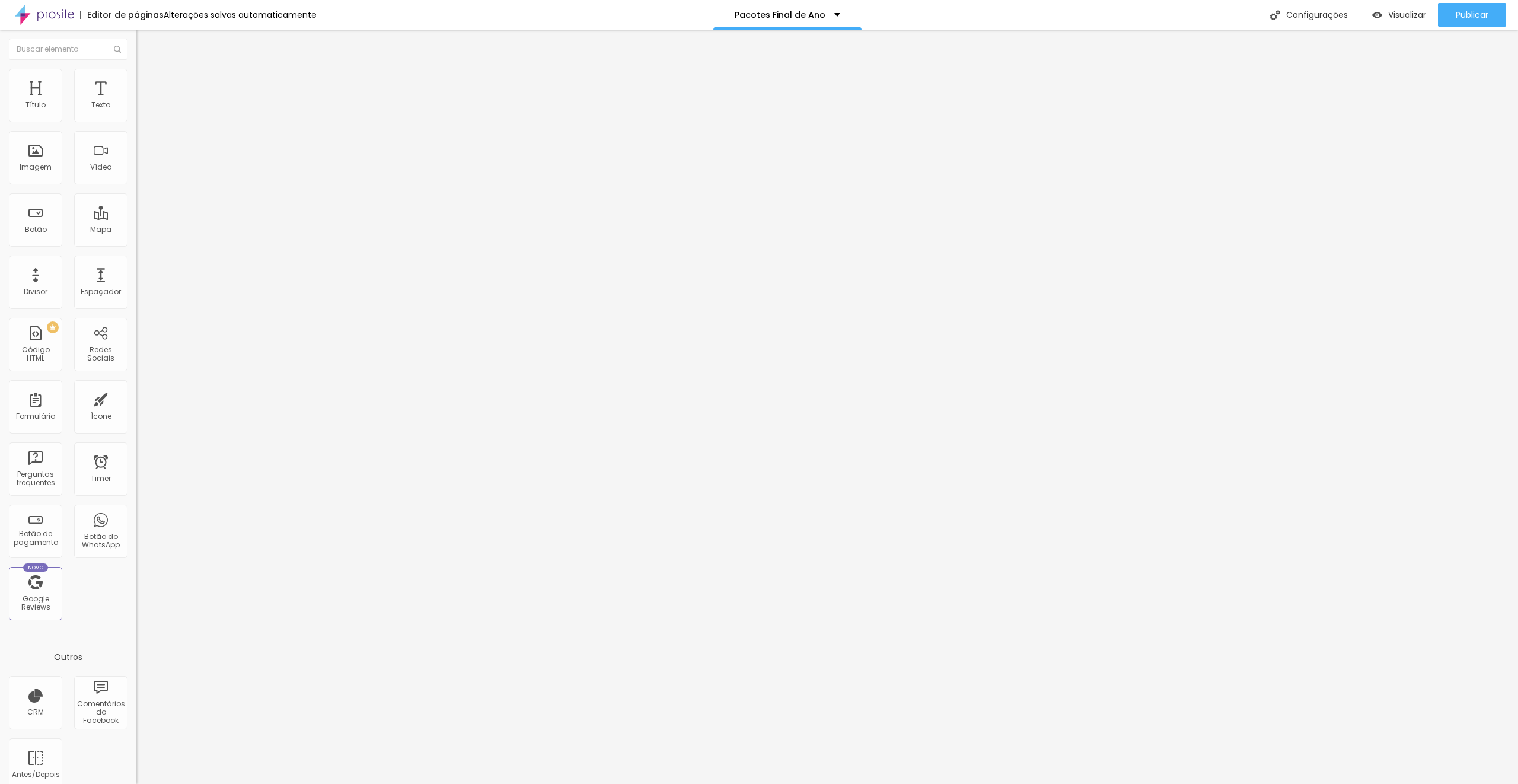
drag, startPoint x: 168, startPoint y: 194, endPoint x: 259, endPoint y: 203, distance: 91.4
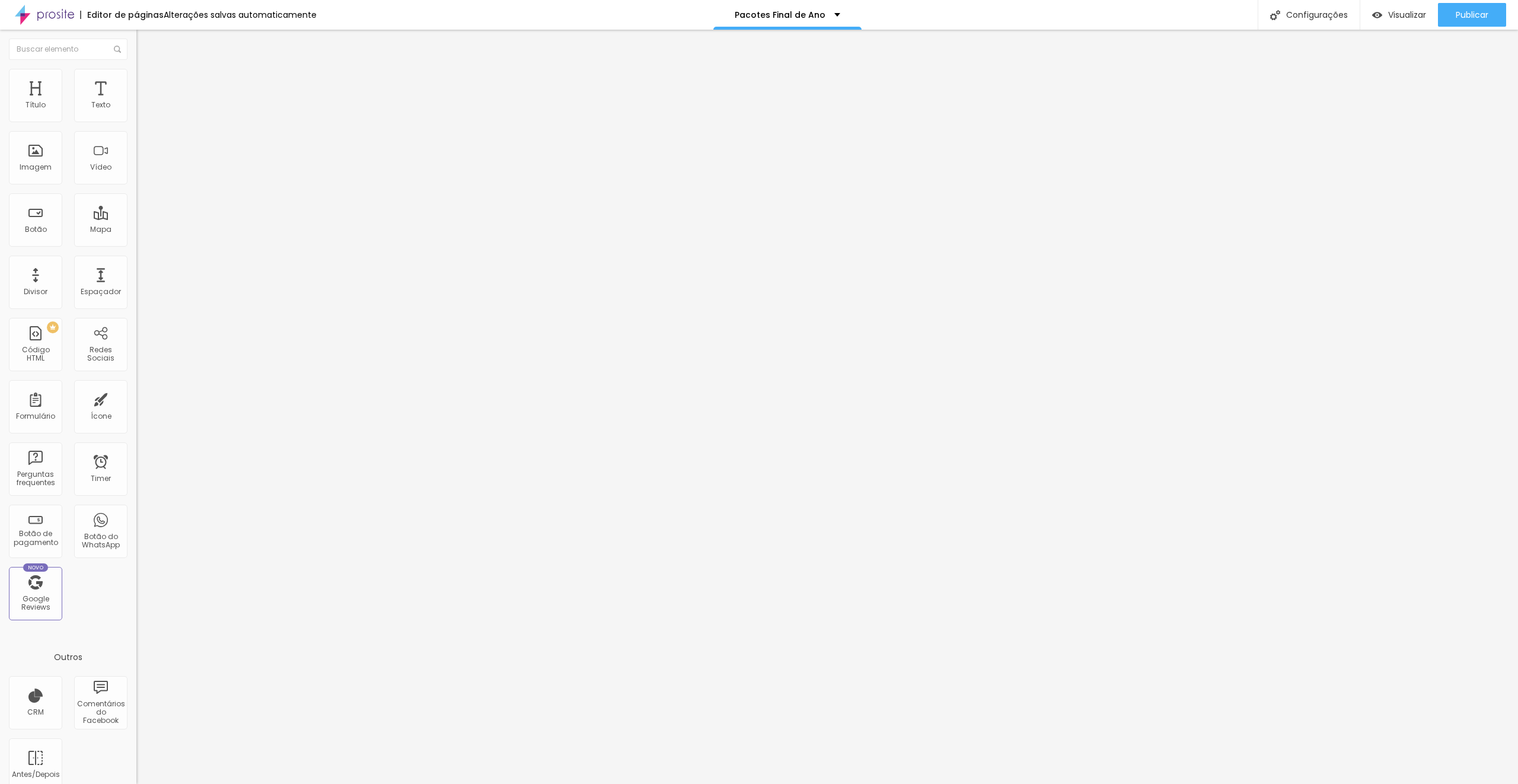
click at [1459, 17] on span "Publicar" at bounding box center [1472, 14] width 33 height 9
click at [136, 102] on span "Trocar imagem" at bounding box center [168, 97] width 64 height 10
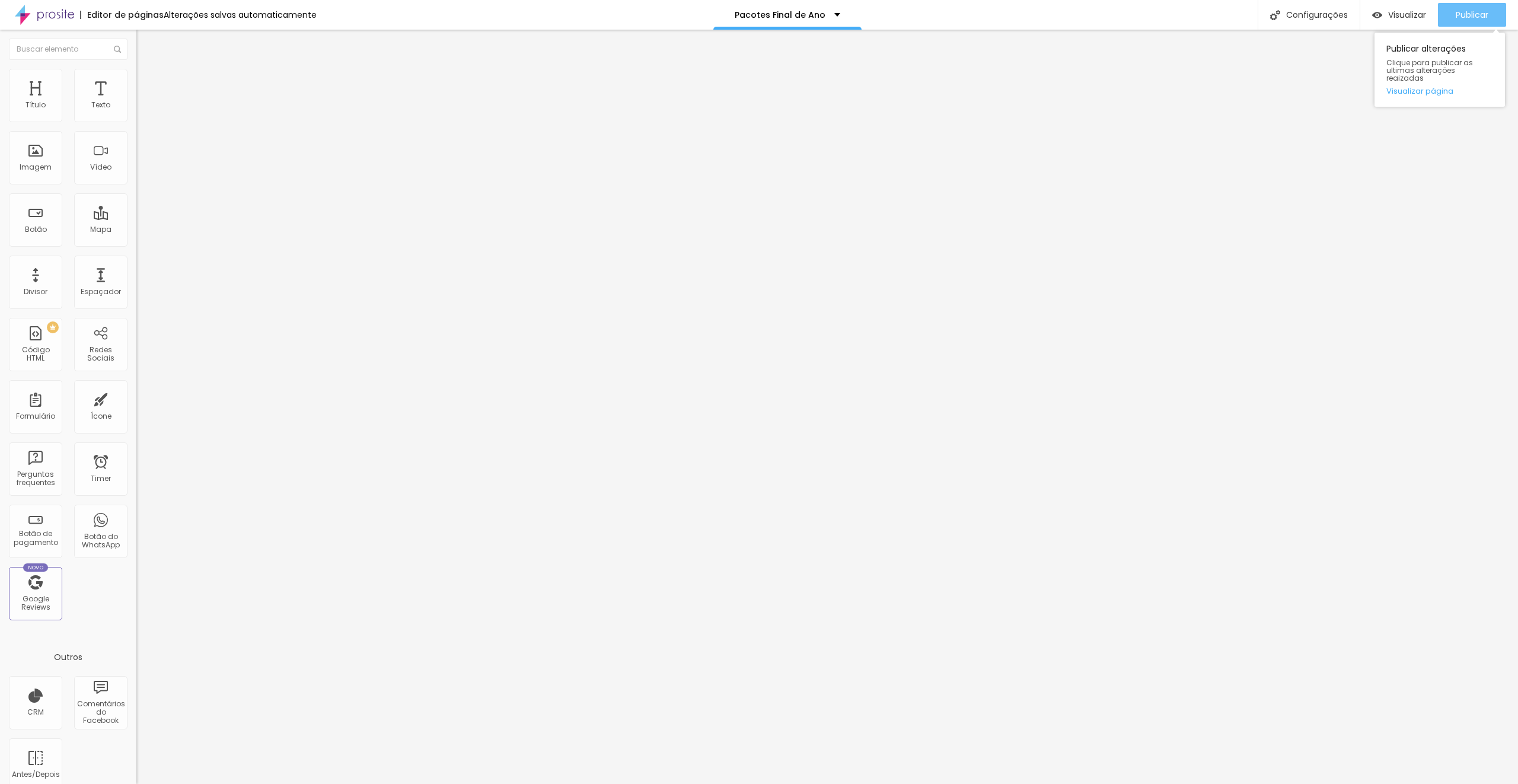
click at [1462, 12] on span "Publicar" at bounding box center [1472, 14] width 33 height 9
click at [136, 102] on span "Trocar imagem" at bounding box center [168, 97] width 64 height 10
click at [1471, 10] on span "Publicar" at bounding box center [1472, 14] width 33 height 9
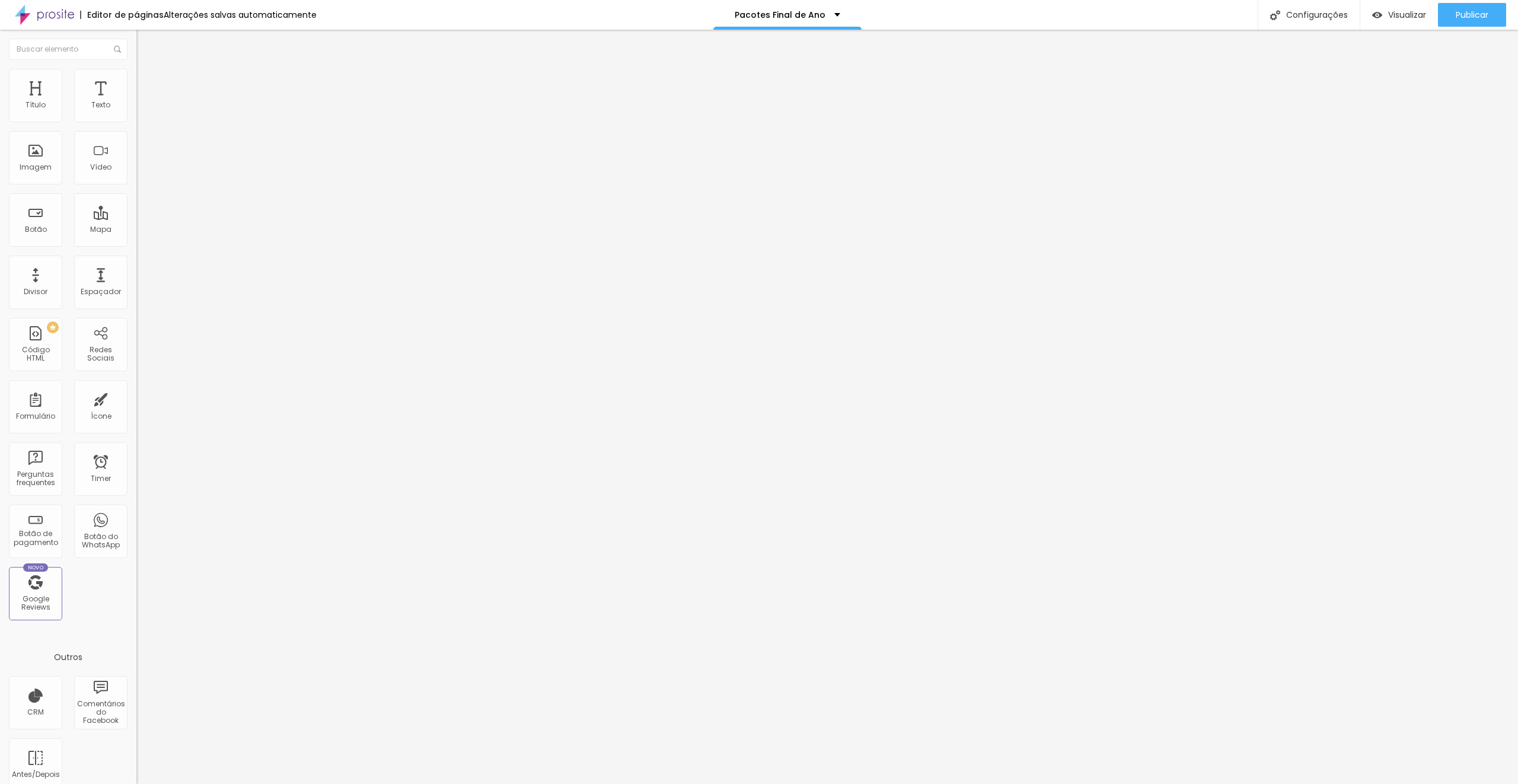
click at [136, 102] on span "Trocar imagem" at bounding box center [168, 97] width 64 height 10
click at [1460, 16] on span "Publicar" at bounding box center [1472, 14] width 33 height 9
click at [136, 102] on span "Trocar imagem" at bounding box center [168, 97] width 64 height 10
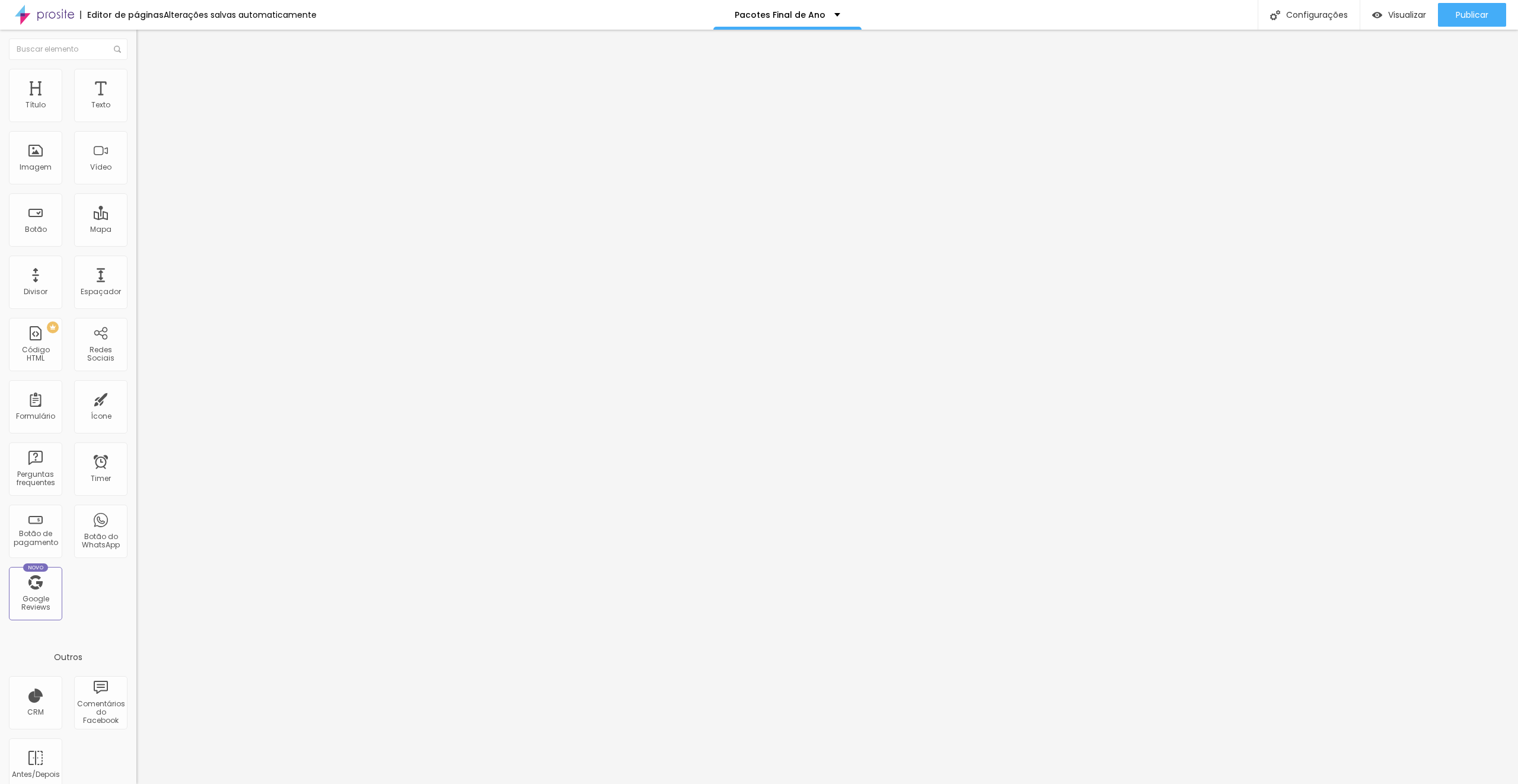
click at [136, 102] on span "Trocar imagem" at bounding box center [168, 97] width 64 height 10
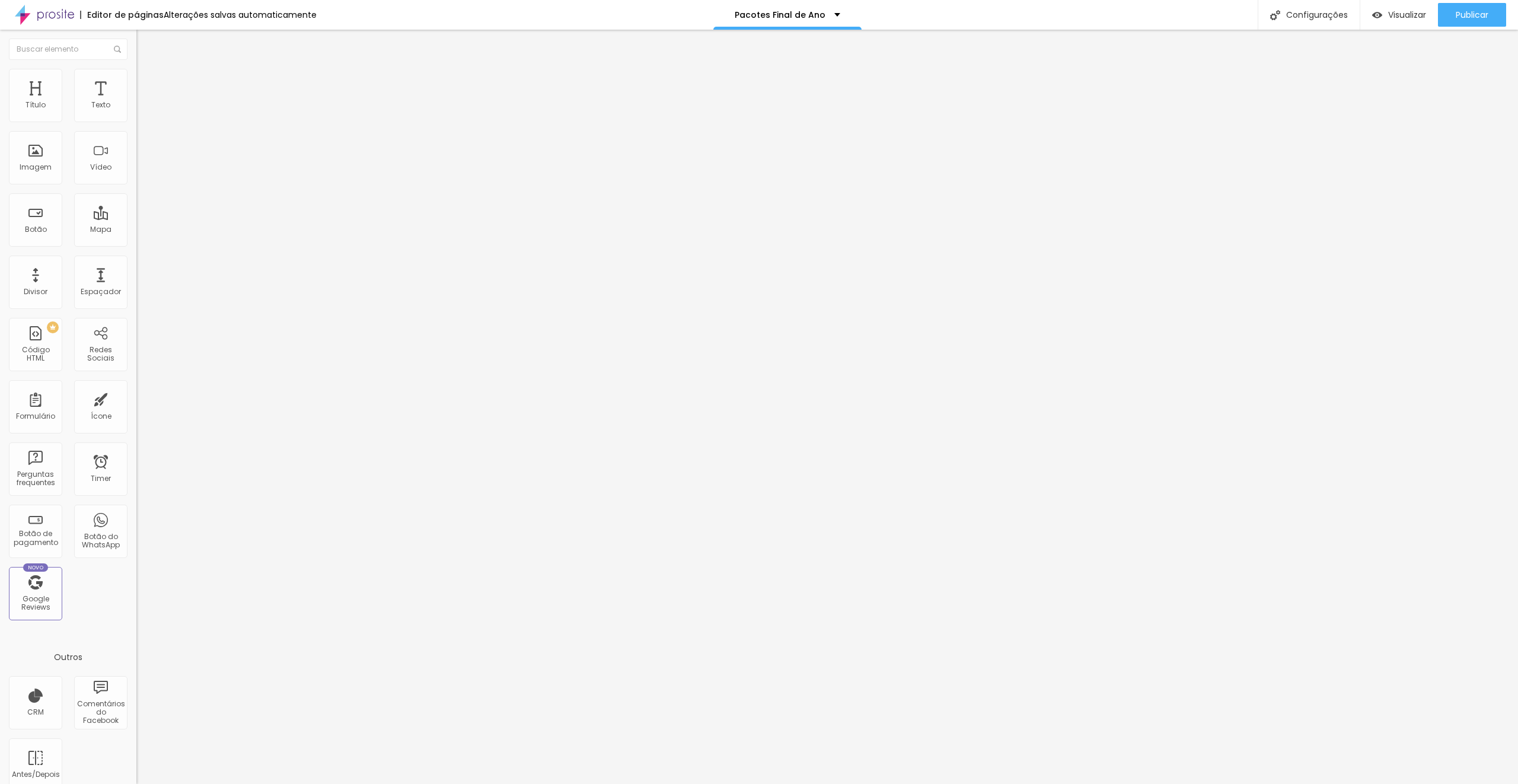
click at [136, 102] on span "Trocar imagem" at bounding box center [168, 97] width 64 height 10
click at [1470, 10] on span "Publicar" at bounding box center [1472, 14] width 33 height 9
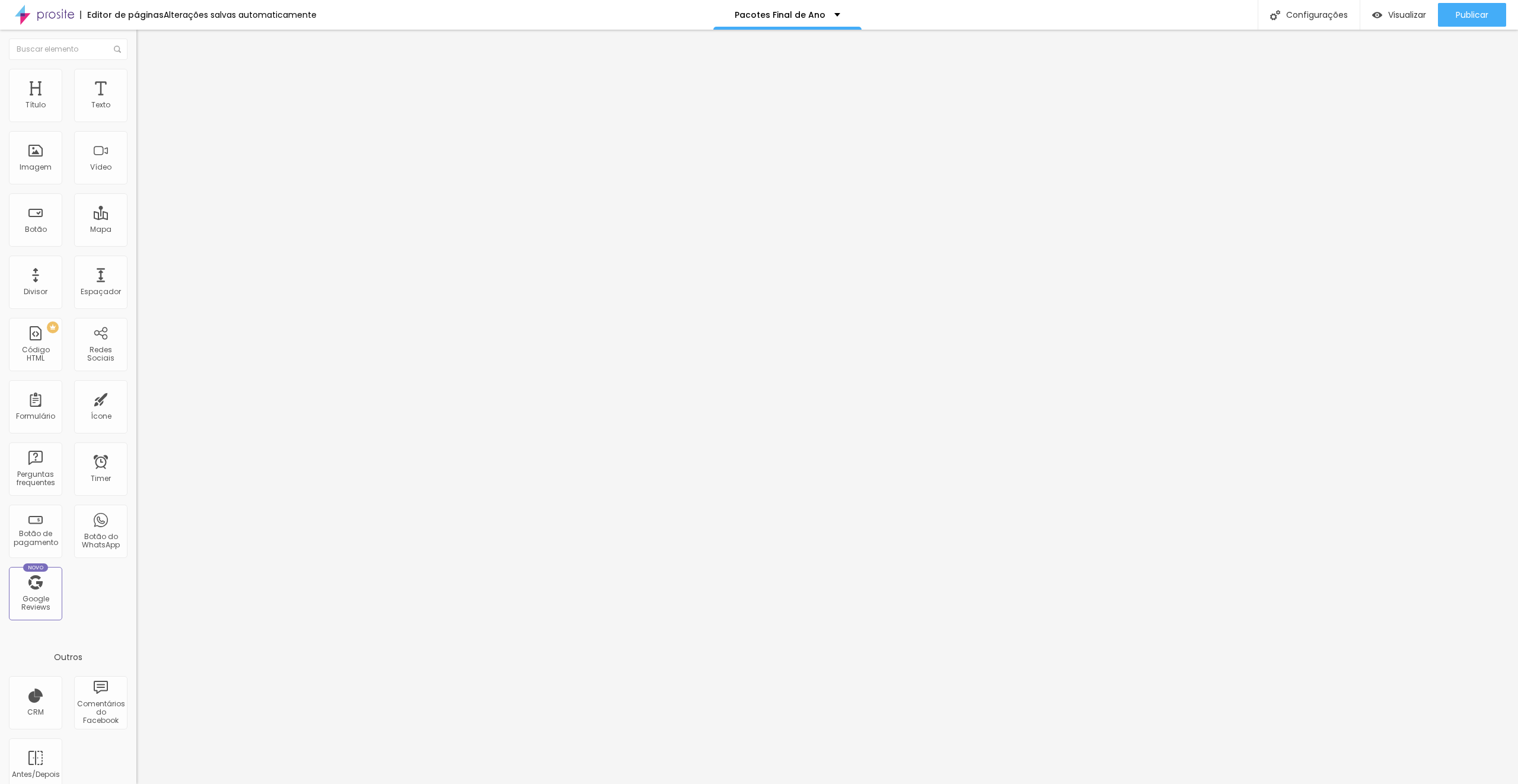
click at [136, 102] on span "Trocar imagem" at bounding box center [168, 97] width 64 height 10
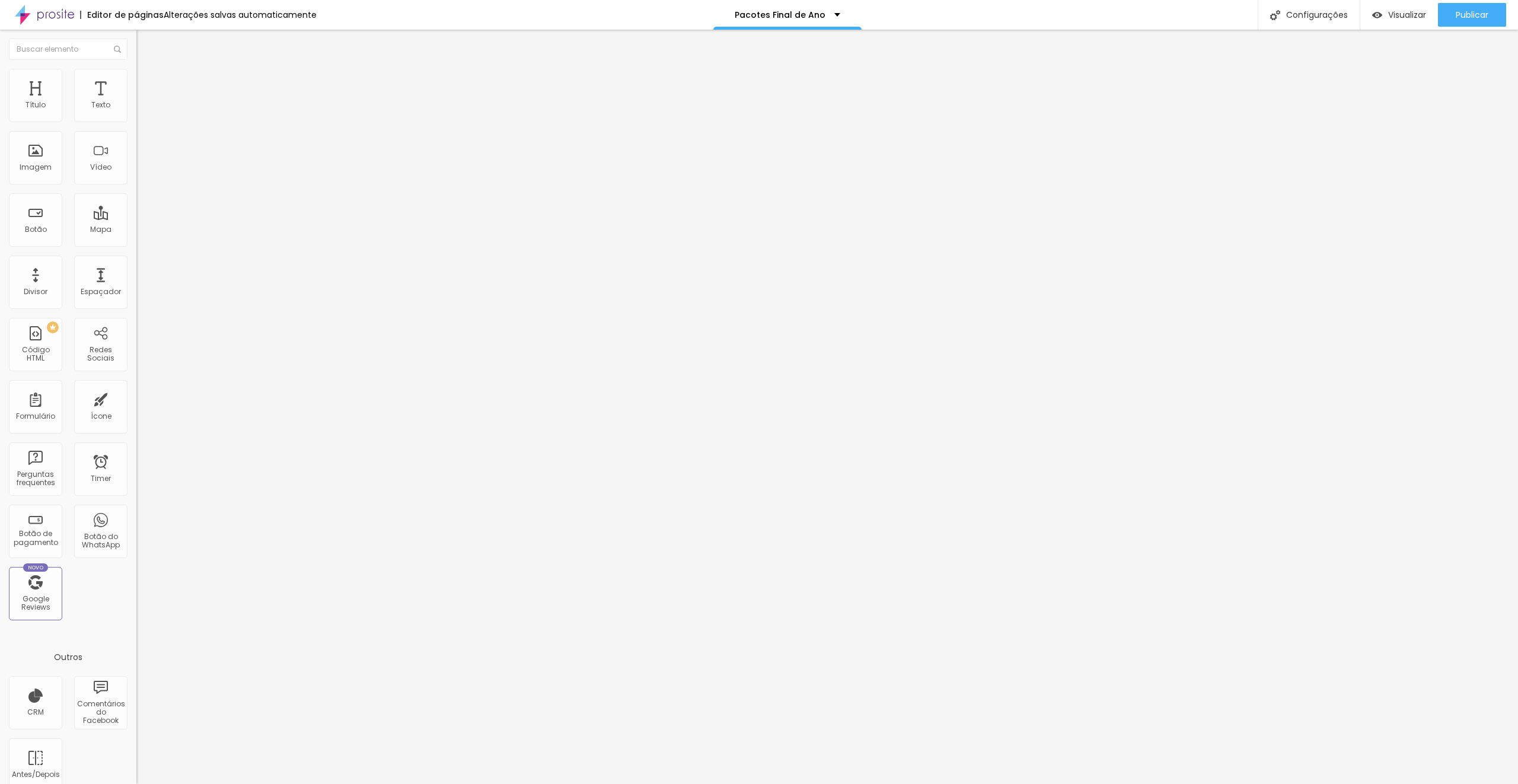
click at [136, 102] on span "Trocar imagem" at bounding box center [168, 97] width 64 height 10
click at [136, 109] on span "Trocar imagem" at bounding box center [168, 104] width 64 height 10
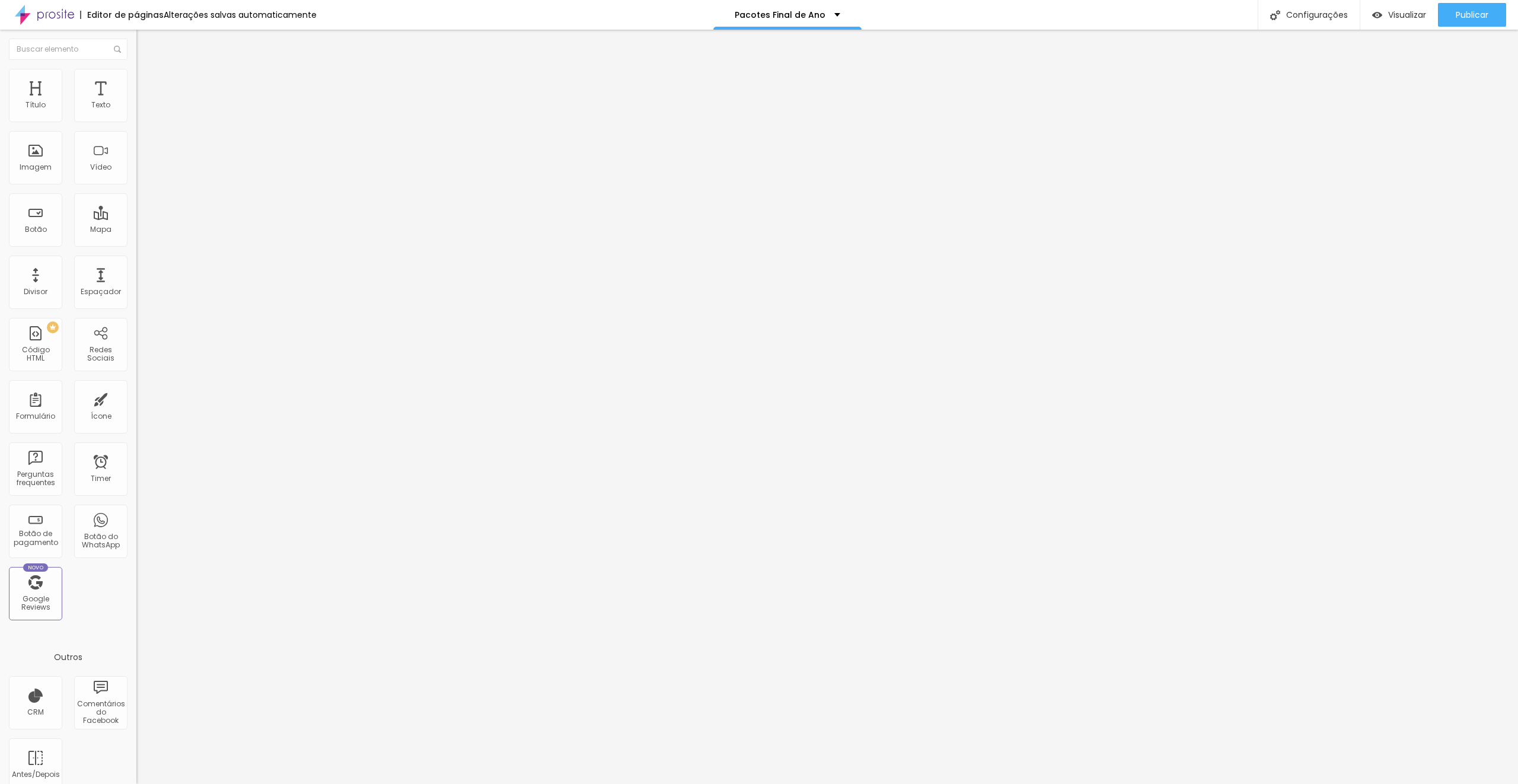
click at [136, 158] on span "Trocar imagem" at bounding box center [168, 153] width 64 height 10
click at [1449, 15] on button "Publicar" at bounding box center [1472, 15] width 69 height 24
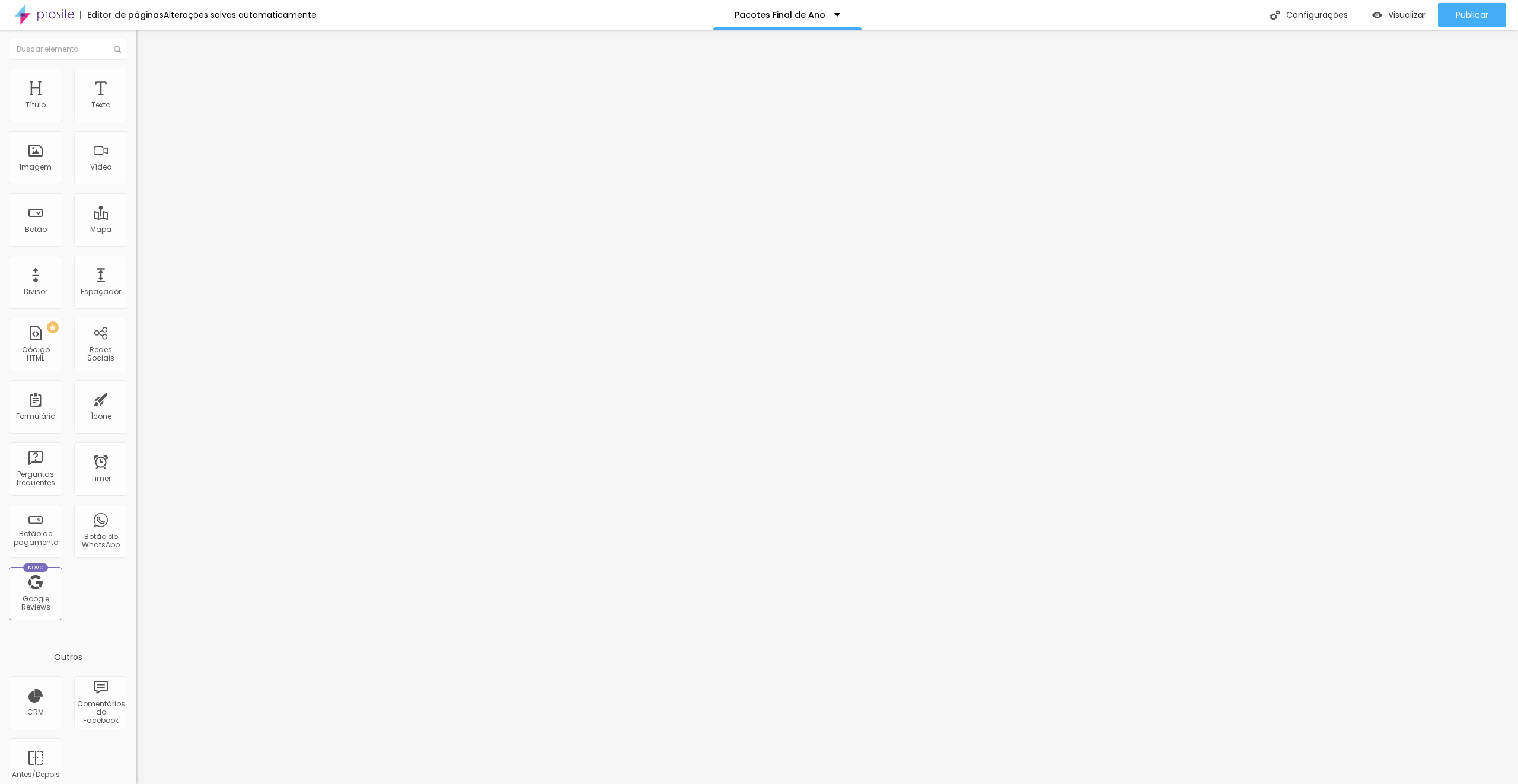
click at [136, 102] on span "Trocar imagem" at bounding box center [168, 97] width 64 height 10
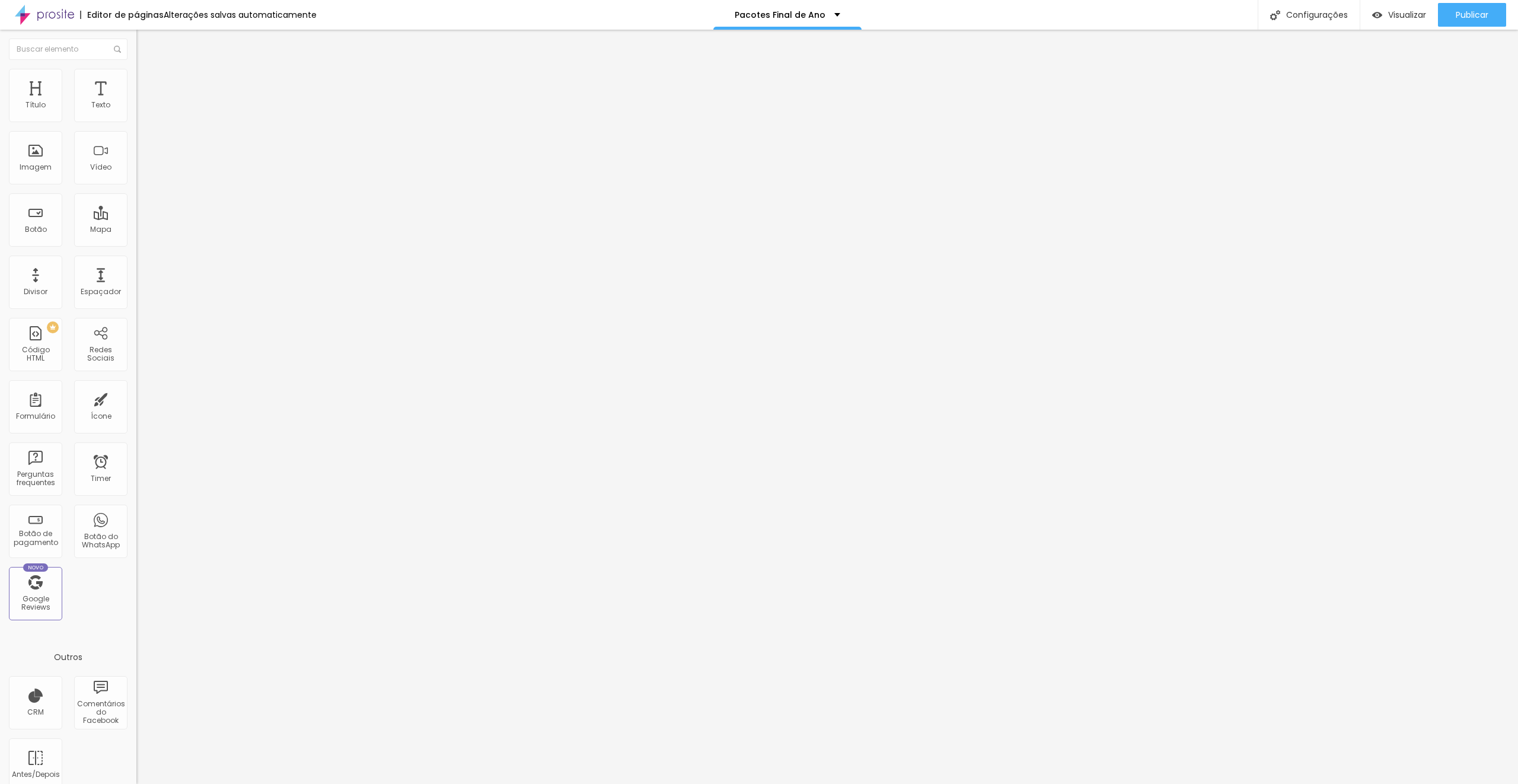
click at [136, 74] on img at bounding box center [141, 74] width 11 height 11
click at [136, 68] on img at bounding box center [141, 62] width 11 height 11
click at [136, 185] on span "1:1 Quadrado" at bounding box center [159, 180] width 47 height 10
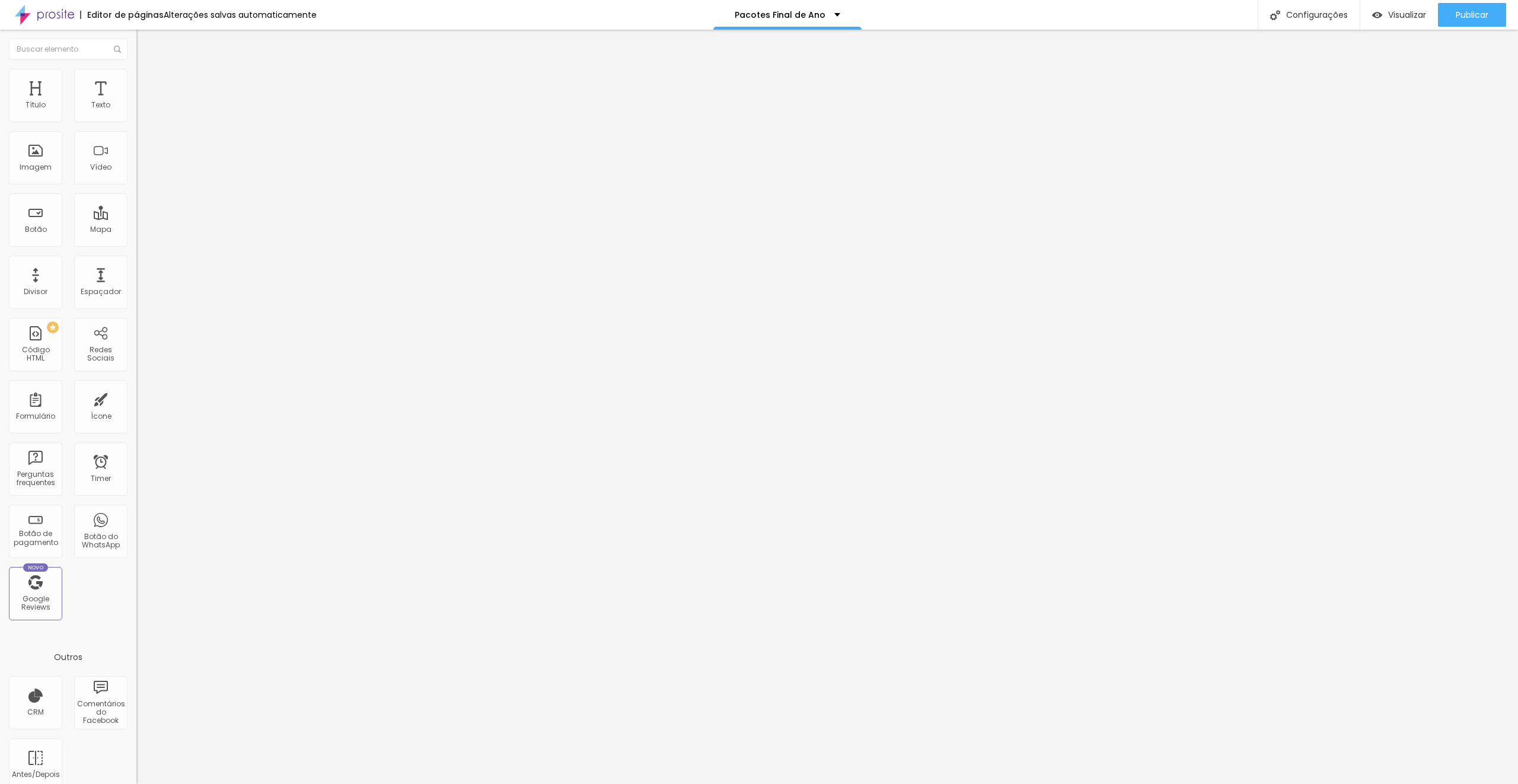
click at [136, 199] on div "Padrão 4:3" at bounding box center [204, 195] width 136 height 7
click at [136, 193] on span "Cinema" at bounding box center [151, 188] width 30 height 10
click at [136, 203] on div "Padrão 4:3" at bounding box center [204, 199] width 136 height 7
click at [136, 203] on div "Padrão 4:3" at bounding box center [204, 196] width 136 height 11
click at [136, 218] on span "Original" at bounding box center [151, 213] width 29 height 10
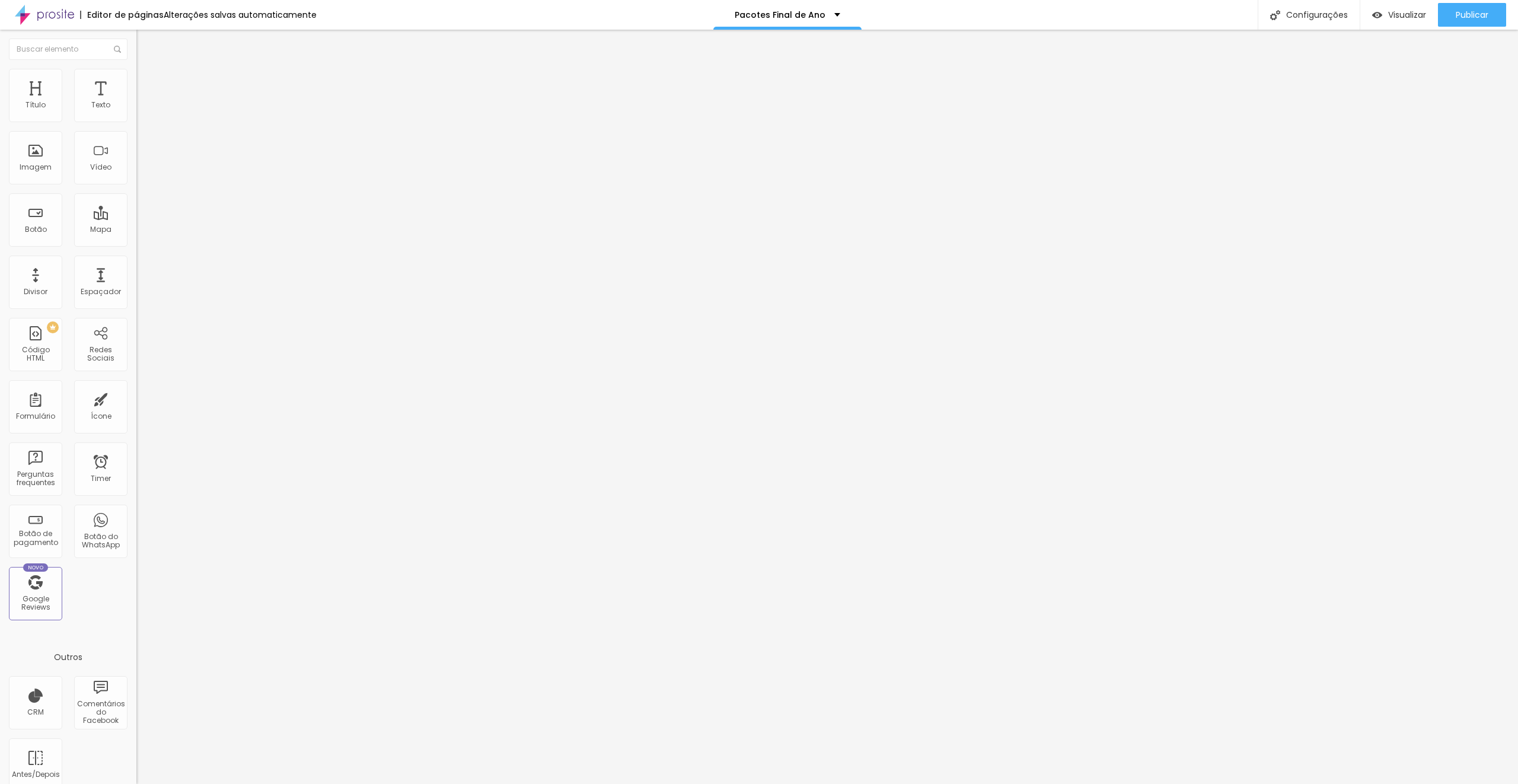
click at [136, 102] on span "Trocar imagem" at bounding box center [168, 97] width 64 height 10
click at [1473, 10] on span "Publicar" at bounding box center [1472, 14] width 33 height 9
click at [136, 185] on span "1:1 Quadrado" at bounding box center [159, 180] width 47 height 10
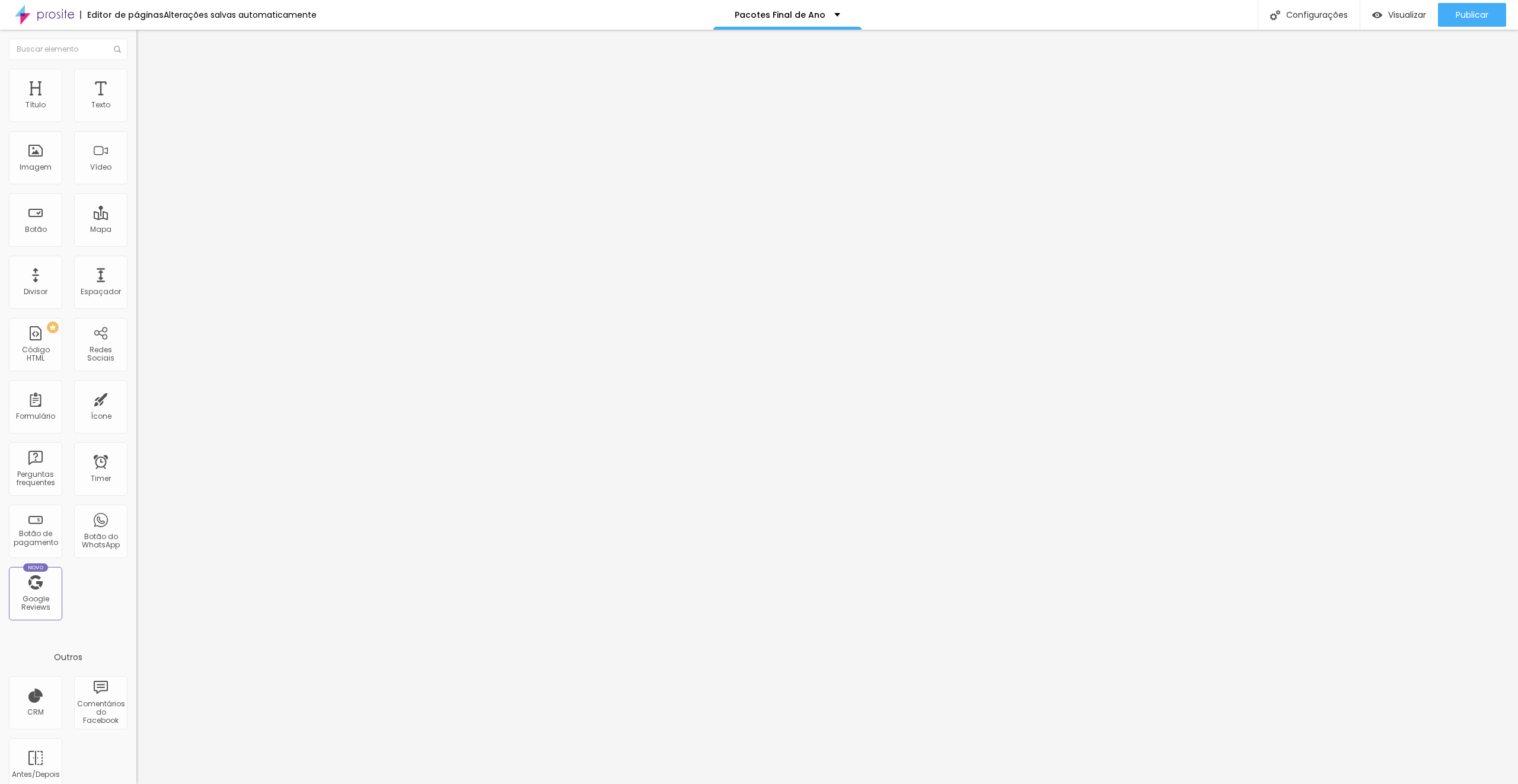
click at [136, 218] on span "Original" at bounding box center [151, 213] width 29 height 10
click at [175, 207] on span "1:1" at bounding box center [179, 202] width 7 height 10
click at [163, 200] on span "4:3" at bounding box center [168, 195] width 11 height 10
click at [166, 193] on span "16:9" at bounding box center [173, 188] width 14 height 10
click at [136, 217] on div "Original" at bounding box center [204, 213] width 136 height 7
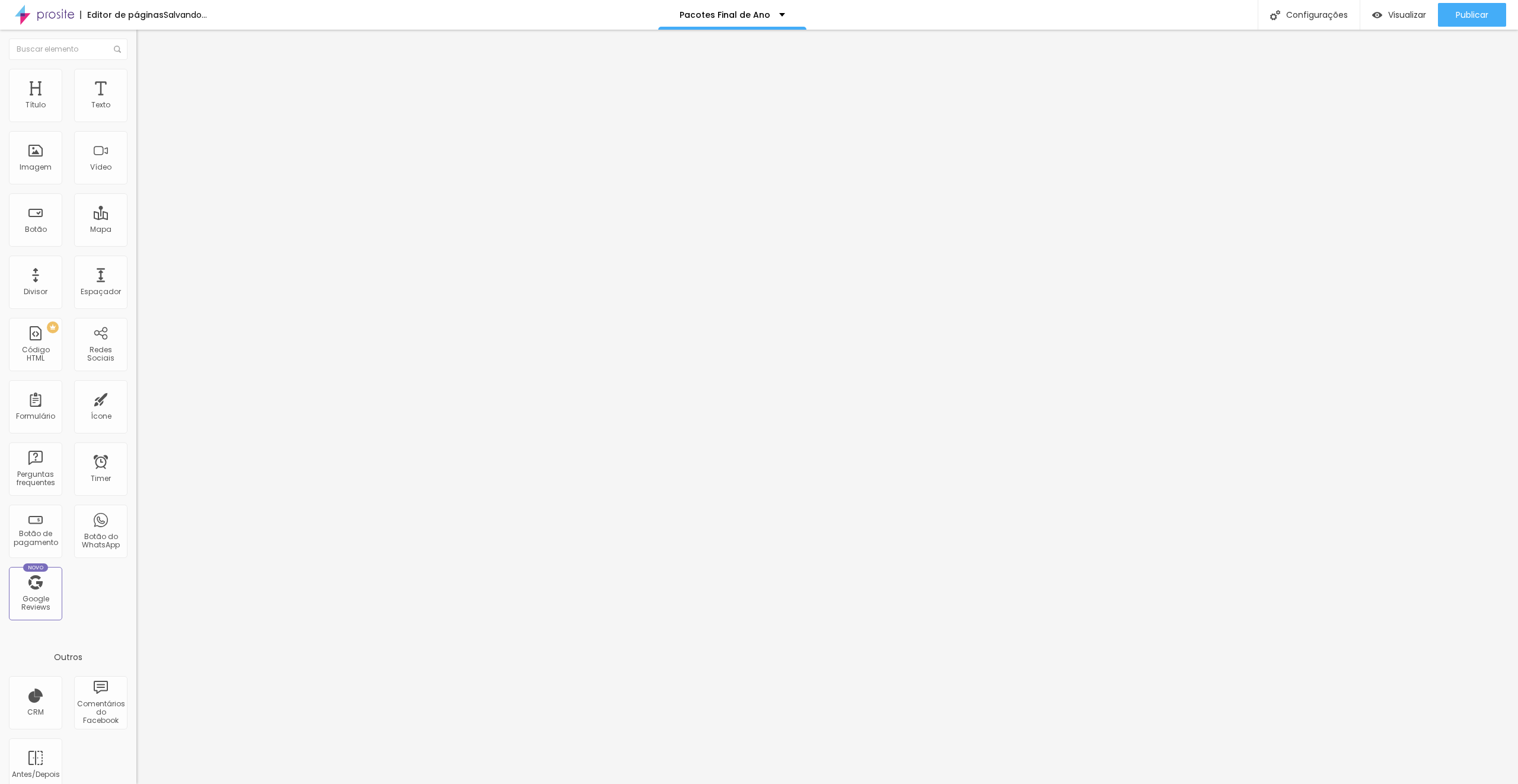
click at [136, 207] on span "Quadrado" at bounding box center [156, 202] width 39 height 10
click at [136, 185] on span "1:1 Quadrado" at bounding box center [159, 180] width 47 height 10
click at [136, 218] on span "Original" at bounding box center [151, 213] width 29 height 10
click at [1470, 16] on span "Publicar" at bounding box center [1472, 14] width 33 height 9
click at [1467, 15] on span "Publicar" at bounding box center [1472, 14] width 33 height 9
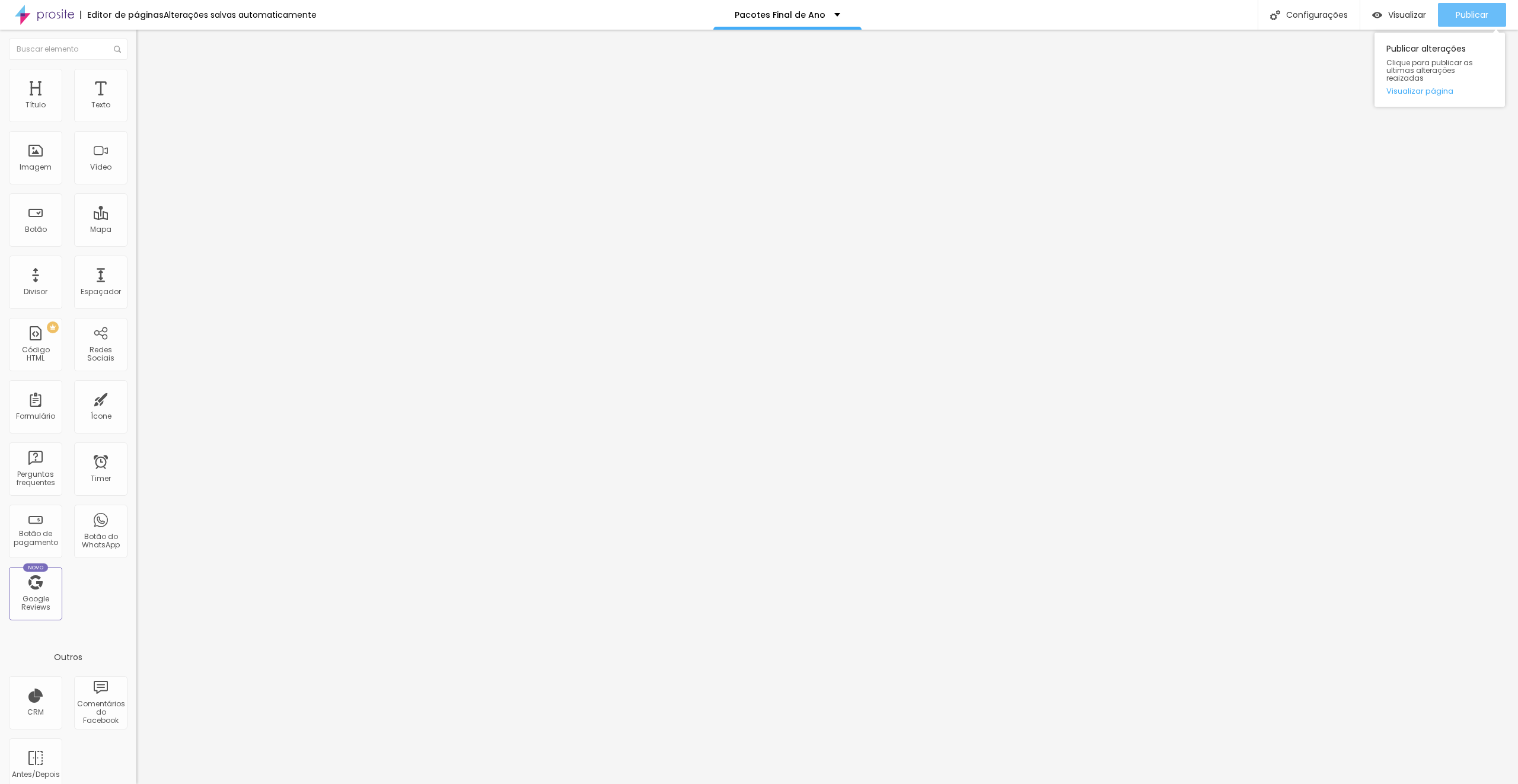
click at [1462, 15] on span "Publicar" at bounding box center [1472, 14] width 33 height 9
click at [1466, 11] on span "Publicar" at bounding box center [1472, 14] width 33 height 9
